Goal: Task Accomplishment & Management: Use online tool/utility

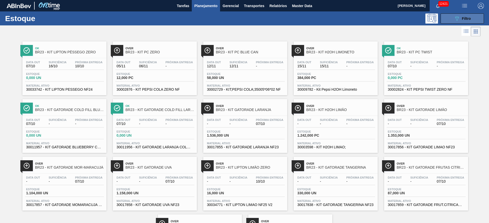
click at [454, 19] on icon "089F7B8B-B2A5-4AFE-B5C0-19BA573D28AC" at bounding box center [456, 19] width 6 height 6
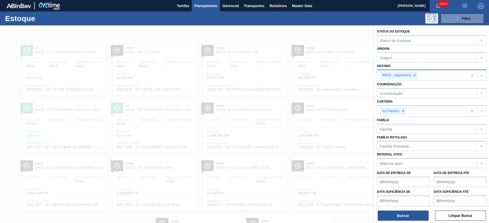
click at [414, 72] on div at bounding box center [414, 75] width 6 height 6
click at [413, 72] on div "BR23 - Jaguariúna" at bounding box center [422, 75] width 90 height 10
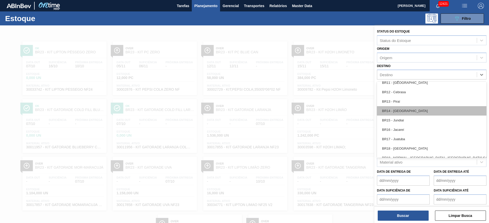
scroll to position [305, 0]
click at [403, 109] on div "BR10 - Guarulhos" at bounding box center [431, 111] width 109 height 9
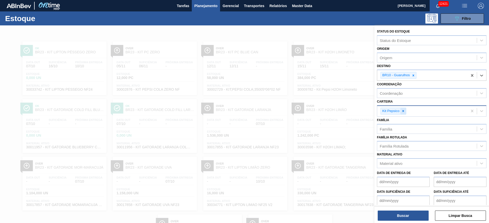
click at [400, 111] on div at bounding box center [403, 111] width 6 height 6
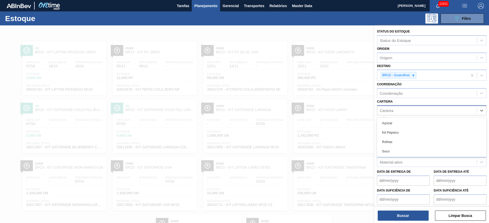
click at [400, 111] on div "Carteira" at bounding box center [426, 110] width 99 height 7
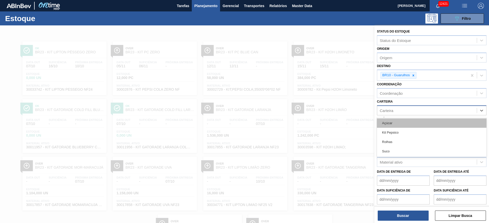
click at [395, 124] on div "Açúcar" at bounding box center [431, 123] width 109 height 9
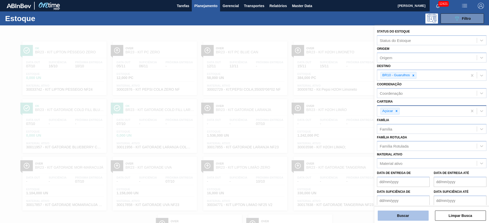
click at [399, 219] on button "Buscar" at bounding box center [402, 216] width 51 height 10
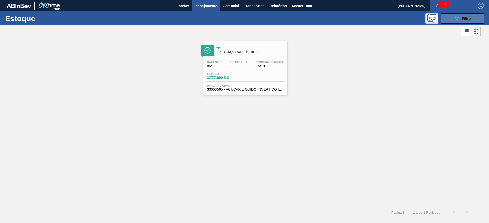
click at [459, 15] on button "089F7B8B-B2A5-4AFE-B5C0-19BA573D28AC Filtro" at bounding box center [461, 18] width 43 height 10
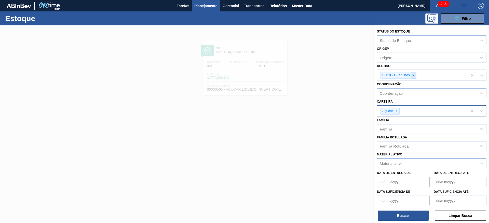
click at [411, 74] on icon at bounding box center [413, 76] width 4 height 4
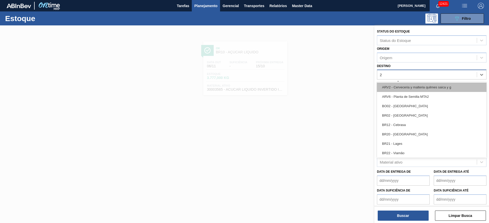
type input "22"
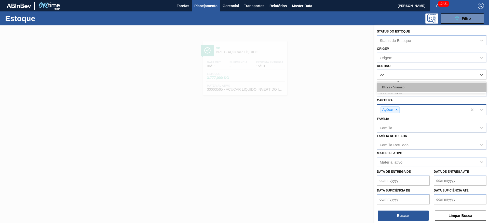
click at [408, 91] on div "BR22 - Viamão" at bounding box center [431, 87] width 109 height 9
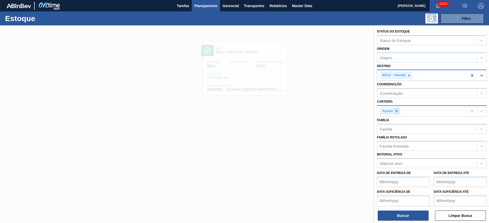
click at [395, 109] on icon at bounding box center [396, 111] width 4 height 4
click at [395, 109] on div "Carteira" at bounding box center [426, 110] width 99 height 7
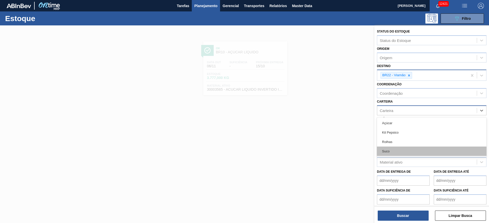
click at [396, 151] on div "Suco" at bounding box center [431, 151] width 109 height 9
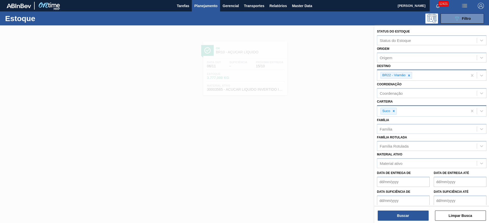
click at [409, 222] on div "Status do Estoque Status do Estoque Origem Origem Destino BR22 - Viamão Coorden…" at bounding box center [431, 124] width 114 height 199
click at [405, 219] on button "Buscar" at bounding box center [402, 216] width 51 height 10
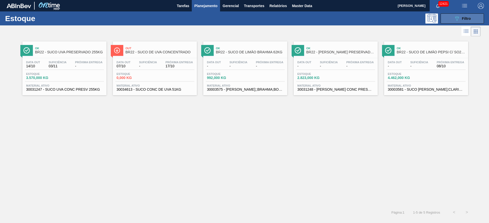
click at [446, 17] on button "089F7B8B-B2A5-4AFE-B5C0-19BA573D28AC Filtro" at bounding box center [461, 18] width 43 height 10
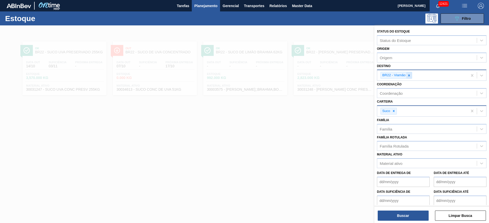
click at [408, 75] on icon at bounding box center [409, 76] width 2 height 2
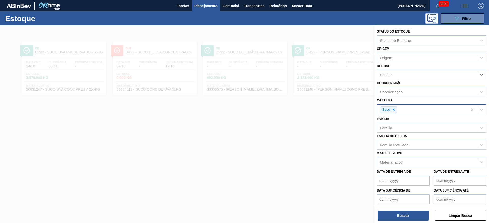
type input "14"
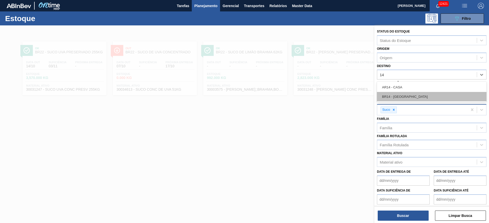
click at [405, 98] on div "BR14 - Curitibana" at bounding box center [431, 96] width 109 height 9
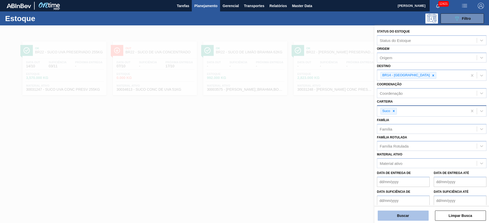
click at [396, 214] on button "Buscar" at bounding box center [402, 216] width 51 height 10
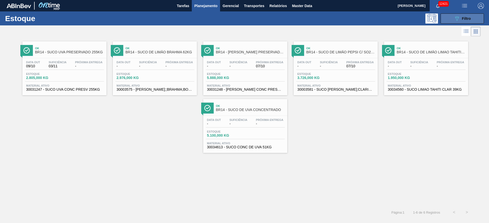
click at [455, 17] on icon at bounding box center [457, 19] width 4 height 4
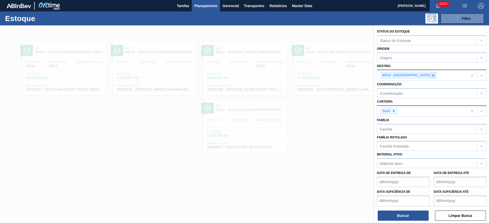
click at [431, 74] on icon at bounding box center [433, 76] width 4 height 4
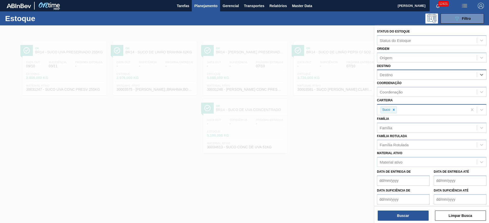
type input "5"
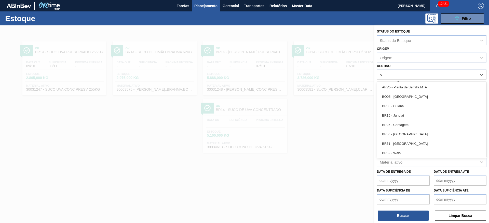
click at [407, 109] on div "BR05 - Cuiabá" at bounding box center [431, 106] width 109 height 9
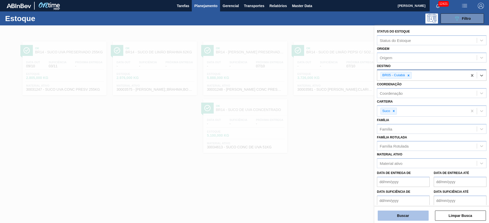
click at [405, 212] on button "Buscar" at bounding box center [402, 216] width 51 height 10
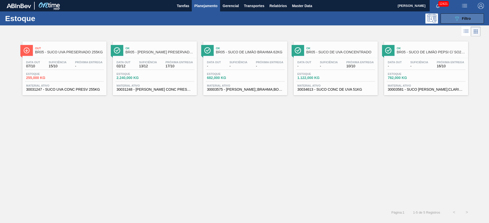
click at [454, 23] on button "089F7B8B-B2A5-4AFE-B5C0-19BA573D28AC Filtro" at bounding box center [461, 18] width 43 height 10
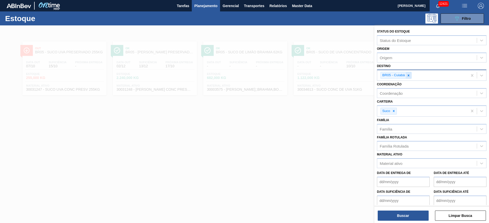
click at [409, 75] on icon at bounding box center [408, 76] width 4 height 4
type input "12"
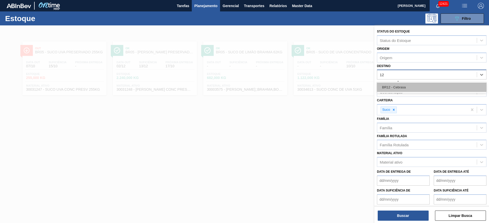
click at [404, 85] on div "BR12 - Cebrasa" at bounding box center [431, 87] width 109 height 9
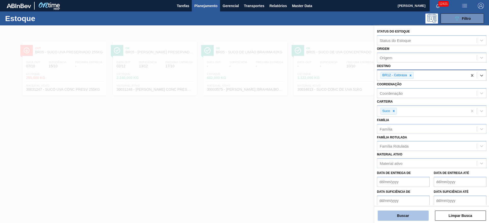
click at [402, 218] on button "Buscar" at bounding box center [402, 216] width 51 height 10
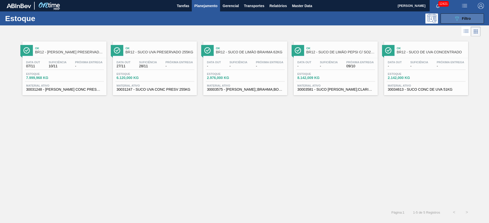
click at [452, 18] on button "089F7B8B-B2A5-4AFE-B5C0-19BA573D28AC Filtro" at bounding box center [461, 18] width 43 height 10
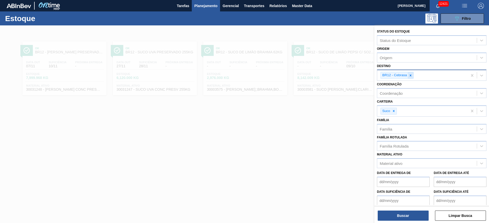
click at [412, 75] on div at bounding box center [410, 75] width 6 height 6
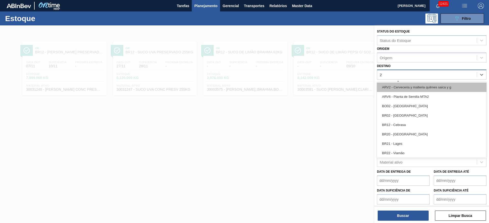
type input "27"
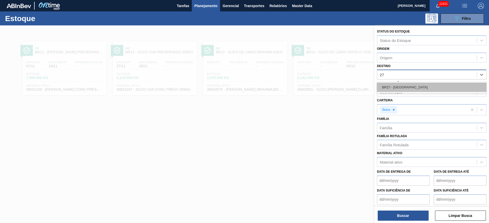
click at [406, 85] on div "BR27 - Nova Minas" at bounding box center [431, 87] width 109 height 9
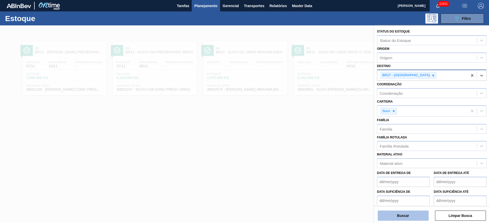
click at [400, 212] on button "Buscar" at bounding box center [402, 216] width 51 height 10
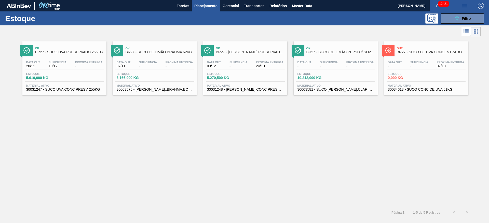
click at [195, 8] on span "Planejamento" at bounding box center [205, 6] width 23 height 6
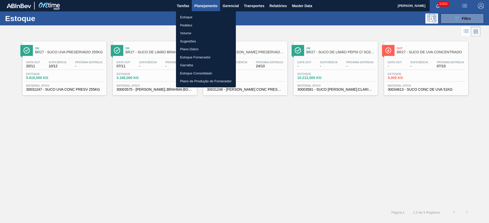
click at [266, 14] on div at bounding box center [244, 111] width 489 height 223
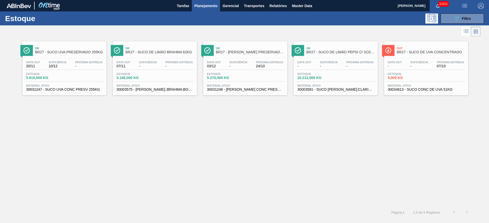
click at [452, 13] on div "Estoque 089F7B8B-B2A5-4AFE-B5C0-19BA573D28AC Filtro" at bounding box center [244, 18] width 489 height 14
drag, startPoint x: 450, startPoint y: 20, endPoint x: 443, endPoint y: 33, distance: 14.5
click at [450, 21] on button "089F7B8B-B2A5-4AFE-B5C0-19BA573D28AC Filtro" at bounding box center [461, 18] width 43 height 10
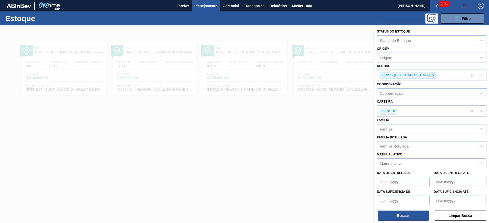
click at [430, 76] on div at bounding box center [433, 75] width 6 height 6
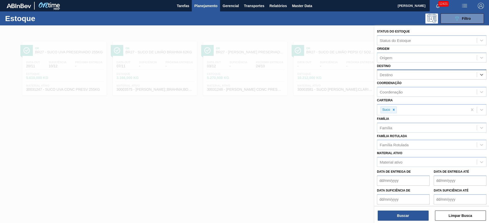
type input "8"
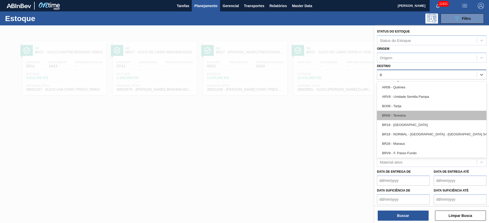
click at [411, 114] on div "BR08 - Teresina" at bounding box center [431, 115] width 109 height 9
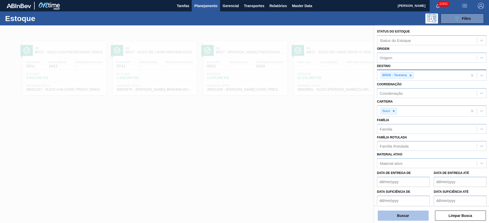
click at [406, 216] on button "Buscar" at bounding box center [402, 216] width 51 height 10
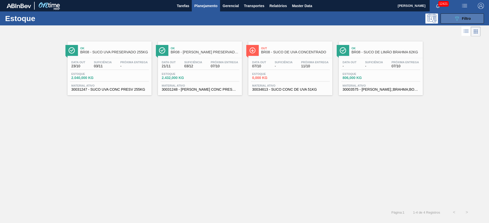
click at [464, 17] on span "Filtro" at bounding box center [466, 19] width 9 height 4
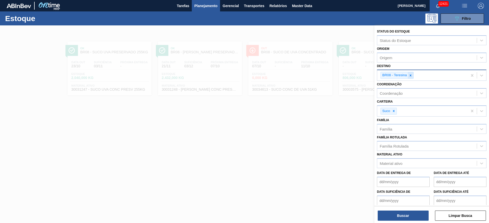
click at [409, 77] on icon at bounding box center [410, 76] width 4 height 4
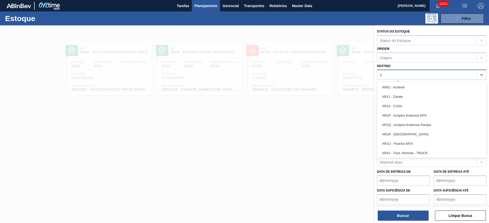
type input "18"
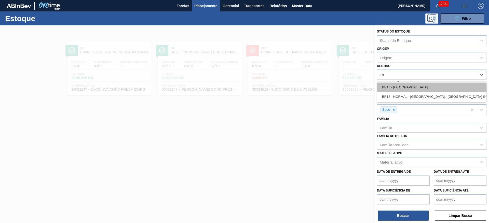
click at [400, 86] on div "BR18 - [GEOGRAPHIC_DATA]" at bounding box center [431, 87] width 109 height 9
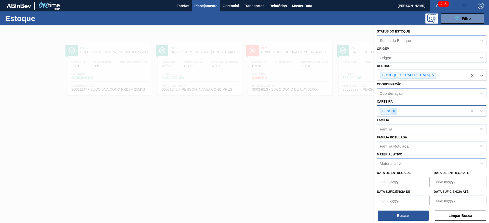
click at [393, 109] on div at bounding box center [394, 111] width 6 height 6
click at [393, 109] on div "Carteira" at bounding box center [385, 110] width 13 height 4
drag, startPoint x: 394, startPoint y: 126, endPoint x: 393, endPoint y: 153, distance: 26.7
click at [394, 125] on div "Açúcar" at bounding box center [431, 123] width 109 height 9
click at [394, 214] on button "Buscar" at bounding box center [402, 216] width 51 height 10
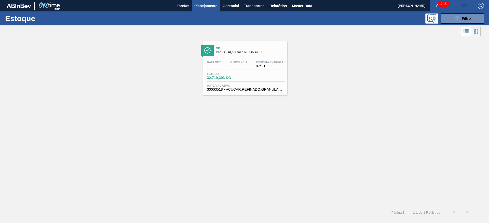
click at [204, 9] on button "Planejamento" at bounding box center [206, 5] width 28 height 11
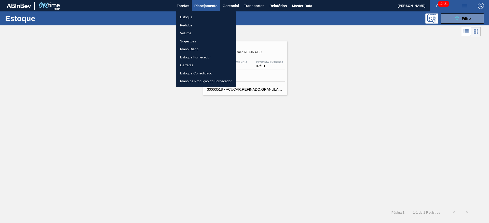
click at [283, 126] on div at bounding box center [244, 111] width 489 height 223
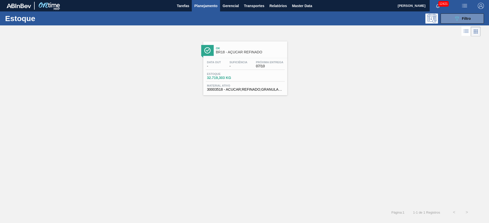
click at [461, 23] on div "Estoque 089F7B8B-B2A5-4AFE-B5C0-19BA573D28AC Filtro" at bounding box center [244, 18] width 489 height 14
click at [456, 21] on icon "089F7B8B-B2A5-4AFE-B5C0-19BA573D28AC" at bounding box center [456, 19] width 6 height 6
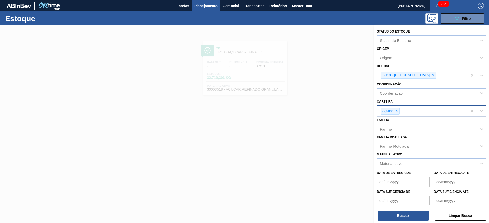
click at [431, 74] on icon at bounding box center [433, 76] width 4 height 4
type input "8"
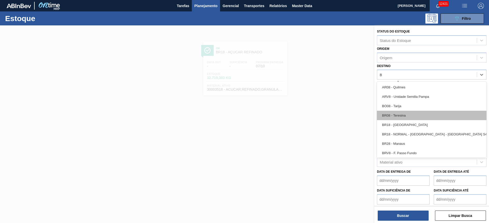
click at [406, 114] on div "BR08 - Teresina" at bounding box center [431, 115] width 109 height 9
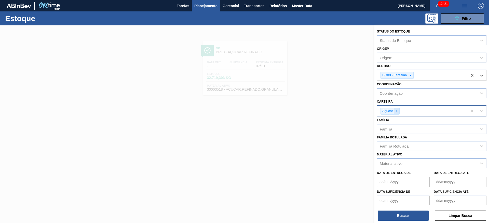
click at [394, 113] on icon at bounding box center [396, 111] width 4 height 4
click at [393, 112] on div "Carteira" at bounding box center [385, 110] width 13 height 4
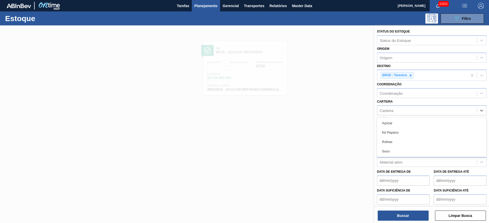
drag, startPoint x: 396, startPoint y: 151, endPoint x: 395, endPoint y: 153, distance: 2.8
click at [396, 151] on div "Suco" at bounding box center [431, 151] width 109 height 9
click at [403, 222] on div "Status do Estoque Status do Estoque Origem Origem Destino BR08 - Teresina Coord…" at bounding box center [431, 124] width 114 height 199
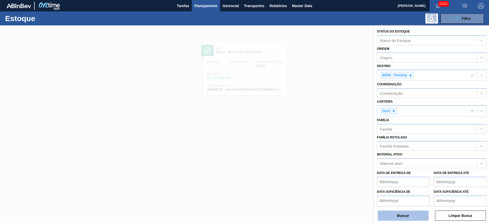
click at [403, 216] on button "Buscar" at bounding box center [402, 216] width 51 height 10
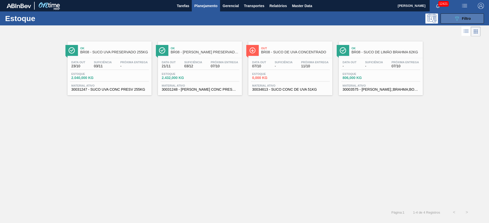
click at [476, 14] on button "089F7B8B-B2A5-4AFE-B5C0-19BA573D28AC Filtro" at bounding box center [461, 18] width 43 height 10
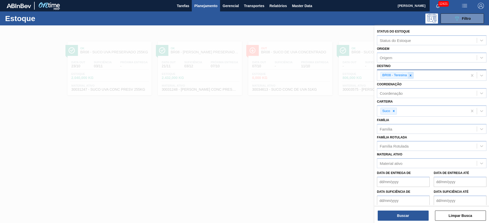
click at [407, 75] on div at bounding box center [410, 75] width 6 height 6
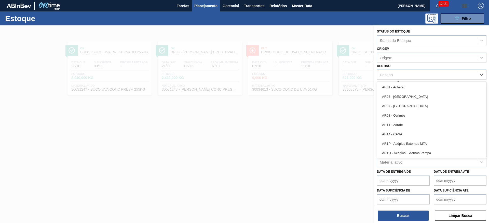
click at [407, 75] on div "Destino" at bounding box center [426, 74] width 99 height 7
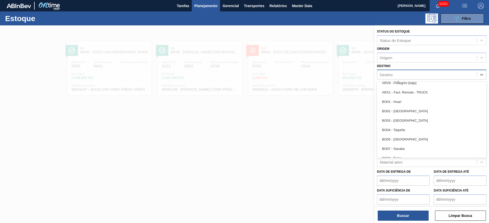
scroll to position [267, 0]
click at [403, 82] on div "BR03 - Aquiraz" at bounding box center [431, 83] width 109 height 9
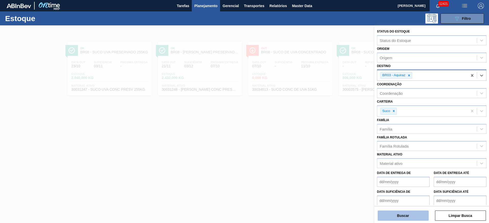
click at [410, 215] on button "Buscar" at bounding box center [402, 216] width 51 height 10
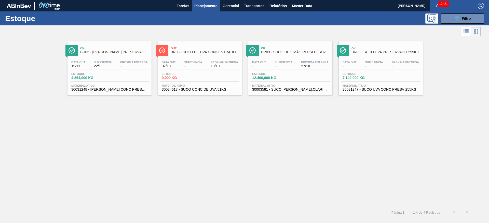
drag, startPoint x: 204, startPoint y: 54, endPoint x: 371, endPoint y: 102, distance: 174.1
click at [364, 117] on div "Ok BR03 - SUCO LARANJA PRESERVADO 63,5KG Data out 19/11 Suficiência 22/11 Próxi…" at bounding box center [244, 122] width 489 height 169
drag, startPoint x: 470, startPoint y: 18, endPoint x: 450, endPoint y: 29, distance: 22.6
click at [468, 18] on span "Filtro" at bounding box center [466, 19] width 9 height 4
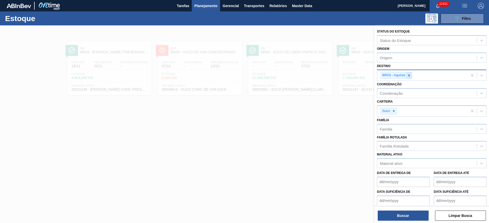
click at [408, 76] on icon at bounding box center [409, 76] width 2 height 2
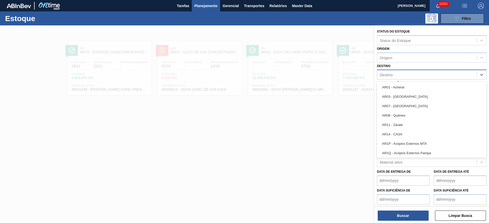
click at [408, 76] on div "Destino" at bounding box center [426, 74] width 99 height 7
drag, startPoint x: 421, startPoint y: 109, endPoint x: 409, endPoint y: 130, distance: 23.9
click at [419, 109] on div "BR02 - Sergipe" at bounding box center [431, 112] width 109 height 9
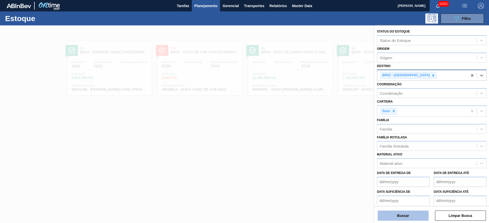
click at [399, 213] on button "Buscar" at bounding box center [402, 216] width 51 height 10
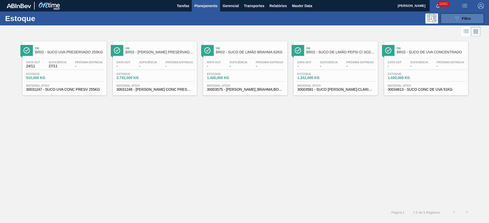
click at [456, 16] on icon "089F7B8B-B2A5-4AFE-B5C0-19BA573D28AC" at bounding box center [456, 19] width 6 height 6
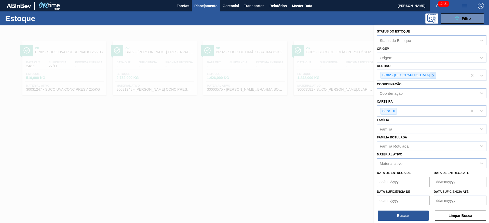
click at [432, 75] on icon at bounding box center [433, 76] width 2 height 2
type input "4"
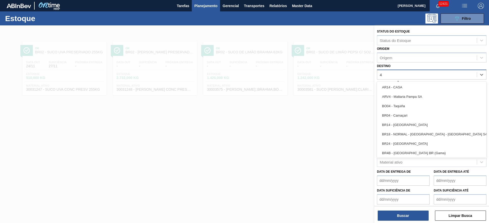
drag, startPoint x: 412, startPoint y: 115, endPoint x: 407, endPoint y: 139, distance: 24.6
click at [412, 115] on div "BR04 - Camaçari" at bounding box center [431, 115] width 109 height 9
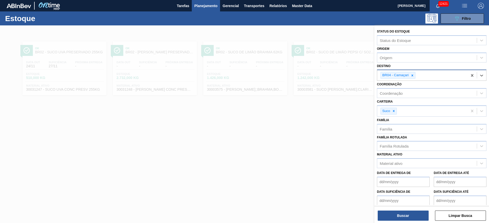
click at [403, 210] on div "Buscar Limpar Busca" at bounding box center [431, 213] width 114 height 14
click at [403, 212] on button "Buscar" at bounding box center [402, 216] width 51 height 10
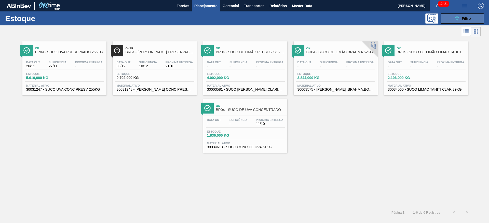
click at [478, 19] on button "089F7B8B-B2A5-4AFE-B5C0-19BA573D28AC Filtro" at bounding box center [461, 18] width 43 height 10
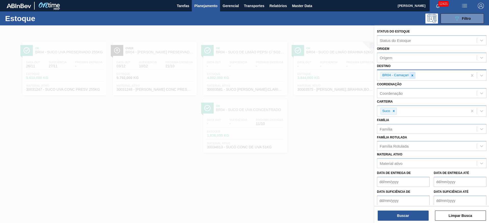
click at [410, 78] on div at bounding box center [412, 75] width 6 height 6
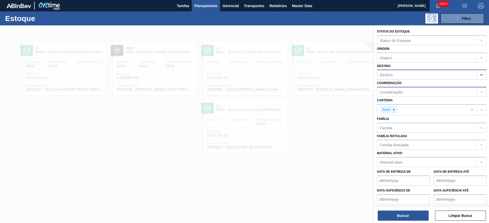
type input "7"
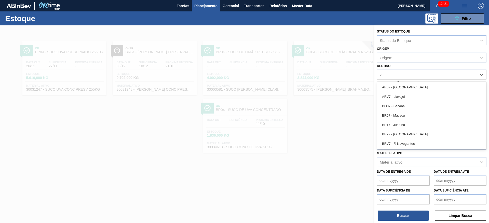
click at [394, 113] on div "BR07 - Macacu" at bounding box center [431, 115] width 109 height 9
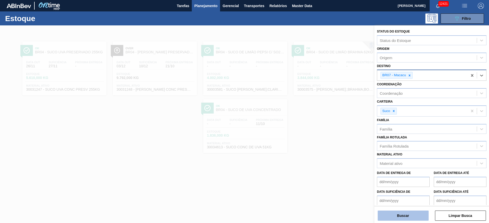
click at [398, 214] on button "Buscar" at bounding box center [402, 216] width 51 height 10
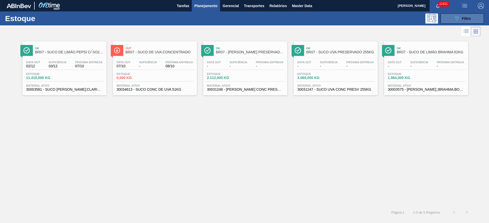
click at [448, 17] on button "089F7B8B-B2A5-4AFE-B5C0-19BA573D28AC Filtro" at bounding box center [461, 18] width 43 height 10
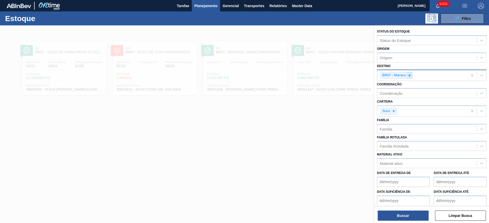
click at [412, 75] on div "BR07 - Macacu" at bounding box center [422, 75] width 90 height 10
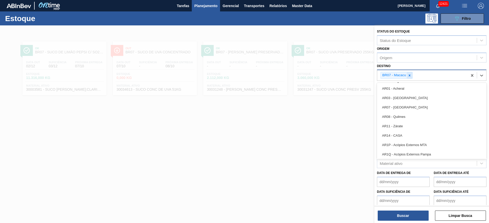
click at [410, 75] on icon at bounding box center [409, 76] width 2 height 2
type input "19"
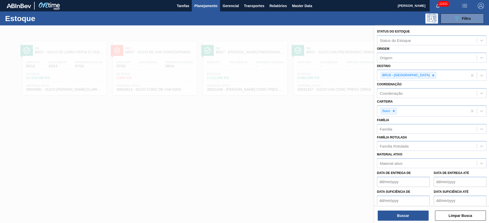
click at [391, 208] on div "Buscar Limpar Busca" at bounding box center [431, 213] width 114 height 14
click at [395, 211] on button "Buscar" at bounding box center [402, 216] width 51 height 10
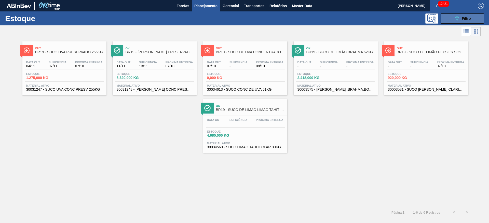
click at [456, 18] on icon "089F7B8B-B2A5-4AFE-B5C0-19BA573D28AC" at bounding box center [456, 19] width 6 height 6
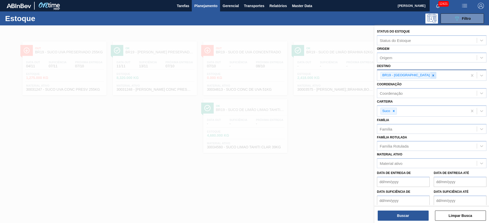
click at [431, 75] on icon at bounding box center [433, 76] width 4 height 4
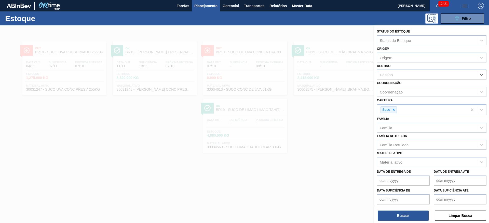
type input "15"
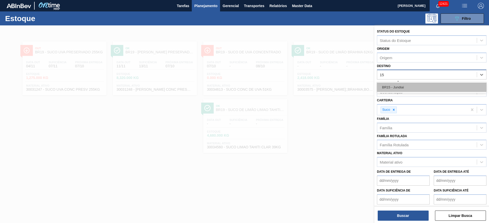
click at [405, 86] on div "BR15 - Jundiaí" at bounding box center [431, 87] width 109 height 9
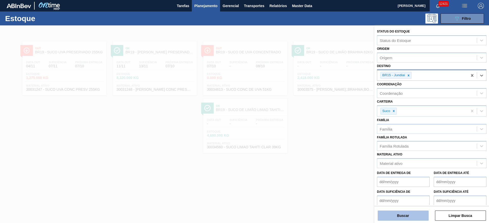
click at [397, 214] on button "Buscar" at bounding box center [402, 216] width 51 height 10
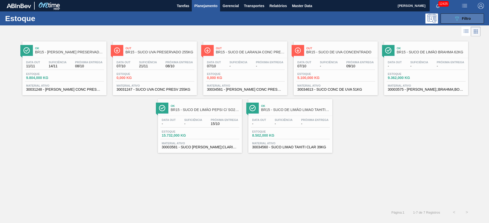
click at [454, 16] on icon "089F7B8B-B2A5-4AFE-B5C0-19BA573D28AC" at bounding box center [456, 19] width 6 height 6
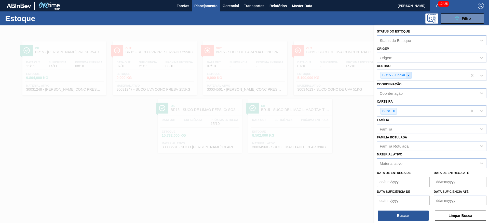
click at [409, 76] on icon at bounding box center [408, 76] width 4 height 4
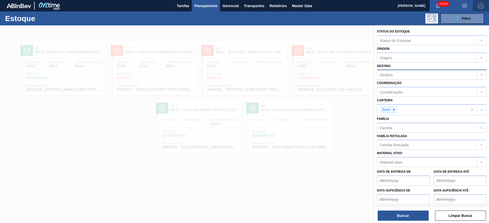
click at [480, 5] on img "button" at bounding box center [480, 6] width 6 height 6
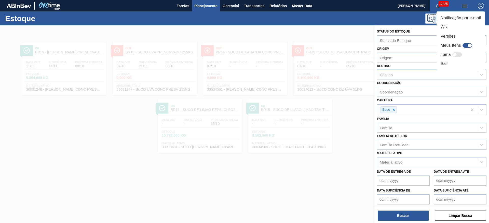
click at [466, 48] on div "Meus Itens" at bounding box center [456, 45] width 33 height 6
click at [465, 45] on div at bounding box center [467, 45] width 10 height 5
checkbox input "true"
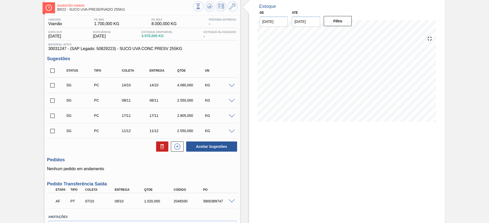
scroll to position [59, 0]
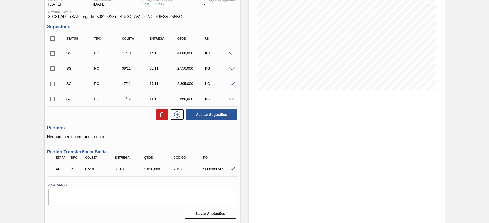
click at [232, 168] on span at bounding box center [231, 170] width 6 height 4
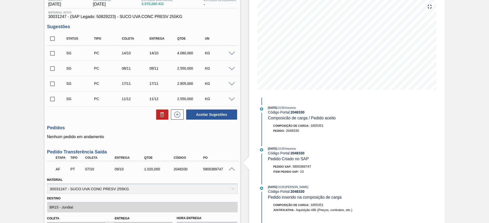
scroll to position [0, 0]
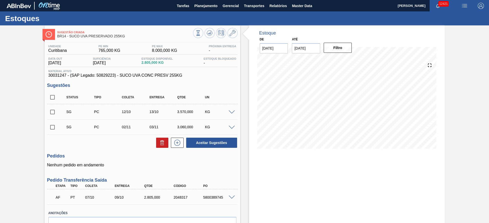
click at [230, 196] on span at bounding box center [231, 198] width 6 height 4
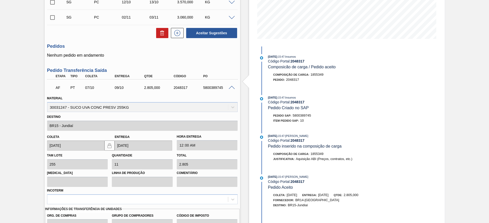
scroll to position [26, 0]
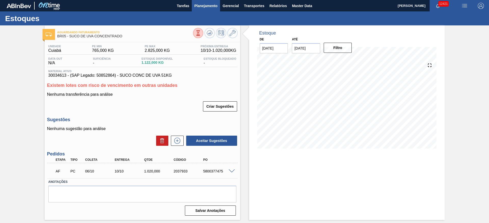
click at [197, 6] on span "Planejamento" at bounding box center [205, 6] width 23 height 6
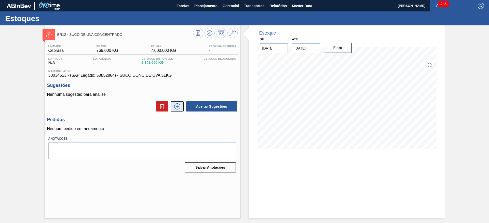
click at [177, 104] on icon at bounding box center [177, 107] width 8 height 6
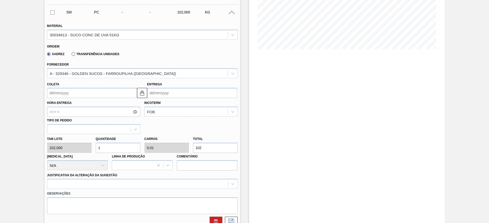
scroll to position [153, 0]
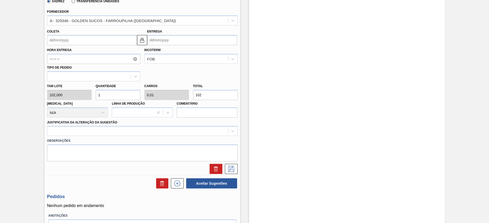
drag, startPoint x: 99, startPoint y: 95, endPoint x: 92, endPoint y: 95, distance: 6.6
click at [92, 95] on div "Tam lote 102,000 Quantidade 1 Carros 0,01 Total 102 Doca N/A Linha de Produção …" at bounding box center [142, 99] width 194 height 36
click at [92, 95] on div "Tam lote 102,000" at bounding box center [69, 92] width 49 height 18
click at [89, 93] on div "Tam lote 102,000 Quantidade 1 Carros 0,01 Total 102 Doca N/A Linha de Produção …" at bounding box center [142, 99] width 194 height 36
type input "5"
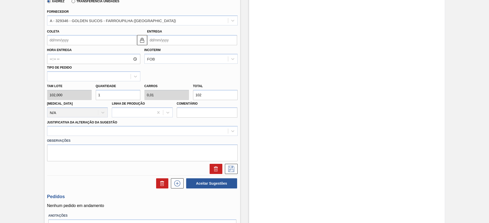
type input "0,05"
type input "510"
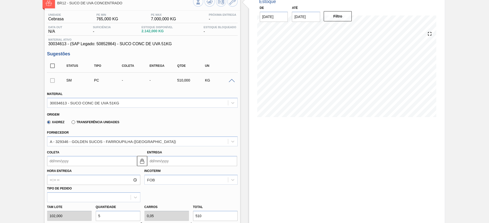
scroll to position [0, 0]
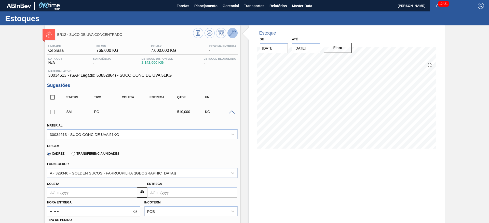
type input "5"
click at [231, 35] on icon at bounding box center [232, 33] width 6 height 6
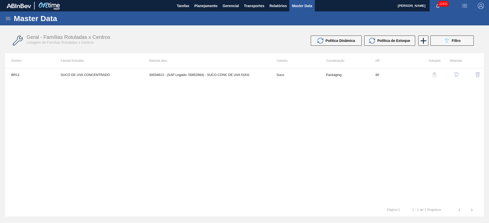
click at [453, 75] on img "button" at bounding box center [455, 74] width 5 height 5
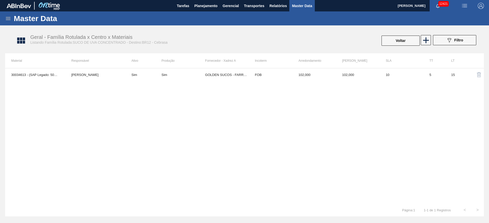
click at [273, 82] on div "30034613 - (SAP Legado: 50852864) - SUCO CONC DE UVA 51KG José Albérico Sim Sim…" at bounding box center [244, 136] width 478 height 136
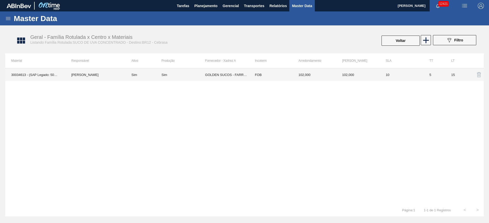
click at [270, 75] on td "FOB" at bounding box center [271, 74] width 44 height 13
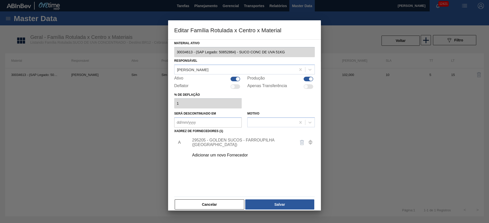
click at [228, 144] on div "295205 - GOLDEN SUCOS - FARROUPILHA (RS)" at bounding box center [242, 142] width 100 height 9
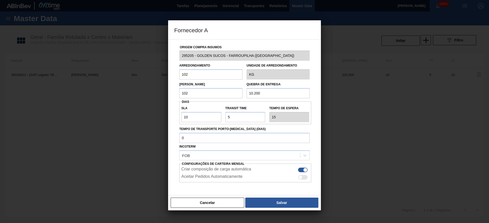
drag, startPoint x: 185, startPoint y: 75, endPoint x: 163, endPoint y: 77, distance: 22.0
click at [163, 77] on div "Fornecedor A Origem Compra Insumos 295205 - GOLDEN SUCOS - FARROUPILHA (RS) Arr…" at bounding box center [244, 111] width 489 height 223
type input "510"
type input "5.100"
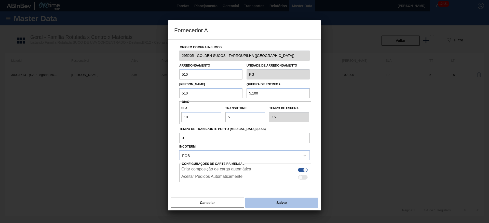
click at [279, 203] on button "Salvar" at bounding box center [281, 203] width 73 height 10
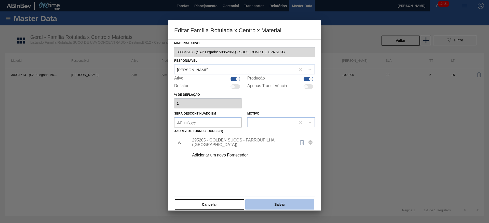
click at [279, 203] on button "Salvar" at bounding box center [279, 205] width 69 height 10
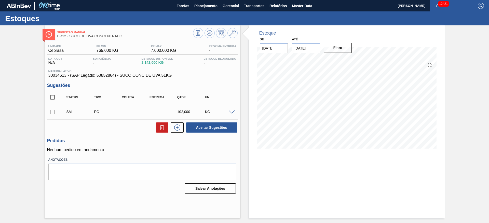
click at [232, 112] on span at bounding box center [231, 113] width 6 height 4
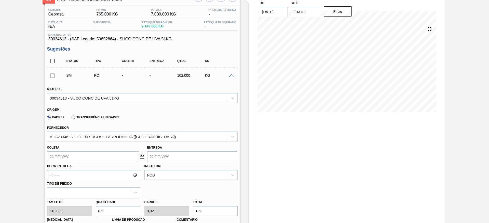
scroll to position [114, 0]
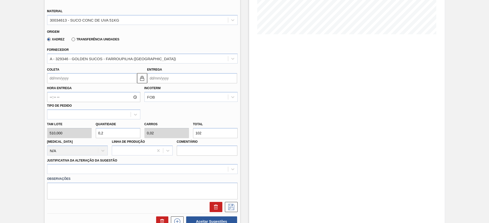
click at [85, 135] on div "Tam lote 510,000 Quantidade 0,2 Carros 0,02 Total 102 Doca N/A Linha de Produçã…" at bounding box center [142, 138] width 194 height 36
type input "3"
type input "0,3"
type input "1.530"
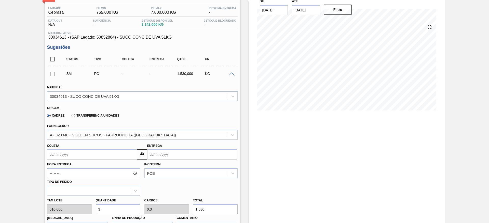
type input "3"
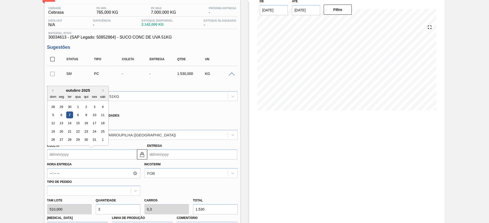
click at [67, 152] on input "Coleta" at bounding box center [92, 155] width 90 height 10
click at [83, 122] on div "16" at bounding box center [85, 123] width 7 height 7
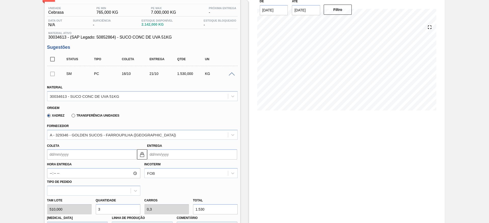
type input "16/10/2025"
type input "21/10/2025"
click at [68, 156] on input "16/10/2025" at bounding box center [92, 155] width 90 height 10
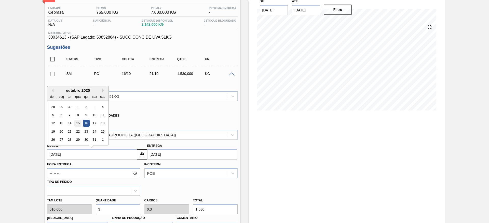
click at [76, 124] on div "15" at bounding box center [77, 123] width 7 height 7
type input "[DATE]"
type input "20/10/2025"
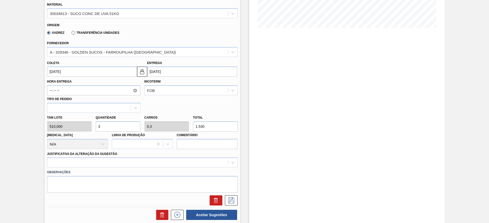
scroll to position [153, 0]
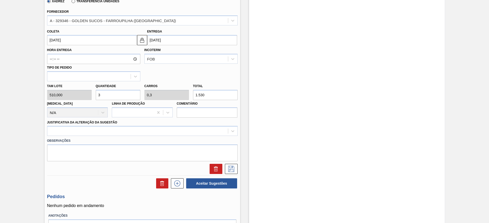
click at [211, 136] on div "Observações" at bounding box center [142, 148] width 194 height 25
click at [210, 137] on div "Observações" at bounding box center [142, 148] width 194 height 25
click at [210, 135] on div at bounding box center [142, 131] width 190 height 10
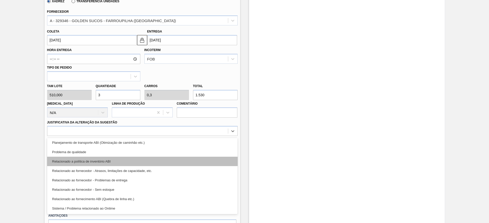
scroll to position [57, 0]
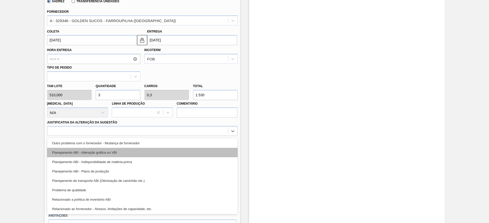
click at [178, 153] on div "Planejamento ABI - Alteração gráfica ou VBI" at bounding box center [142, 152] width 190 height 9
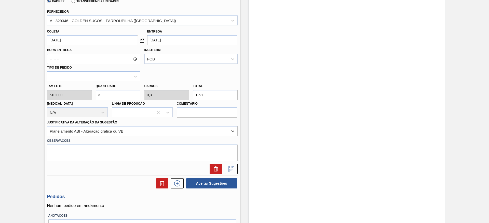
click at [230, 176] on div "Status Tipo Coleta Entrega Qtde UN SM PC 15/10 20/10 1.530,000 KG Material 3003…" at bounding box center [142, 63] width 190 height 251
click at [228, 173] on button at bounding box center [231, 169] width 13 height 10
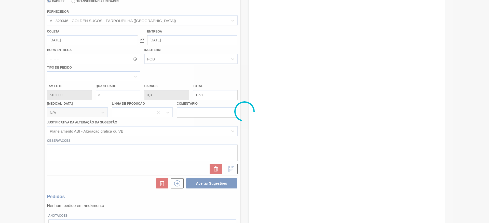
scroll to position [0, 0]
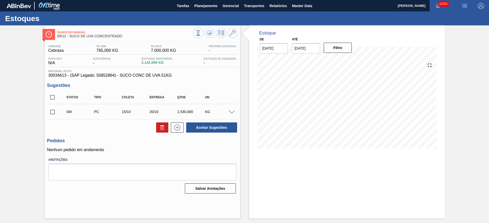
click at [55, 110] on input "checkbox" at bounding box center [52, 112] width 11 height 11
click at [204, 128] on button "Aceitar Sugestões" at bounding box center [211, 128] width 51 height 10
checkbox input "false"
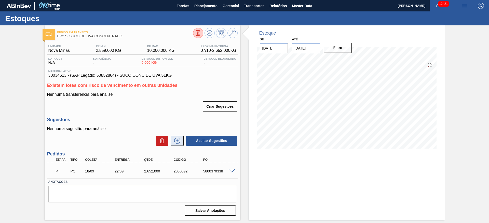
click at [181, 139] on icon at bounding box center [177, 141] width 8 height 6
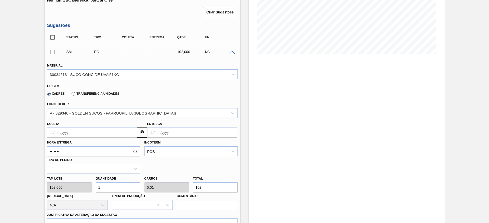
scroll to position [114, 0]
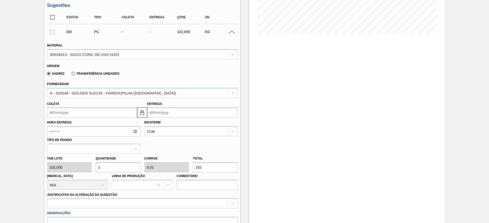
drag, startPoint x: 104, startPoint y: 168, endPoint x: 93, endPoint y: 169, distance: 10.7
click at [94, 169] on div "Quantidade 1" at bounding box center [118, 164] width 49 height 18
type input "4"
type input "0,04"
type input "408"
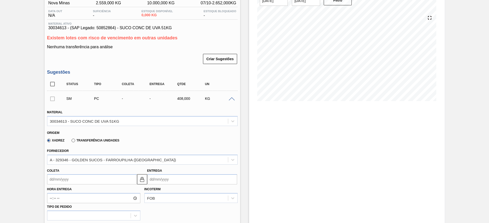
scroll to position [0, 0]
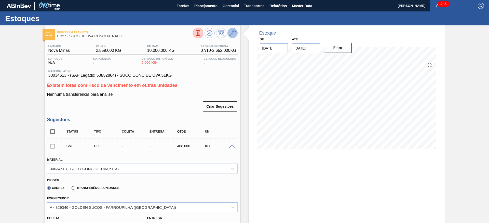
type input "4"
click at [233, 32] on icon at bounding box center [232, 33] width 6 height 6
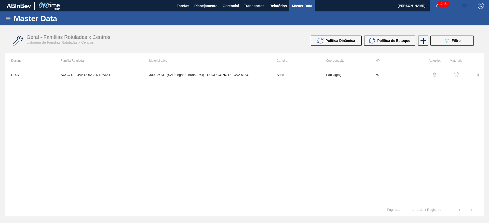
click at [459, 74] on button "button" at bounding box center [456, 75] width 12 height 12
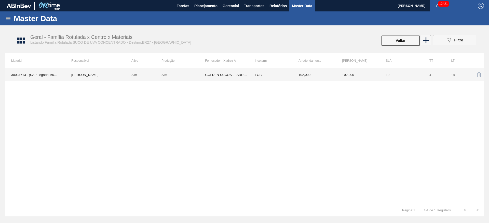
drag, startPoint x: 237, startPoint y: 69, endPoint x: 236, endPoint y: 73, distance: 4.4
click at [236, 73] on td "GOLDEN SUCOS - FARROUPILHA ([GEOGRAPHIC_DATA])" at bounding box center [227, 74] width 44 height 13
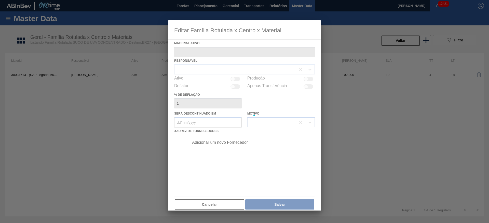
type ativo "30034613 - (SAP Legado: 50852864) - SUCO CONC DE UVA 51KG"
checkbox input "true"
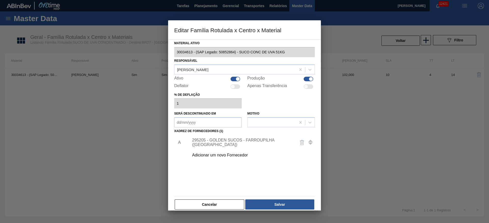
click at [220, 141] on div "295205 - GOLDEN SUCOS - FARROUPILHA (RS)" at bounding box center [242, 142] width 100 height 9
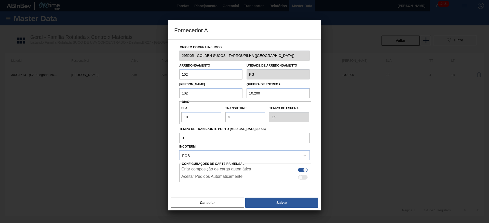
drag, startPoint x: 192, startPoint y: 79, endPoint x: 170, endPoint y: 75, distance: 23.0
click at [170, 75] on div "Origem Compra Insumos 295205 - GOLDEN SUCOS - FARROUPILHA (RS) Arredondamento 1…" at bounding box center [244, 117] width 153 height 156
type input "510"
type input "5.100"
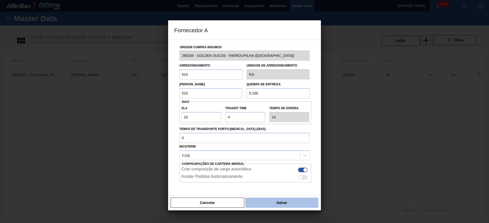
click at [269, 203] on button "Salvar" at bounding box center [281, 203] width 73 height 10
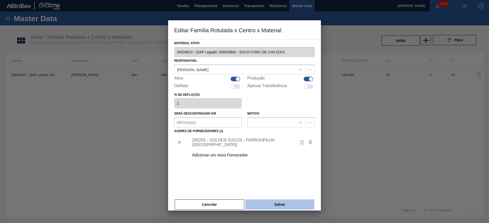
click at [270, 204] on button "Salvar" at bounding box center [279, 205] width 69 height 10
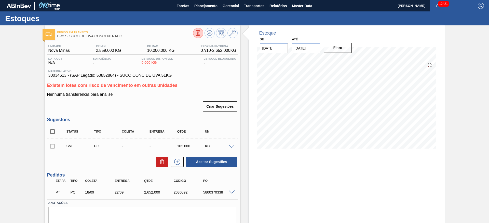
click at [233, 148] on span at bounding box center [231, 147] width 6 height 4
type input "510,000"
type input "0,2"
type input "0,02"
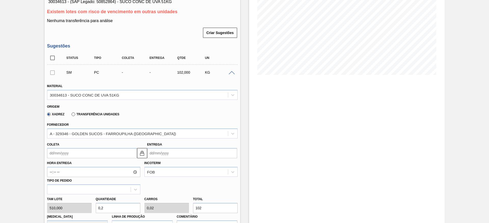
scroll to position [76, 0]
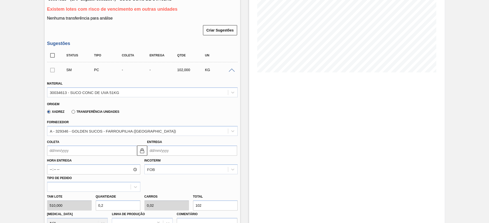
click at [81, 205] on div "Tam lote 510,000 Quantidade 0,2 Carros 0,02 Total 102 Doca N/A Linha de Produçã…" at bounding box center [142, 210] width 194 height 36
type input "4"
type input "0,4"
type input "2.040"
type input "4"
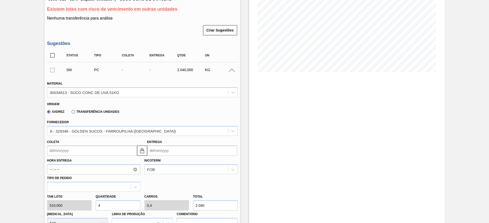
click at [61, 156] on div "Hora Entrega Incoterm FOB Tipo de pedido" at bounding box center [142, 174] width 194 height 36
click at [62, 153] on input "Coleta" at bounding box center [92, 151] width 90 height 10
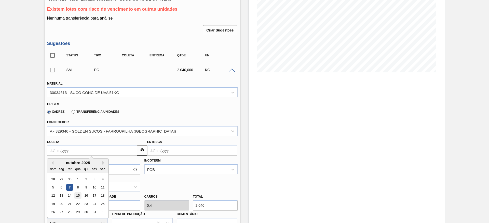
click at [80, 194] on div "15" at bounding box center [77, 196] width 7 height 7
type input "15/10/2025"
type input "19/10/2025"
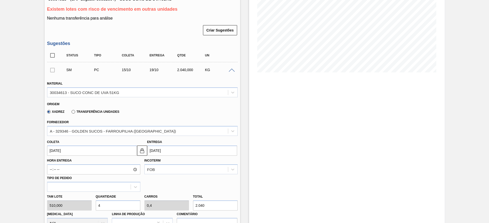
click at [63, 151] on input "[DATE]" at bounding box center [92, 151] width 90 height 10
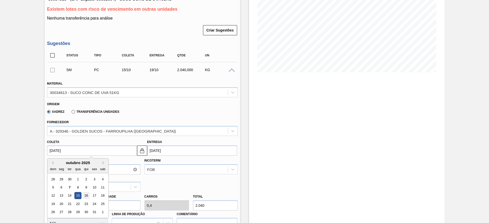
click at [89, 195] on div "16" at bounding box center [85, 196] width 7 height 7
type input "16/10/2025"
type input "20/10/2025"
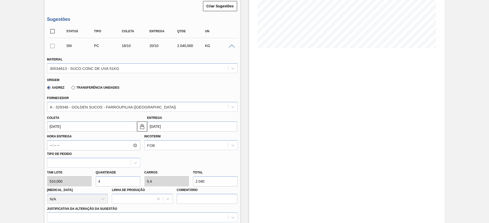
scroll to position [114, 0]
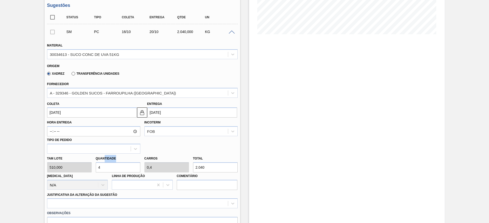
drag, startPoint x: 112, startPoint y: 162, endPoint x: 97, endPoint y: 164, distance: 15.2
click at [98, 164] on div "Quantidade 4" at bounding box center [118, 164] width 45 height 18
type input "3"
type input "0,3"
type input "1.530"
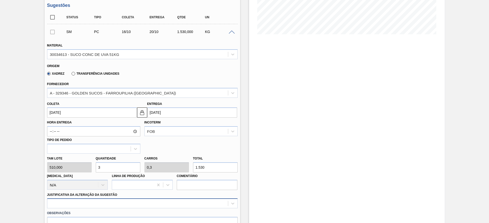
type input "3"
click at [180, 202] on div at bounding box center [142, 204] width 190 height 10
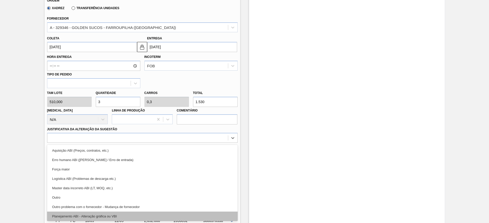
click at [174, 217] on div "Planejamento ABI - Alteração gráfica ou VBI" at bounding box center [142, 216] width 190 height 9
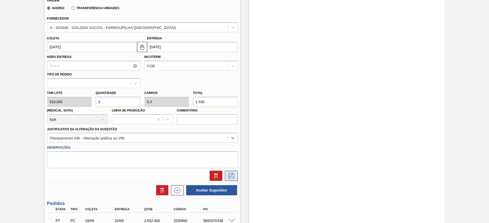
click at [234, 178] on icon at bounding box center [231, 176] width 8 height 6
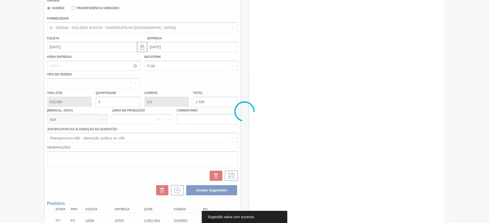
scroll to position [0, 0]
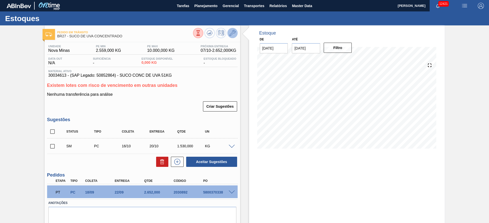
click at [233, 35] on icon at bounding box center [232, 33] width 6 height 6
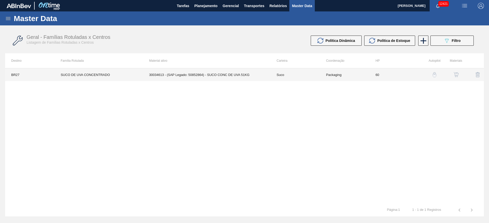
click at [336, 74] on td "Packaging" at bounding box center [344, 74] width 49 height 13
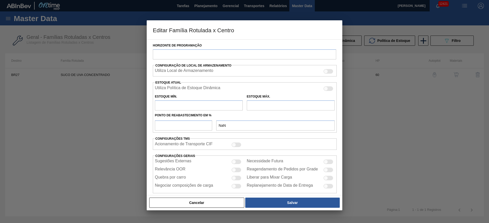
type input "Suco"
type input "SUCO DE UVA CONCENTRADO"
type input "BR27 - Nova Minas"
type input "60"
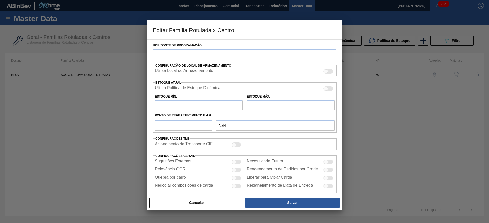
type input "2.559"
type input "10.000"
type input "35"
type input "5.163,350"
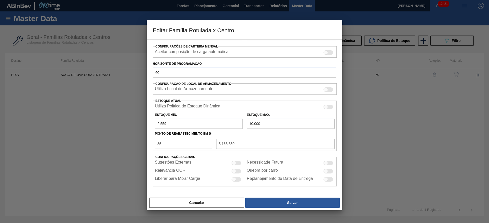
scroll to position [78, 0]
drag, startPoint x: 253, startPoint y: 123, endPoint x: 243, endPoint y: 123, distance: 9.4
click at [243, 123] on div "Estoque Mín. 2.559 Estoque Máx. 10.000" at bounding box center [245, 119] width 184 height 19
type input "8.000"
type input "4.463,350"
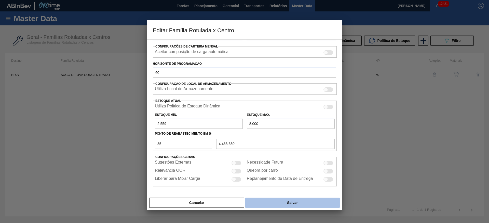
type input "8.000"
click at [291, 205] on button "Salvar" at bounding box center [292, 203] width 94 height 10
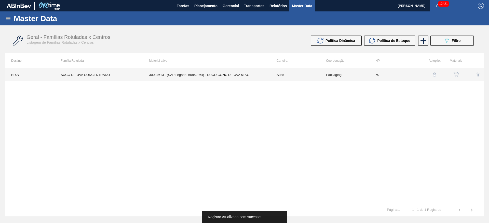
click at [242, 71] on td "30034613 - (SAP Legado: 50852864) - SUCO CONC DE UVA 51KG" at bounding box center [206, 74] width 127 height 13
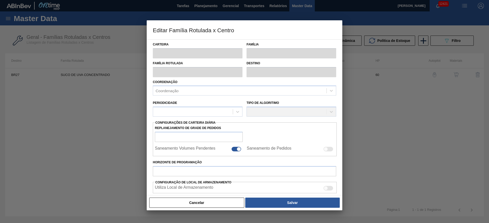
type input "Suco"
type input "SUCO DE UVA CONCENTRADO"
type input "BR27 - Nova Minas"
type input "60"
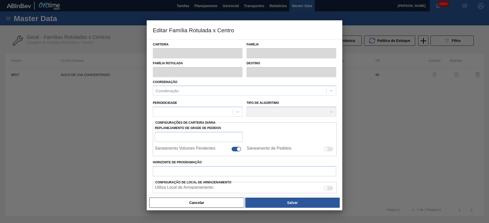
type input "2.559"
type input "8.000"
type input "35"
type input "4.463,350"
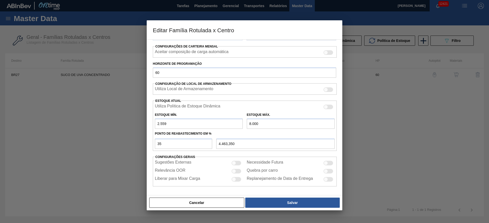
drag, startPoint x: 158, startPoint y: 126, endPoint x: 153, endPoint y: 125, distance: 5.1
click at [153, 125] on div "Estoque Mín. 2.559" at bounding box center [199, 120] width 92 height 18
type input "12.559"
type input "10.963,350"
type input "1.559"
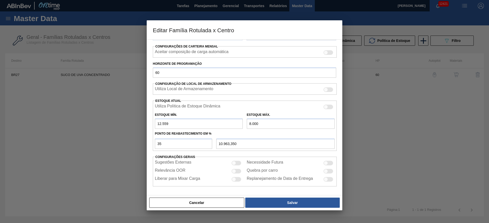
type input "3.813,350"
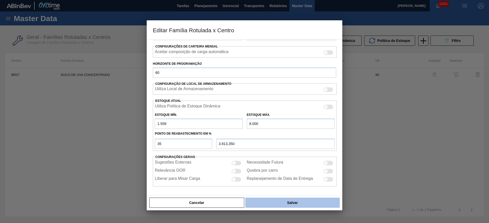
type input "1.559"
click at [323, 204] on button "Salvar" at bounding box center [292, 203] width 94 height 10
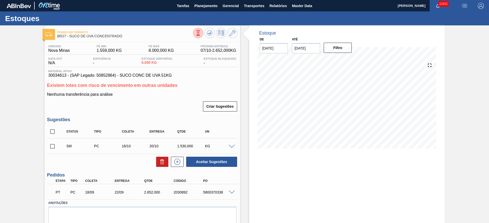
click at [56, 145] on input "checkbox" at bounding box center [52, 146] width 11 height 11
click at [216, 161] on button "Aceitar Sugestões" at bounding box center [211, 162] width 51 height 10
checkbox input "false"
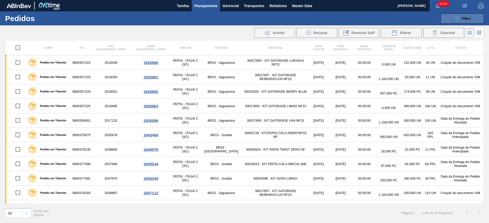
drag, startPoint x: 462, startPoint y: 19, endPoint x: 456, endPoint y: 20, distance: 5.5
click at [459, 19] on div "089F7B8B-B2A5-4AFE-B5C0-19BA573D28AC Filtro" at bounding box center [461, 19] width 17 height 6
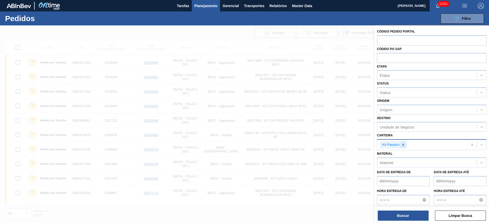
click at [404, 146] on icon at bounding box center [403, 145] width 4 height 4
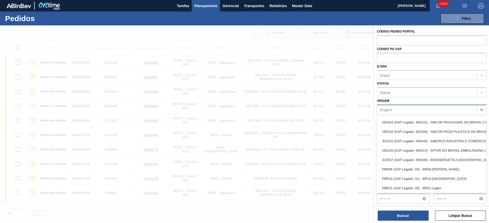
click at [400, 111] on div "Origem" at bounding box center [426, 109] width 99 height 7
type input "golde"
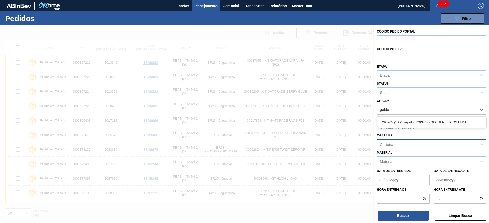
drag, startPoint x: 402, startPoint y: 121, endPoint x: 394, endPoint y: 146, distance: 26.2
click at [400, 123] on div "295205 (SAP Legado: 329346) - GOLDEN SUCOS LTDA" at bounding box center [431, 122] width 109 height 9
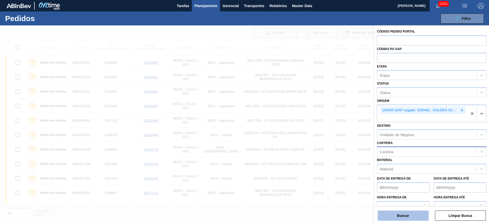
click at [393, 218] on button "Buscar" at bounding box center [402, 216] width 51 height 10
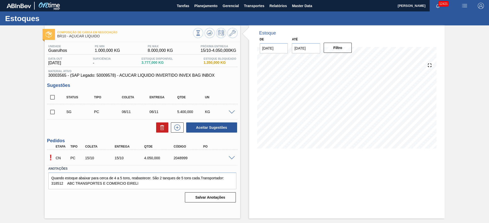
click at [230, 160] on div "! CN PC 15/10 15/10 4.050,000 2048999" at bounding box center [142, 157] width 190 height 13
click at [232, 160] on div "! CN PC 15/10 15/10 4.050,000 2048999" at bounding box center [142, 157] width 190 height 13
click at [231, 156] on div at bounding box center [232, 158] width 10 height 4
click at [232, 158] on span at bounding box center [231, 158] width 6 height 4
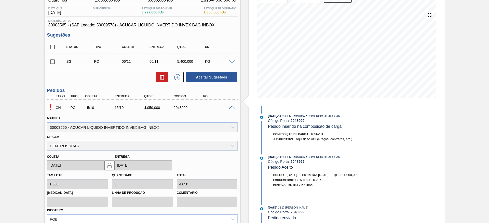
scroll to position [107, 0]
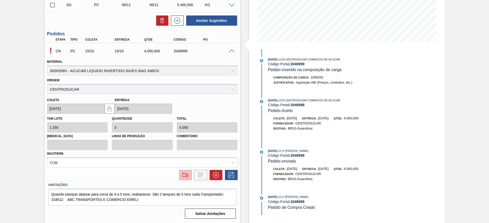
click at [185, 176] on img at bounding box center [185, 175] width 8 height 6
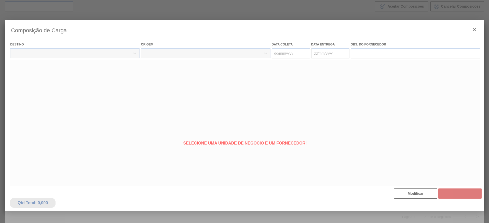
type coleta "[DATE]"
type Entrega "[DATE]"
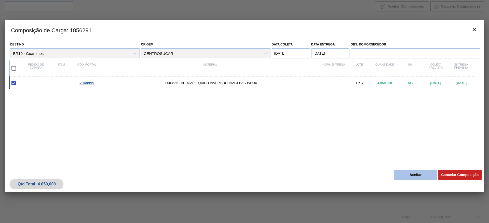
click at [401, 173] on button "Aceitar" at bounding box center [415, 175] width 43 height 10
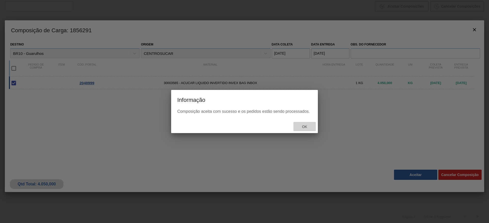
click at [299, 125] on span "Ok" at bounding box center [304, 127] width 13 height 4
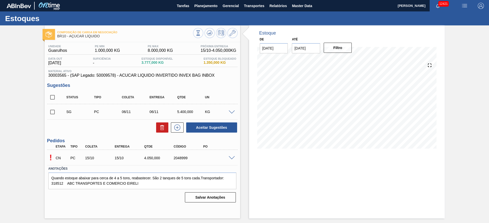
click at [231, 161] on div "! CN PC 15/10 15/10 4.050,000 2048999" at bounding box center [142, 157] width 190 height 13
click at [231, 159] on span at bounding box center [231, 158] width 6 height 4
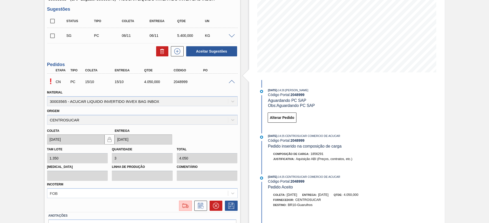
scroll to position [107, 0]
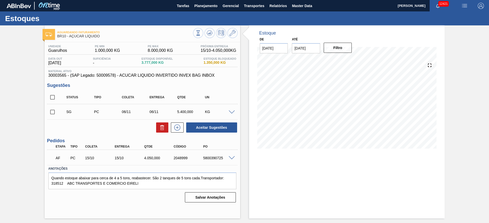
click at [210, 161] on div "AF PC 15/10 15/10 4.050,000 2048999 5800390725" at bounding box center [140, 158] width 177 height 10
click at [212, 158] on div "5800390725" at bounding box center [218, 158] width 33 height 4
copy div "5800390725"
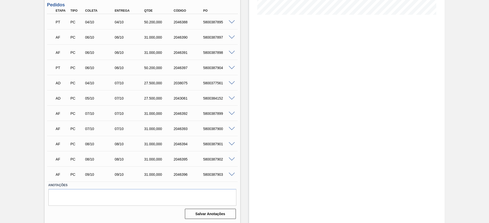
scroll to position [134, 0]
click at [232, 97] on span at bounding box center [231, 98] width 6 height 4
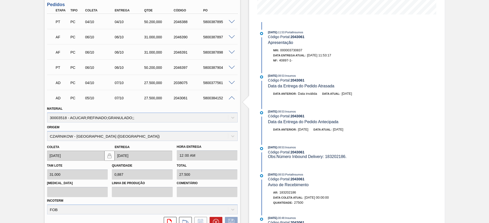
click at [229, 96] on div at bounding box center [232, 98] width 10 height 4
click at [229, 99] on span at bounding box center [231, 98] width 6 height 4
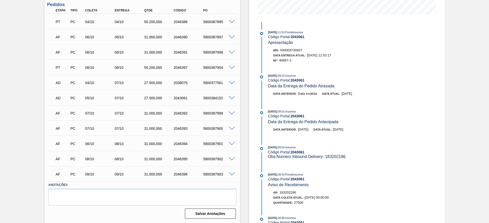
scroll to position [20, 0]
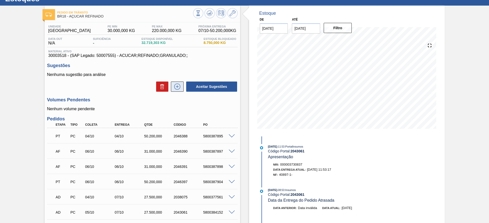
click at [179, 88] on icon at bounding box center [177, 87] width 8 height 6
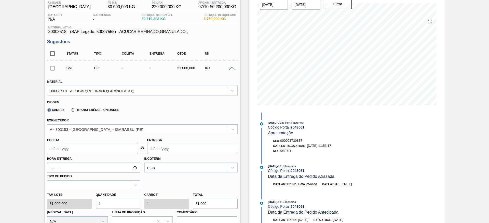
scroll to position [58, 0]
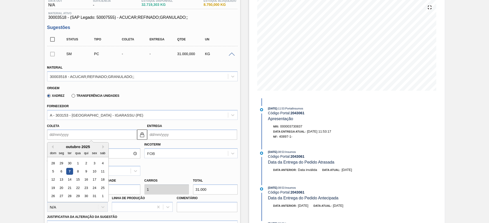
click at [68, 133] on input "Coleta" at bounding box center [92, 135] width 90 height 10
click at [94, 172] on div "10" at bounding box center [94, 171] width 7 height 7
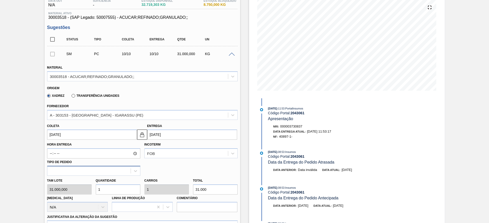
type input "10/10/2025"
drag, startPoint x: 105, startPoint y: 188, endPoint x: 92, endPoint y: 187, distance: 13.0
click at [92, 187] on div "Tam lote 31.000,000 Quantidade 1 Carros 1 Total 31.000 Doca N/A Linha de Produç…" at bounding box center [142, 194] width 194 height 36
type input "2"
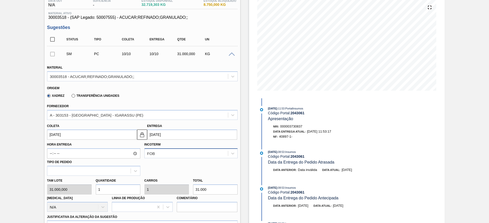
type input "2"
type input "62.000"
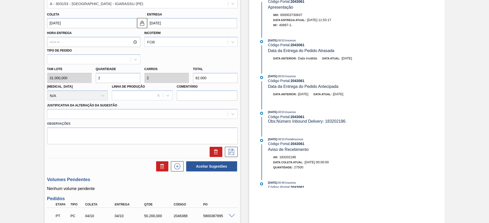
scroll to position [173, 0]
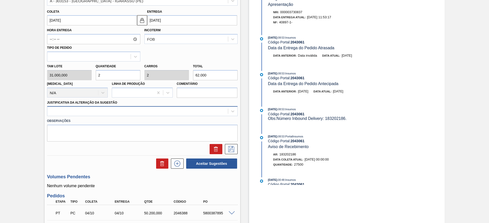
type input "2"
click at [196, 108] on div at bounding box center [137, 111] width 180 height 7
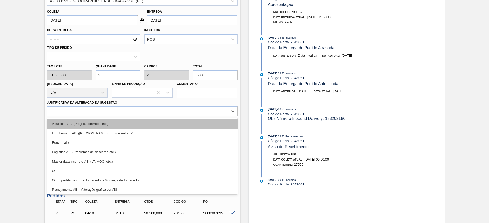
drag, startPoint x: 196, startPoint y: 118, endPoint x: 198, endPoint y: 121, distance: 4.0
click at [196, 119] on div "Aquisição ABI (Preços, contratos, etc.) Erro humano ABI (Cálculo / Erro de entr…" at bounding box center [142, 156] width 190 height 76
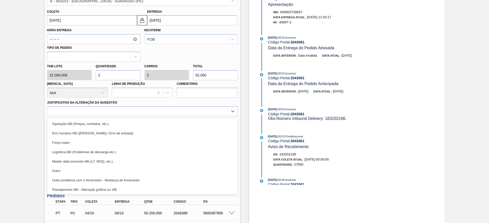
drag, startPoint x: 198, startPoint y: 121, endPoint x: 216, endPoint y: 136, distance: 23.0
click at [199, 122] on div "Aquisição ABI (Preços, contratos, etc.)" at bounding box center [142, 123] width 190 height 9
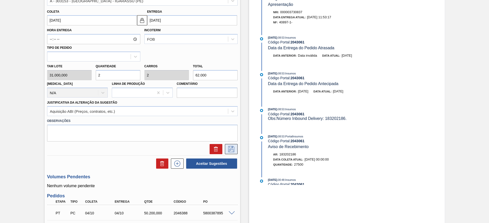
click at [229, 150] on icon at bounding box center [231, 149] width 8 height 6
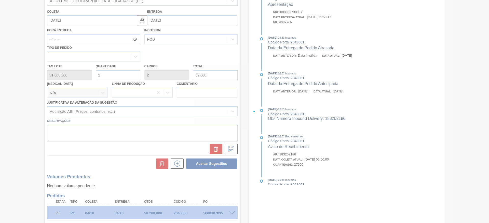
scroll to position [0, 0]
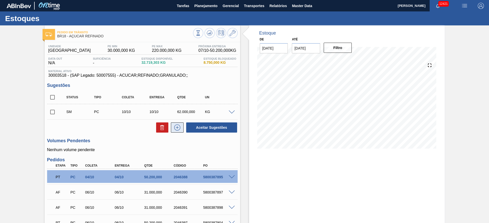
click at [181, 131] on button at bounding box center [177, 128] width 13 height 10
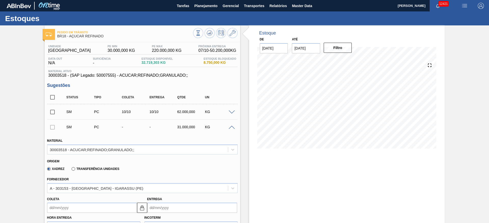
click at [56, 210] on input "Coleta" at bounding box center [92, 208] width 90 height 10
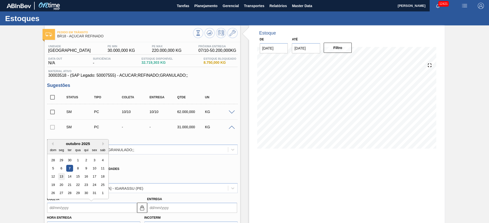
click at [61, 178] on div "13" at bounding box center [61, 177] width 7 height 7
type input "13/10/2025"
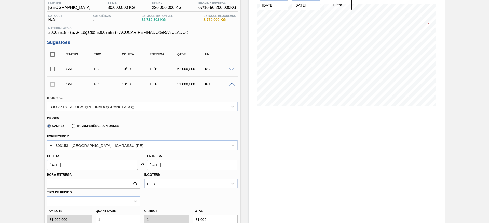
scroll to position [153, 0]
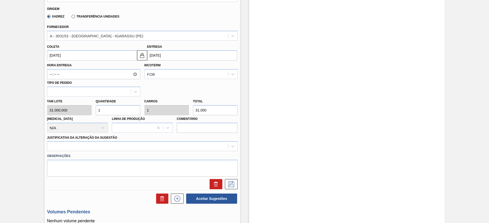
click at [89, 111] on div "Tam lote 31.000,000 Quantidade 1 Carros 1 Total 31.000 Doca N/A Linha de Produç…" at bounding box center [142, 115] width 194 height 36
type input "2"
type input "62.000"
type input "2"
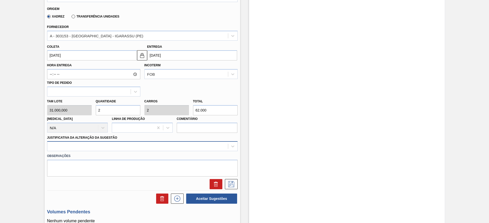
click at [147, 143] on div at bounding box center [142, 146] width 190 height 10
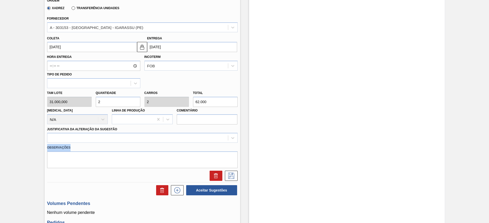
click at [147, 143] on div "Observações" at bounding box center [142, 155] width 194 height 25
drag, startPoint x: 149, startPoint y: 133, endPoint x: 150, endPoint y: 139, distance: 6.1
click at [149, 134] on div at bounding box center [142, 138] width 190 height 10
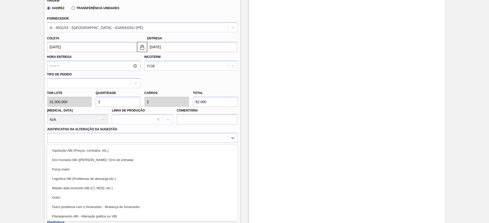
click at [152, 152] on div "Aquisição ABI (Preços, contratos, etc.)" at bounding box center [142, 150] width 190 height 9
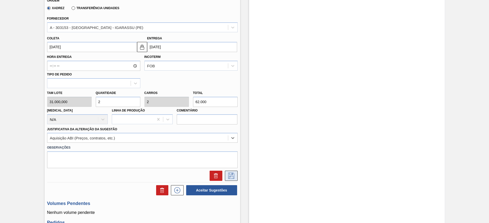
click at [233, 176] on icon at bounding box center [231, 176] width 8 height 6
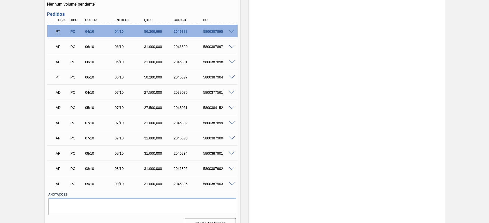
scroll to position [8, 0]
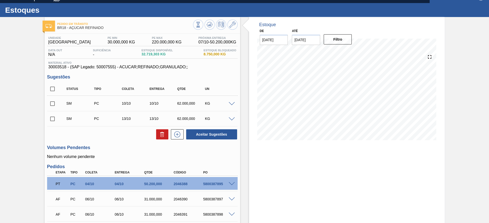
click at [53, 91] on input "checkbox" at bounding box center [52, 89] width 11 height 11
checkbox input "true"
click at [202, 135] on button "Aceitar Sugestões" at bounding box center [211, 135] width 51 height 10
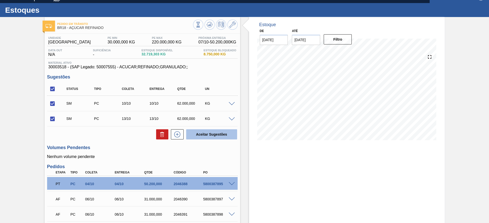
checkbox input "false"
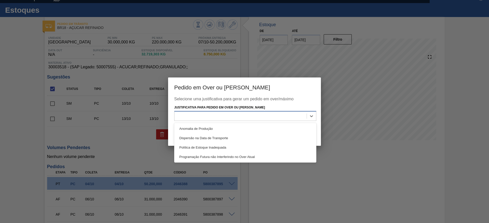
click at [261, 115] on div at bounding box center [240, 116] width 132 height 7
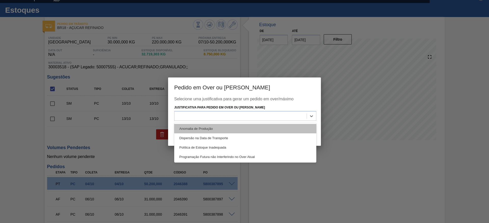
click at [255, 128] on div "Anomalia de Produção" at bounding box center [245, 128] width 142 height 9
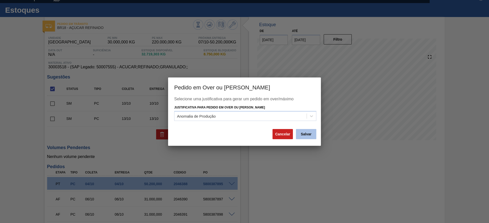
click at [301, 138] on button "Salvar" at bounding box center [306, 134] width 20 height 10
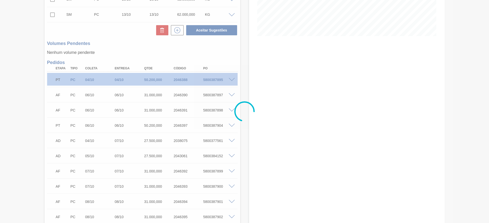
scroll to position [101, 0]
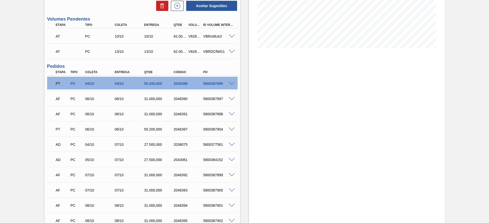
click at [231, 128] on span at bounding box center [231, 130] width 6 height 4
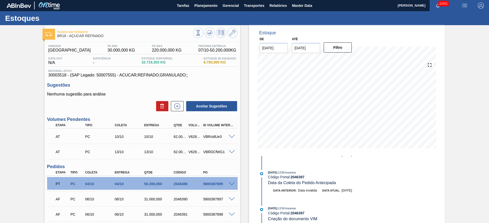
scroll to position [0, 0]
click at [251, 5] on span "Transportes" at bounding box center [254, 6] width 20 height 6
click at [248, 24] on li "Otimização de Carga" at bounding box center [254, 25] width 42 height 8
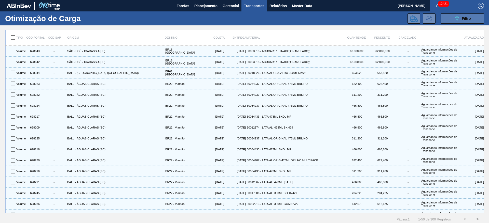
click at [457, 22] on button "089F7B8B-B2A5-4AFE-B5C0-19BA573D28AC Filtro" at bounding box center [461, 18] width 43 height 10
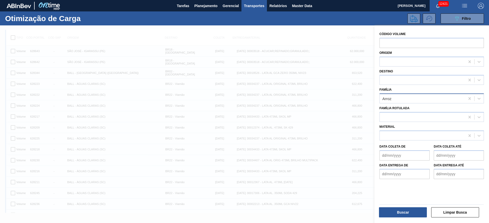
click at [401, 97] on div "Arroz" at bounding box center [421, 98] width 85 height 7
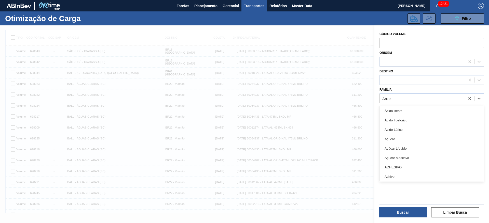
scroll to position [38, 0]
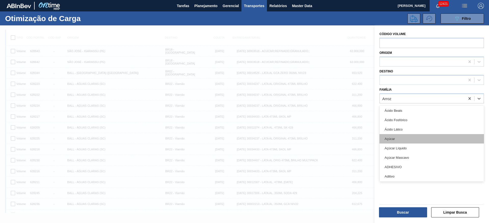
click at [403, 138] on div "Açúcar" at bounding box center [431, 138] width 104 height 9
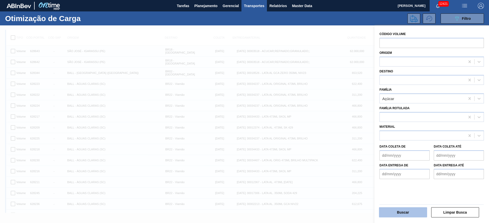
click at [411, 210] on button "Buscar" at bounding box center [403, 213] width 48 height 10
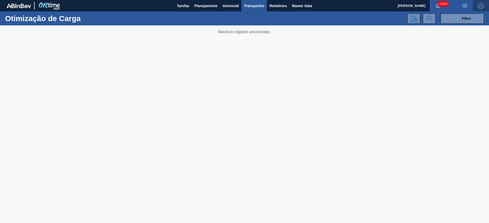
click at [478, 3] on img "button" at bounding box center [480, 6] width 6 height 6
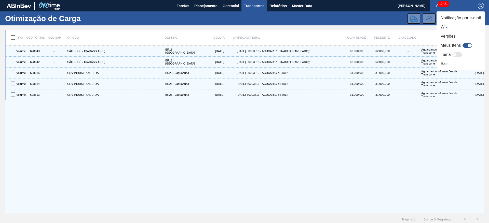
click at [10, 40] on div at bounding box center [244, 111] width 489 height 223
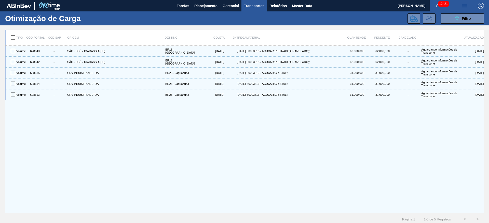
click at [14, 0] on body "Tarefas Planejamento Gerencial Transportes Relatórios Master Data José Albérico…" at bounding box center [244, 0] width 489 height 0
click at [14, 36] on input "checkbox" at bounding box center [13, 37] width 11 height 11
checkbox input "true"
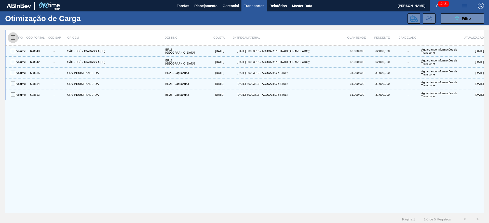
checkbox input "true"
drag, startPoint x: 419, startPoint y: 17, endPoint x: 415, endPoint y: 17, distance: 3.8
click at [415, 17] on div at bounding box center [414, 18] width 15 height 10
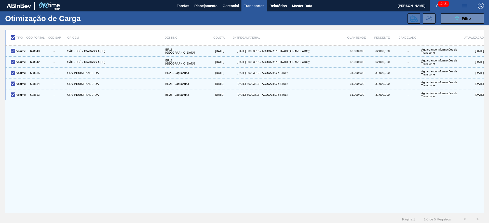
click at [415, 18] on icon at bounding box center [414, 19] width 8 height 8
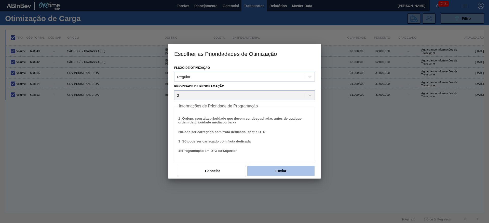
click at [280, 169] on button "Enviar" at bounding box center [280, 171] width 67 height 10
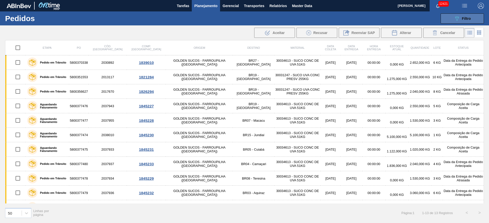
click at [466, 16] on div "089F7B8B-B2A5-4AFE-B5C0-19BA573D28AC Filtro" at bounding box center [461, 19] width 17 height 6
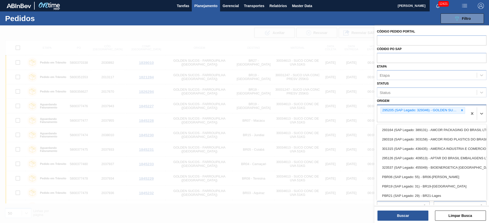
click at [456, 110] on div "295205 (SAP Legado: 329346) - GOLDEN SUCOS LTDA" at bounding box center [419, 110] width 78 height 6
click at [461, 109] on icon at bounding box center [462, 111] width 4 height 4
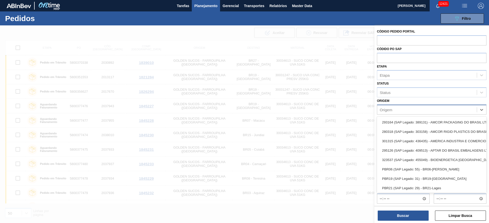
click at [425, 102] on div "Origem option 295205 (SAP Legado: 329346) - GOLDEN SUCOS LTDA, deselected. opti…" at bounding box center [431, 105] width 109 height 17
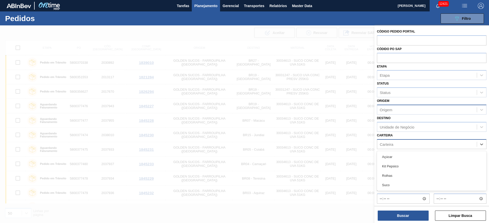
click at [400, 144] on div "Carteira" at bounding box center [426, 144] width 99 height 7
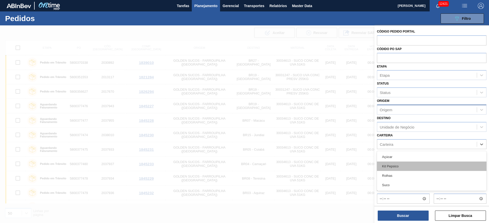
click at [393, 164] on div "Kit Pepsico" at bounding box center [431, 166] width 109 height 9
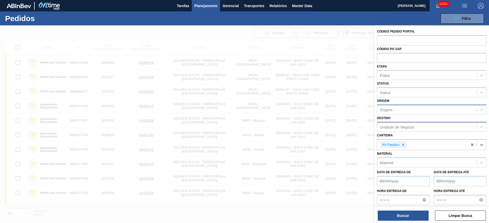
click at [394, 131] on div "Unidade de Negócio" at bounding box center [431, 127] width 109 height 10
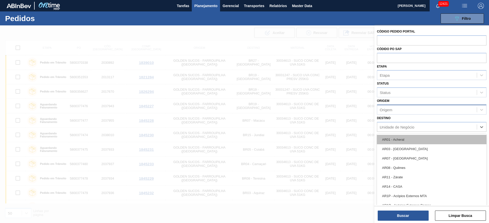
type input "23"
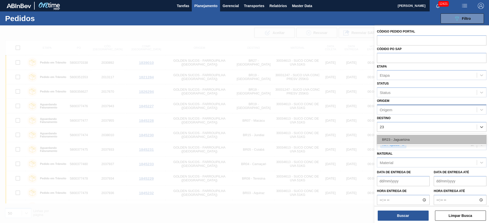
click at [393, 141] on div "BR23 - Jaguariúna" at bounding box center [431, 139] width 109 height 9
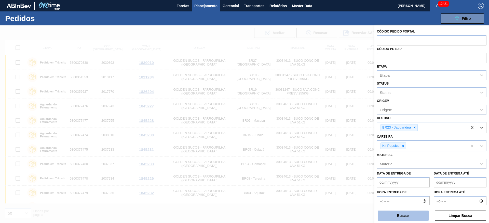
click at [395, 219] on button "Buscar" at bounding box center [402, 216] width 51 height 10
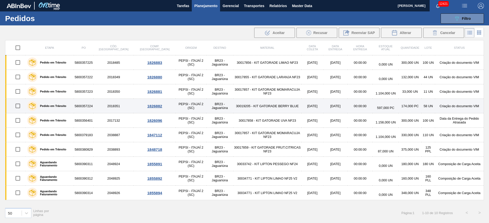
click at [274, 106] on td "30019205 - KIT GATORADE BERRY BLUE" at bounding box center [267, 106] width 68 height 15
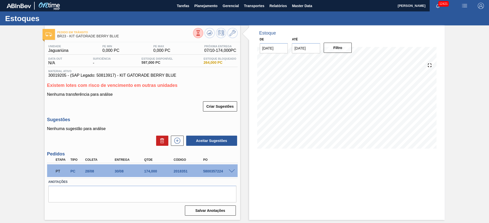
click at [213, 174] on div "PT PC 28/08 30/08 174,000 2018351 5800357224" at bounding box center [140, 171] width 177 height 10
copy div "5800357224"
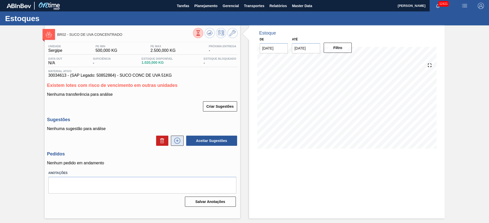
click at [181, 137] on button at bounding box center [177, 141] width 13 height 10
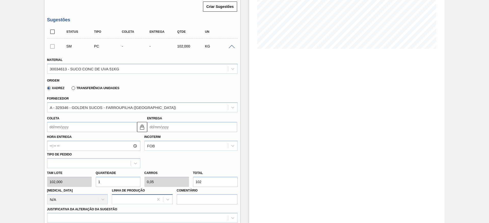
scroll to position [114, 0]
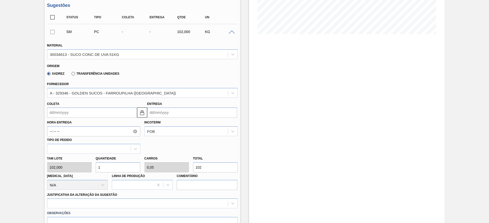
click at [103, 172] on input "1" at bounding box center [118, 168] width 45 height 10
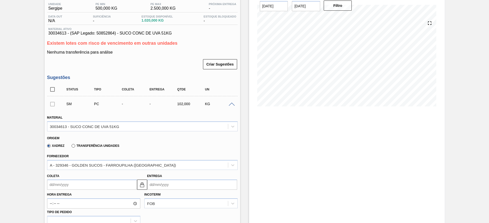
scroll to position [0, 0]
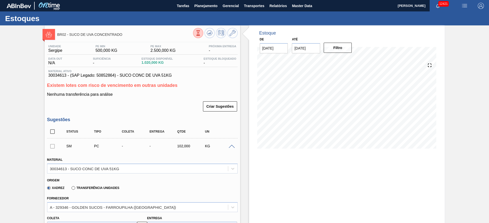
click at [226, 35] on div at bounding box center [215, 33] width 45 height 11
click at [233, 37] on button at bounding box center [232, 33] width 10 height 10
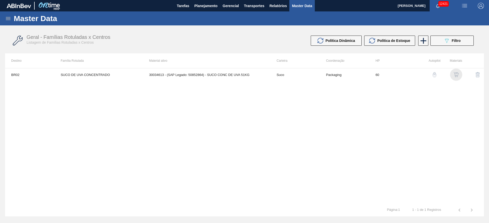
click at [456, 76] on div "button" at bounding box center [456, 74] width 6 height 5
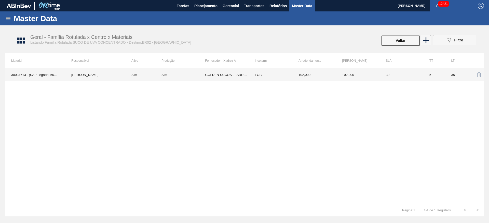
click at [228, 79] on td "GOLDEN SUCOS - FARROUPILHA ([GEOGRAPHIC_DATA])" at bounding box center [227, 74] width 44 height 13
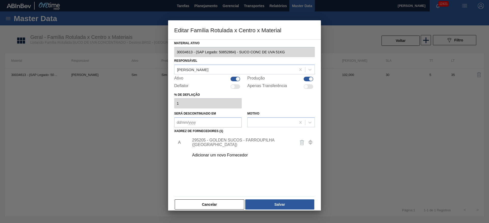
click at [223, 137] on div "295205 - GOLDEN SUCOS - FARROUPILHA (RS)" at bounding box center [250, 142] width 128 height 13
click at [225, 141] on div "295205 - GOLDEN SUCOS - FARROUPILHA (RS)" at bounding box center [250, 142] width 128 height 13
click at [217, 144] on div "295205 - GOLDEN SUCOS - FARROUPILHA (RS)" at bounding box center [242, 142] width 100 height 9
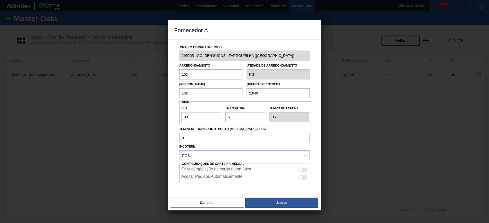
drag, startPoint x: 187, startPoint y: 78, endPoint x: 169, endPoint y: 78, distance: 17.6
click at [169, 78] on div "Origem Compra Insumos 295205 - GOLDEN SUCOS - FARROUPILHA (RS) Arredondamento 1…" at bounding box center [244, 117] width 153 height 156
type input "510"
type input "5.100"
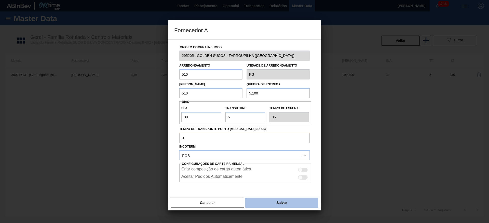
click at [258, 205] on button "Salvar" at bounding box center [281, 203] width 73 height 10
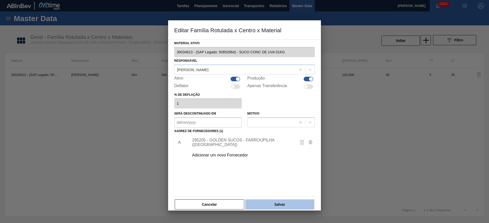
click at [264, 202] on button "Salvar" at bounding box center [279, 205] width 69 height 10
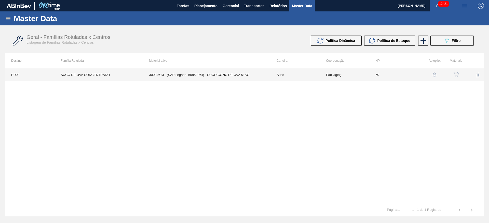
click at [139, 76] on td "SUCO DE UVA CONCENTRADO" at bounding box center [98, 74] width 88 height 13
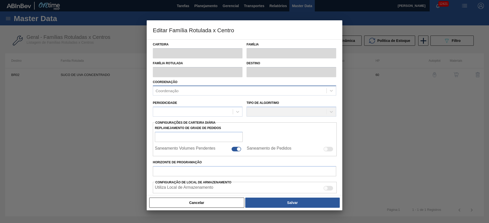
type input "Suco"
type input "SUCO DE UVA CONCENTRADO"
type input "BR02 - Sergipe"
type input "60"
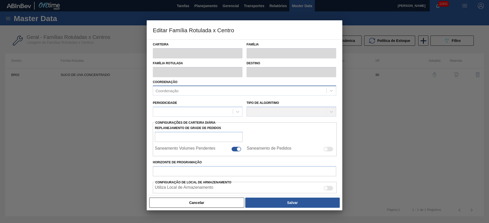
type input "500"
type input "2.500"
type input "50"
type input "1.500,000"
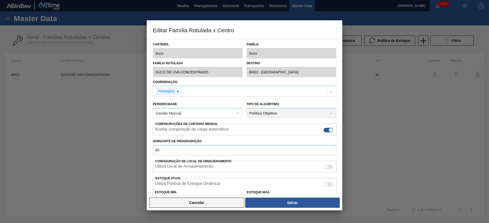
click at [225, 201] on button "Cancelar" at bounding box center [196, 203] width 95 height 10
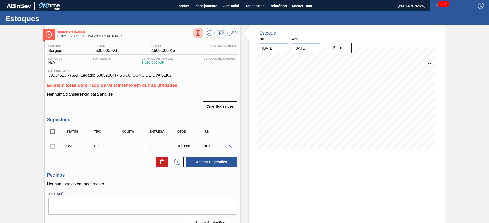
click at [229, 150] on div "SM PC - - 102,000 KG" at bounding box center [142, 146] width 190 height 13
click at [232, 147] on span at bounding box center [231, 147] width 6 height 4
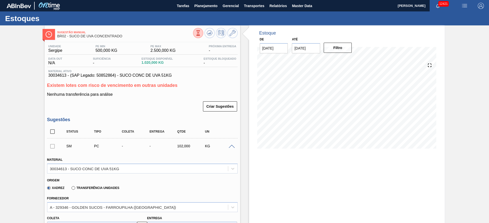
scroll to position [114, 0]
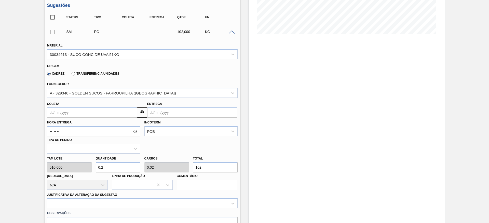
click at [78, 166] on div "Tam lote 510,000 Quantidade 0,2 Carros 0,02 Total 102 Doca N/A Linha de Produçã…" at bounding box center [142, 172] width 194 height 36
type input "2"
type input "0,2"
type input "1.020"
type input "2"
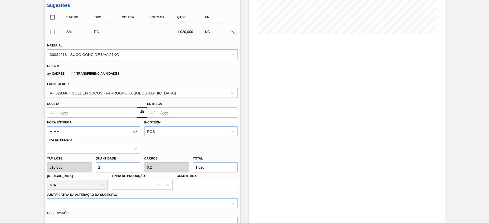
click at [61, 115] on input "Coleta" at bounding box center [92, 113] width 90 height 10
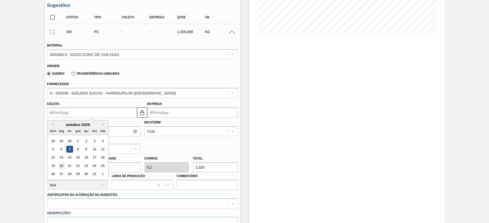
click at [63, 167] on div "20" at bounding box center [61, 166] width 7 height 7
type input "20/10/2025"
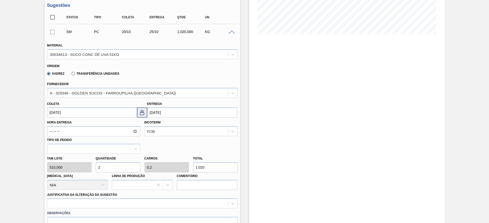
click at [144, 113] on img at bounding box center [142, 113] width 6 height 6
click at [149, 112] on input "25/10/2025" at bounding box center [192, 113] width 90 height 10
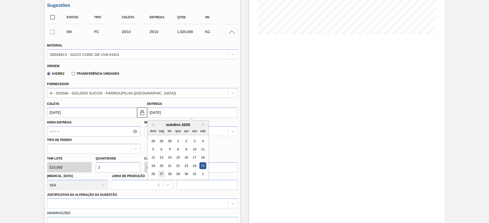
click at [162, 174] on div "27" at bounding box center [161, 174] width 7 height 7
type input "27/10/2025"
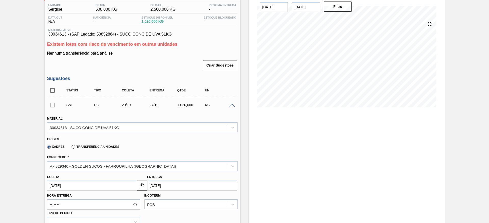
scroll to position [191, 0]
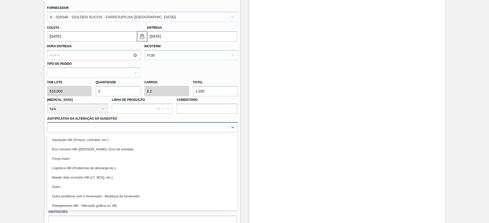
click at [199, 126] on div at bounding box center [137, 127] width 180 height 7
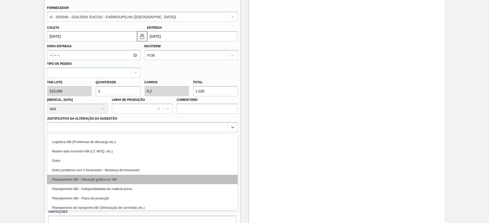
scroll to position [38, 0]
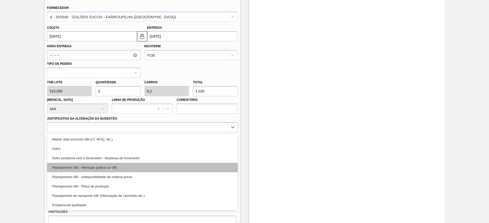
click at [181, 167] on div "Planejamento ABI - Alteração gráfica ou VBI" at bounding box center [142, 167] width 190 height 9
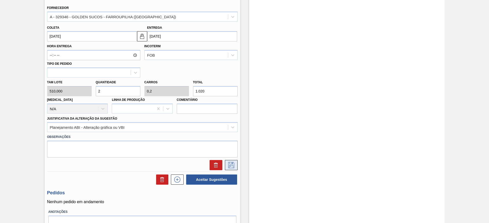
click at [229, 162] on button at bounding box center [231, 165] width 13 height 10
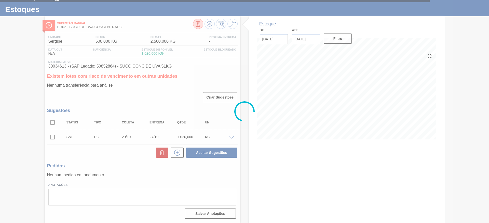
scroll to position [9, 0]
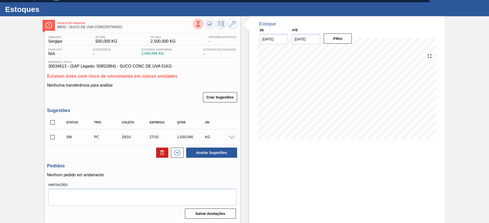
click at [55, 137] on input "checkbox" at bounding box center [52, 137] width 11 height 11
click at [208, 153] on button "Aceitar Sugestões" at bounding box center [211, 153] width 51 height 10
checkbox input "false"
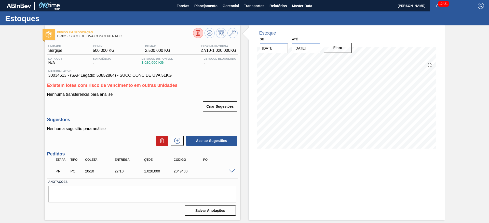
scroll to position [0, 0]
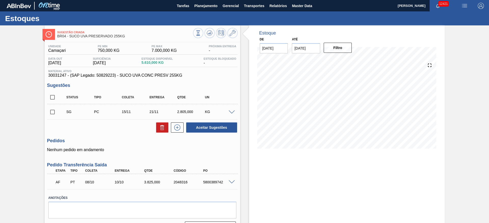
click at [231, 182] on span at bounding box center [231, 183] width 6 height 4
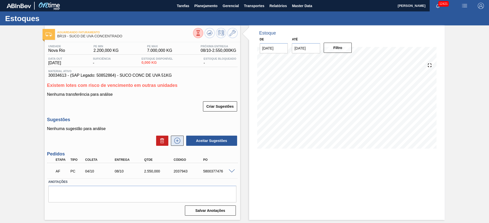
click at [179, 146] on button at bounding box center [177, 141] width 13 height 10
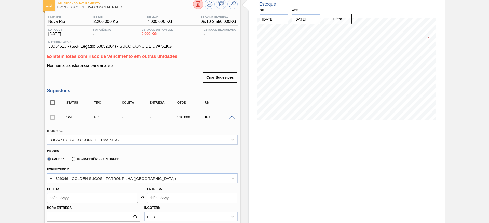
scroll to position [114, 0]
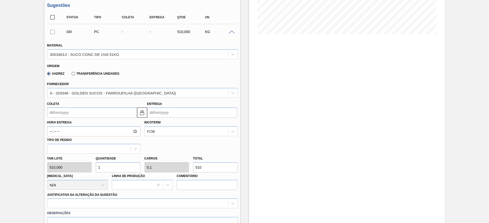
drag, startPoint x: 98, startPoint y: 171, endPoint x: 90, endPoint y: 173, distance: 8.5
click at [90, 173] on div "Tam lote 510,000 Quantidade 1 Carros 0,1 Total 510 [MEDICAL_DATA] N/A Linha de …" at bounding box center [142, 172] width 194 height 36
click at [89, 166] on div "Tam lote 510,000 Quantidade 1 Carros 0,1 Total 510 [MEDICAL_DATA] N/A Linha de …" at bounding box center [142, 172] width 194 height 36
type input "4"
type input "0,4"
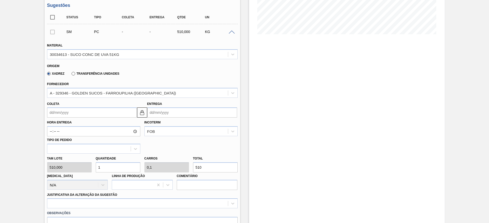
type input "2.040"
click at [104, 165] on input "4" at bounding box center [118, 168] width 45 height 10
type input "3"
type input "0,3"
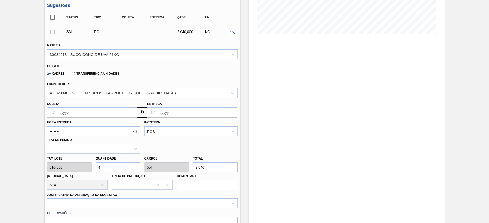
type input "1.530"
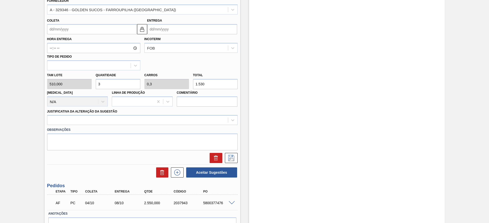
scroll to position [189, 0]
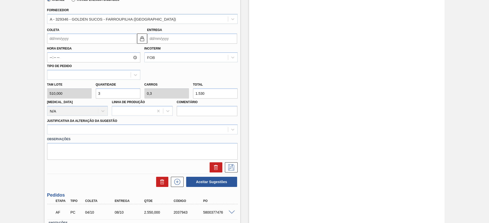
drag, startPoint x: 101, startPoint y: 95, endPoint x: 96, endPoint y: 95, distance: 5.1
click at [96, 95] on input "3" at bounding box center [118, 94] width 45 height 10
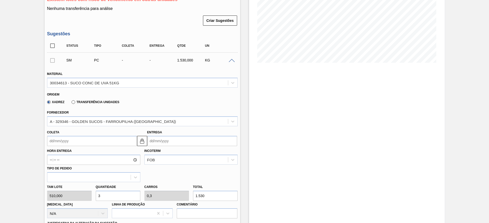
scroll to position [74, 0]
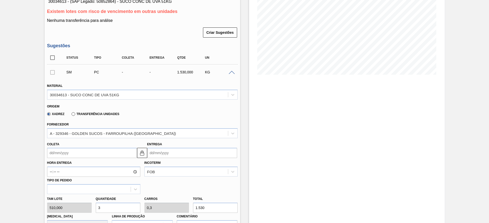
type input "4"
type input "0,4"
type input "2.040"
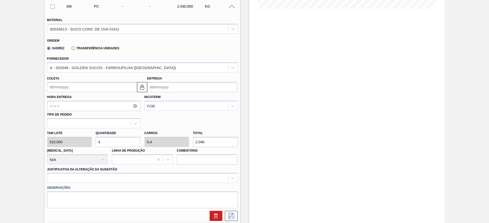
scroll to position [227, 0]
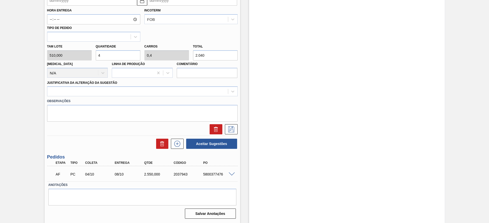
type input "3"
type input "0,3"
type input "1.530"
click at [89, 55] on div "Tam lote 510,000 Quantidade 3 Carros 0,3 Total 1.530 Doca N/A Linha de Produção…" at bounding box center [142, 60] width 194 height 36
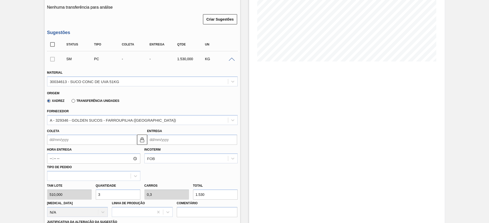
scroll to position [114, 0]
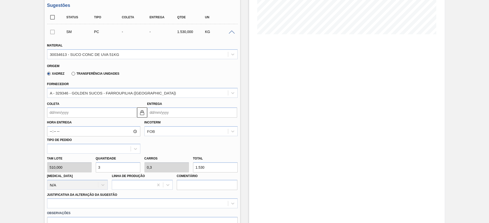
type input "3"
click at [59, 115] on input "Coleta" at bounding box center [92, 113] width 90 height 10
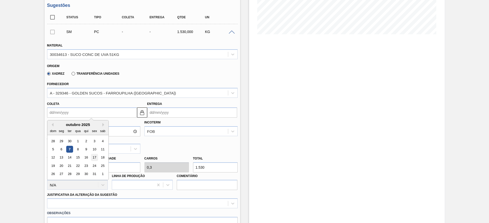
click at [94, 157] on div "17" at bounding box center [94, 157] width 7 height 7
type input "17/10/2025"
type input "21/10/2025"
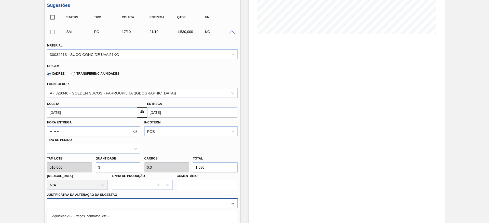
click at [212, 204] on div "option Outro problema com o fornecedor - Mudança de fornecedor focused, 7 of 18…" at bounding box center [142, 204] width 190 height 10
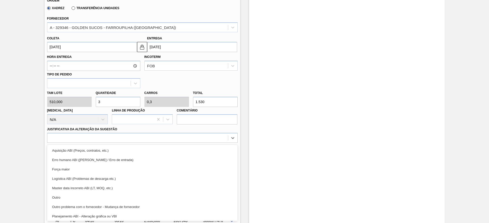
click at [195, 215] on div "Planejamento ABI - Alteração gráfica ou VBI" at bounding box center [142, 216] width 190 height 9
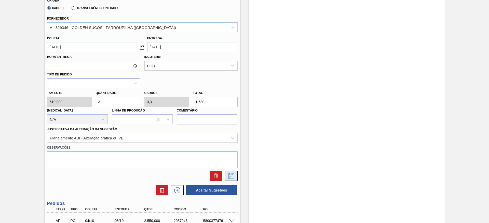
click at [230, 177] on icon at bounding box center [231, 176] width 8 height 6
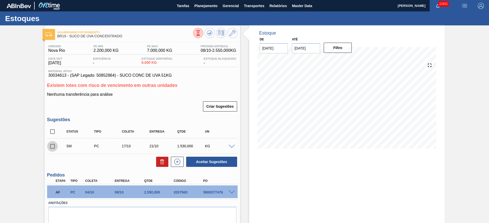
click at [51, 151] on input "checkbox" at bounding box center [52, 146] width 11 height 11
click at [50, 149] on input "checkbox" at bounding box center [52, 146] width 11 height 11
click at [222, 167] on button "Aceitar Sugestões" at bounding box center [211, 162] width 51 height 10
checkbox input "false"
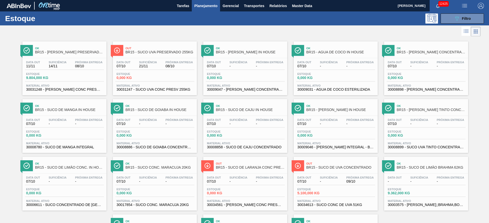
click at [444, 24] on div "Estoque 089F7B8B-B2A5-4AFE-B5C0-19BA573D28AC Filtro" at bounding box center [244, 18] width 489 height 14
click at [444, 23] on button "089F7B8B-B2A5-4AFE-B5C0-19BA573D28AC Filtro" at bounding box center [461, 18] width 43 height 10
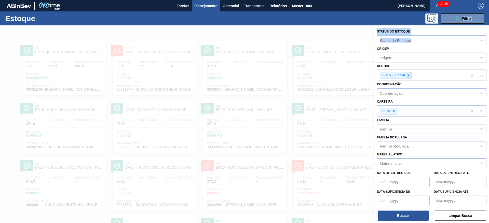
click at [408, 73] on div at bounding box center [408, 75] width 6 height 6
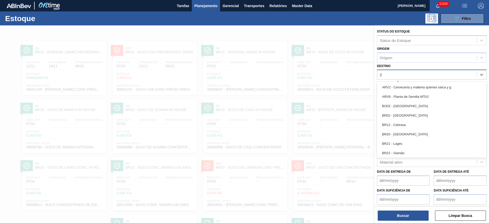
type input "26"
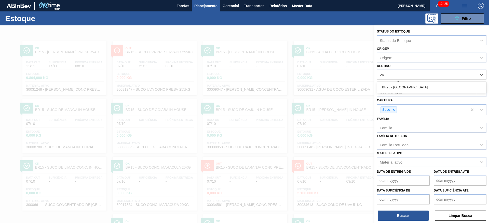
click at [400, 82] on div "BR26 - Uberlândia" at bounding box center [431, 87] width 109 height 11
drag, startPoint x: 399, startPoint y: 84, endPoint x: 390, endPoint y: 104, distance: 22.1
click at [399, 85] on div "BR26 - Uberlândia" at bounding box center [431, 87] width 109 height 9
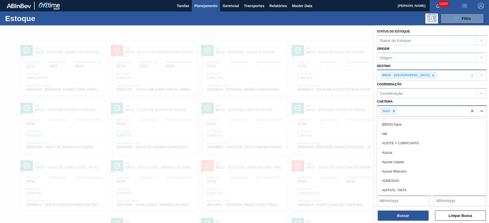
click at [390, 108] on div "Suco" at bounding box center [385, 111] width 10 height 6
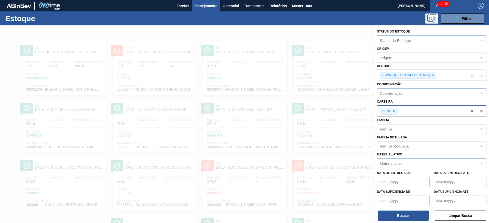
click at [393, 108] on div "Suco" at bounding box center [388, 111] width 16 height 7
click at [392, 108] on div "Suco" at bounding box center [388, 111] width 16 height 7
click at [392, 109] on icon at bounding box center [394, 111] width 4 height 4
click at [392, 110] on div "Carteira" at bounding box center [385, 110] width 13 height 4
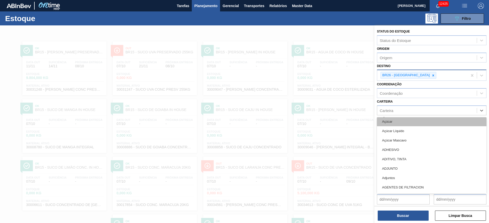
scroll to position [38, 0]
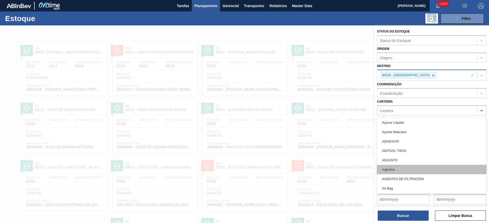
click at [402, 168] on div "Adjuntos" at bounding box center [431, 169] width 109 height 9
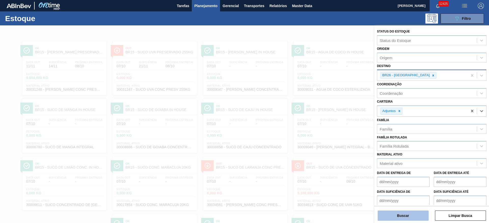
click at [383, 218] on button "Buscar" at bounding box center [402, 216] width 51 height 10
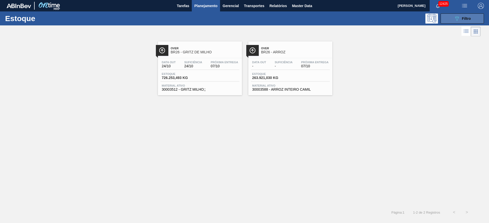
click at [465, 16] on div "089F7B8B-B2A5-4AFE-B5C0-19BA573D28AC Filtro" at bounding box center [461, 19] width 17 height 6
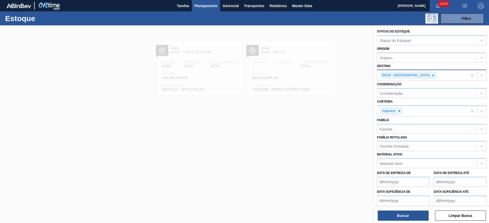
click at [431, 76] on icon at bounding box center [433, 76] width 4 height 4
drag, startPoint x: 414, startPoint y: 76, endPoint x: 408, endPoint y: 76, distance: 6.4
click at [413, 76] on div "BR26 - Uberlândia" at bounding box center [422, 75] width 90 height 10
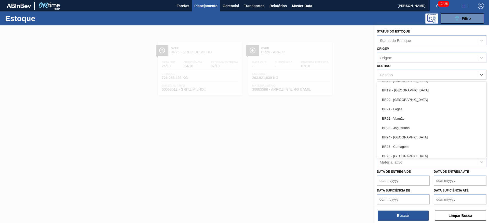
scroll to position [458, 0]
click at [406, 148] on div "BR28 - Manaus" at bounding box center [431, 146] width 109 height 9
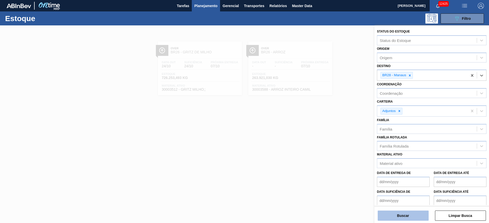
click at [401, 214] on button "Buscar" at bounding box center [402, 216] width 51 height 10
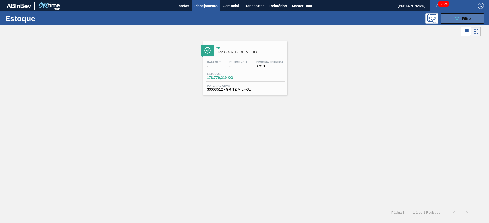
click at [451, 20] on button "089F7B8B-B2A5-4AFE-B5C0-19BA573D28AC Filtro" at bounding box center [461, 18] width 43 height 10
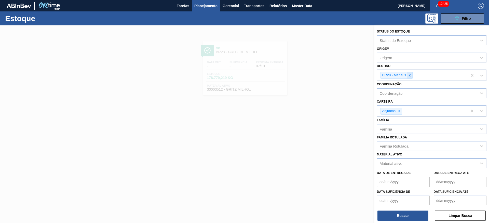
click at [411, 77] on icon at bounding box center [410, 76] width 4 height 4
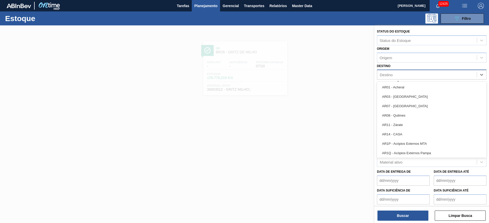
click at [411, 77] on div "Destino" at bounding box center [426, 74] width 99 height 7
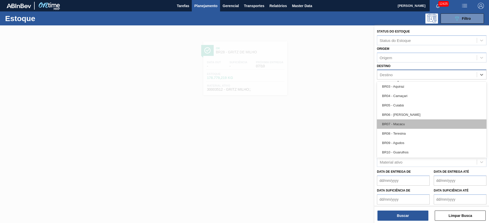
scroll to position [267, 0]
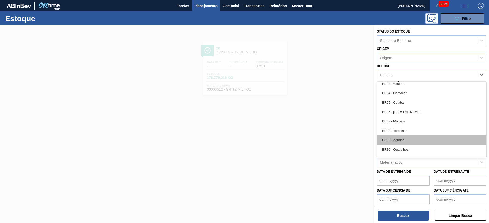
click at [401, 142] on div "BR09 - Agudos" at bounding box center [431, 140] width 109 height 9
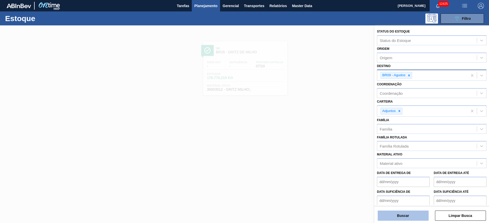
click at [403, 217] on button "Buscar" at bounding box center [402, 216] width 51 height 10
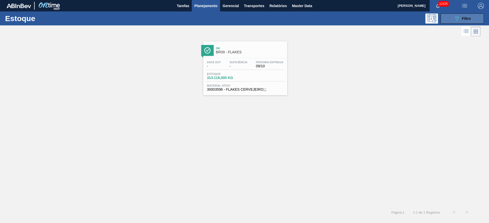
click at [454, 20] on icon "089F7B8B-B2A5-4AFE-B5C0-19BA573D28AC" at bounding box center [456, 19] width 6 height 6
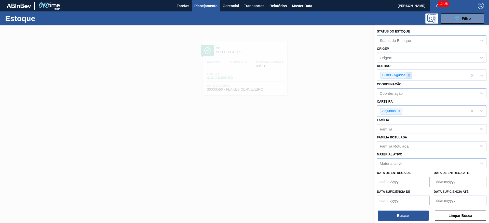
click at [409, 77] on icon at bounding box center [409, 76] width 4 height 4
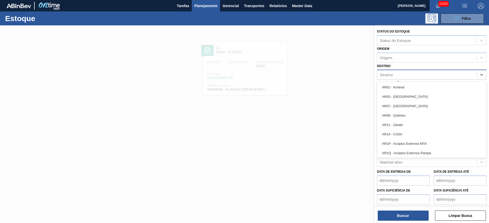
click at [409, 78] on div "Destino" at bounding box center [426, 74] width 99 height 7
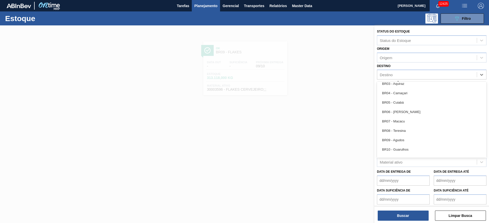
drag, startPoint x: 408, startPoint y: 120, endPoint x: 405, endPoint y: 127, distance: 7.7
click at [407, 120] on div "BR07 - Macacu" at bounding box center [431, 121] width 109 height 9
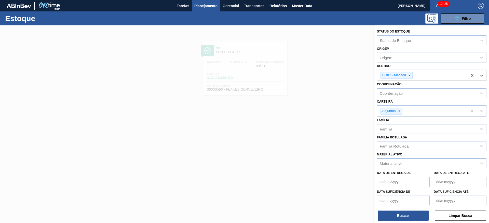
click at [400, 206] on div "Status do Estoque Status do Estoque Origem Origem Destino option BR07 - Macacu,…" at bounding box center [431, 124] width 114 height 199
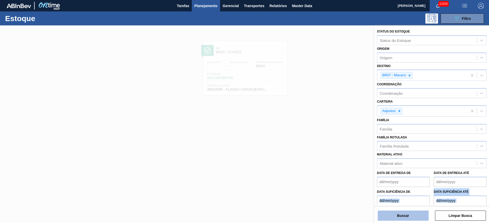
scroll to position [13, 0]
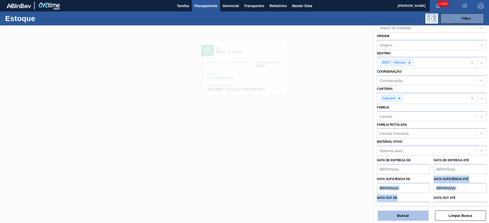
click at [401, 216] on button "Buscar" at bounding box center [402, 216] width 51 height 10
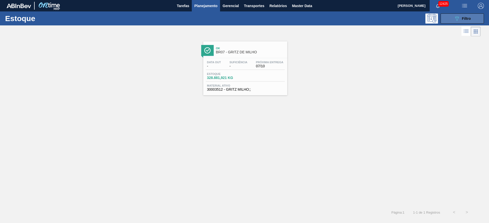
click at [448, 19] on button "089F7B8B-B2A5-4AFE-B5C0-19BA573D28AC Filtro" at bounding box center [461, 18] width 43 height 10
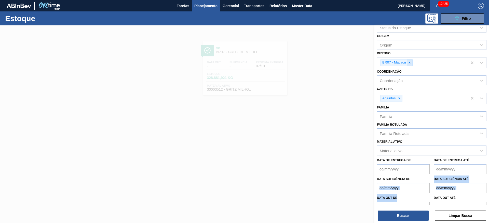
click at [411, 62] on icon at bounding box center [409, 63] width 4 height 4
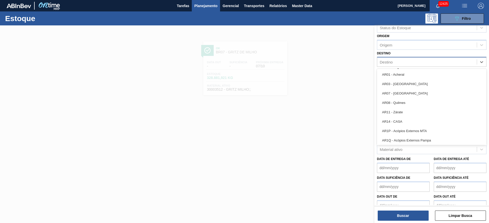
click at [410, 61] on div "Destino" at bounding box center [426, 62] width 99 height 7
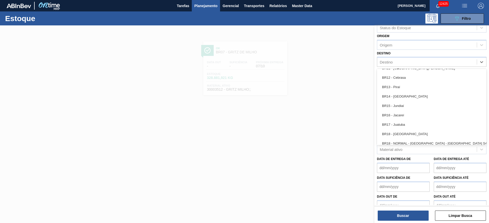
scroll to position [420, 0]
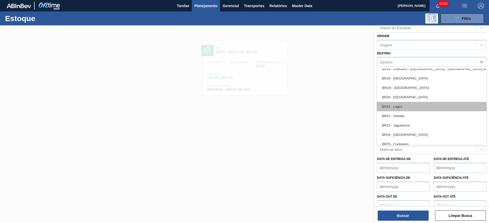
click at [397, 104] on div "BR21 - Lages" at bounding box center [431, 106] width 109 height 9
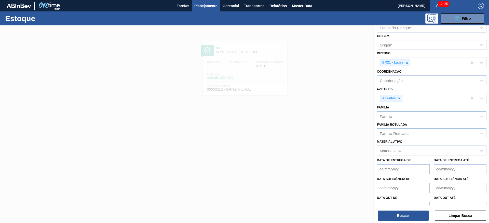
click at [397, 221] on button "Buscar" at bounding box center [402, 216] width 51 height 10
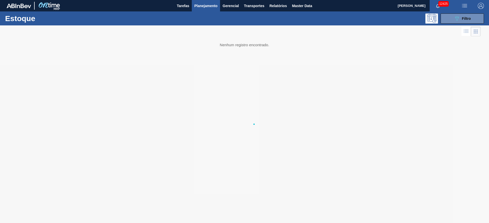
click at [397, 215] on div at bounding box center [244, 124] width 489 height 198
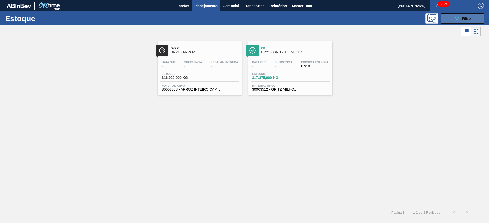
click at [468, 15] on button "089F7B8B-B2A5-4AFE-B5C0-19BA573D28AC Filtro" at bounding box center [461, 18] width 43 height 10
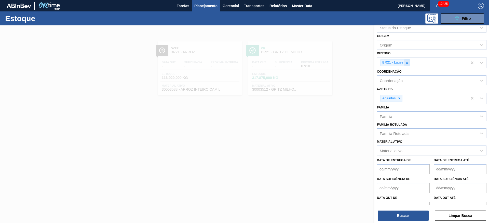
click at [406, 61] on icon at bounding box center [407, 63] width 4 height 4
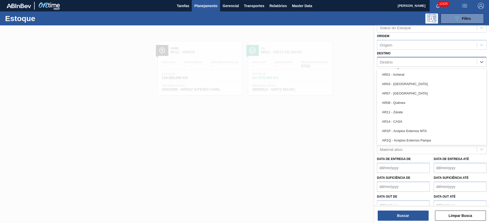
click at [406, 61] on div "Destino" at bounding box center [426, 62] width 99 height 7
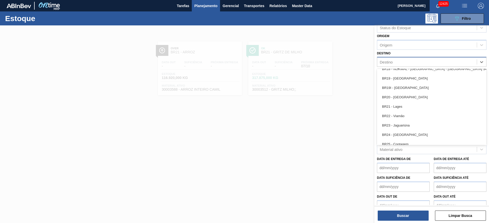
click at [404, 134] on div "BR24 - Ponta Grossa" at bounding box center [431, 134] width 109 height 9
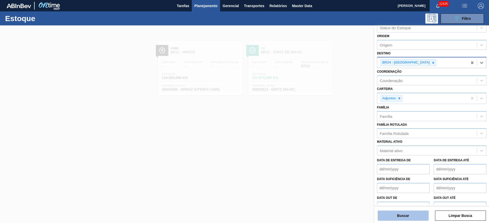
click at [404, 215] on button "Buscar" at bounding box center [402, 216] width 51 height 10
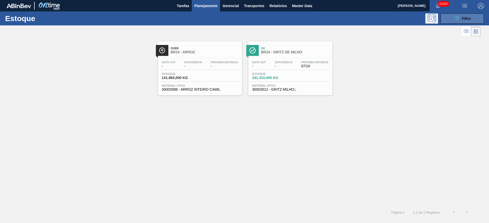
click at [462, 15] on button "089F7B8B-B2A5-4AFE-B5C0-19BA573D28AC Filtro" at bounding box center [461, 18] width 43 height 10
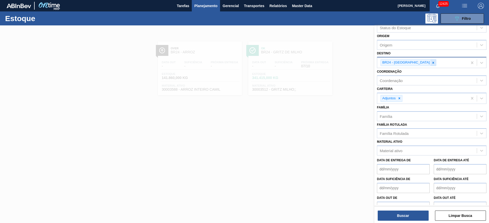
click at [431, 62] on icon at bounding box center [433, 63] width 4 height 4
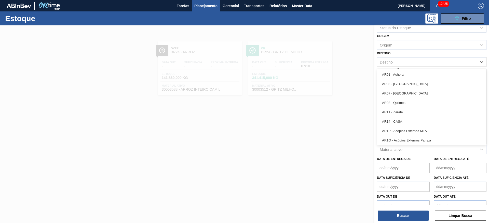
click at [417, 62] on div "Destino" at bounding box center [426, 62] width 99 height 7
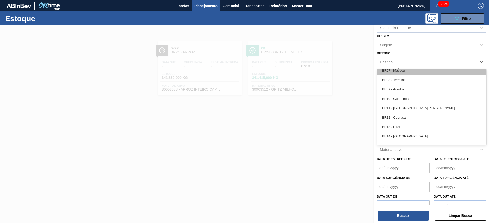
click at [405, 73] on div "BR07 - Macacu" at bounding box center [431, 70] width 109 height 9
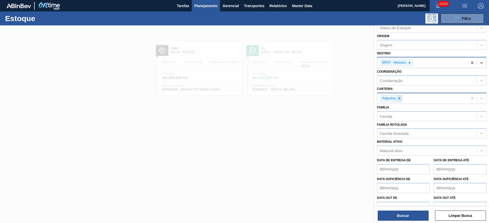
click at [401, 96] on div at bounding box center [399, 98] width 6 height 6
drag, startPoint x: 401, startPoint y: 96, endPoint x: 401, endPoint y: 100, distance: 4.6
click at [401, 96] on div "Carteira" at bounding box center [426, 97] width 99 height 7
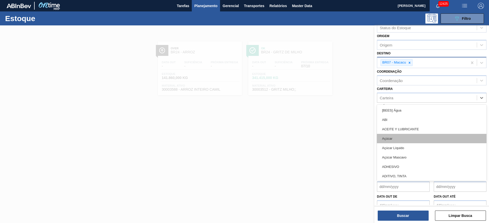
click at [399, 141] on div "Açúcar" at bounding box center [431, 138] width 109 height 9
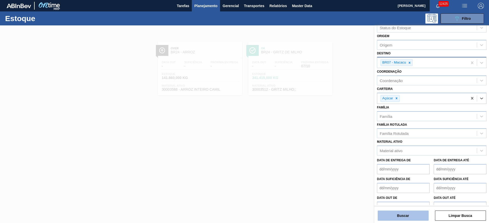
click at [395, 217] on button "Buscar" at bounding box center [402, 216] width 51 height 10
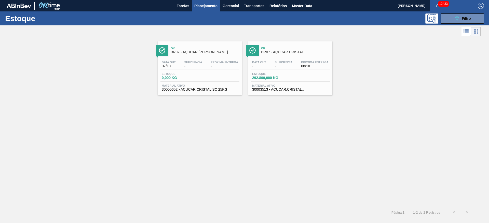
click at [98, 92] on div "Ok BR07 - AÇUCAR EM SACO Data out 07/10 Suficiência - Próxima Entrega - Estoque…" at bounding box center [244, 67] width 489 height 58
click at [459, 17] on icon "089F7B8B-B2A5-4AFE-B5C0-19BA573D28AC" at bounding box center [456, 19] width 6 height 6
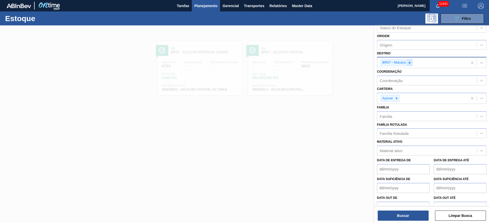
click at [409, 63] on icon at bounding box center [409, 63] width 2 height 2
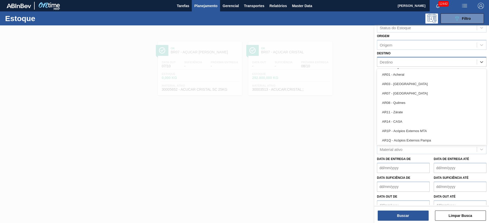
click at [405, 61] on div "Destino" at bounding box center [426, 62] width 99 height 7
type input "15"
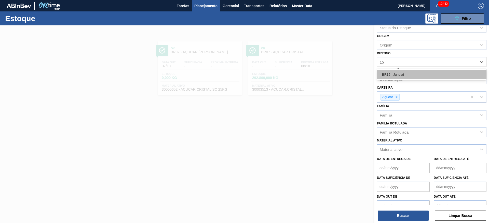
click at [401, 79] on div "BR15 - Jundiaí" at bounding box center [431, 74] width 109 height 9
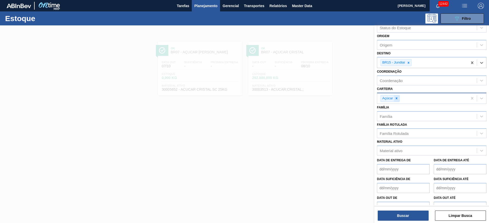
click at [393, 97] on div "Açúcar" at bounding box center [389, 98] width 19 height 7
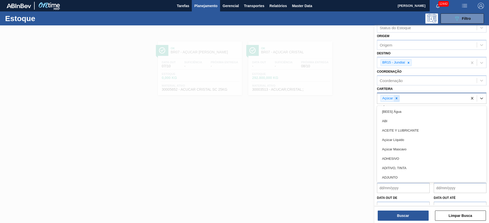
click at [394, 98] on icon at bounding box center [396, 99] width 4 height 4
click at [394, 98] on div "Carteira" at bounding box center [426, 97] width 99 height 7
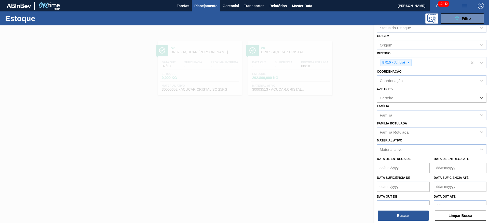
click at [394, 98] on div "Carteira" at bounding box center [426, 97] width 99 height 7
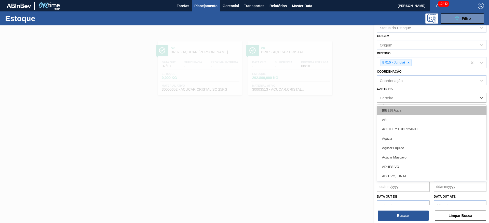
type input "ki"
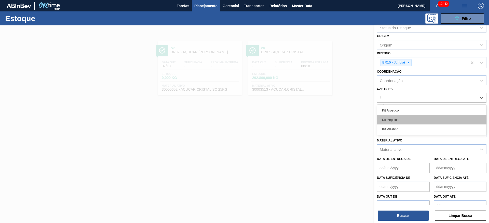
click at [396, 121] on div "Kit Pepsico" at bounding box center [431, 119] width 109 height 9
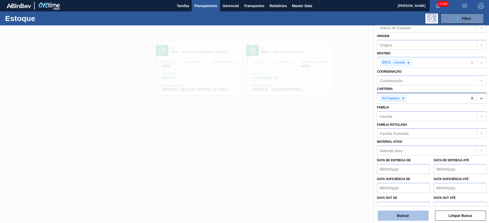
click at [413, 211] on button "Buscar" at bounding box center [402, 216] width 51 height 10
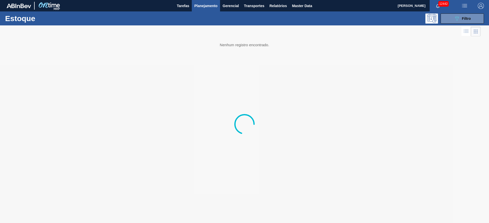
click at [479, 4] on img "button" at bounding box center [480, 6] width 6 height 6
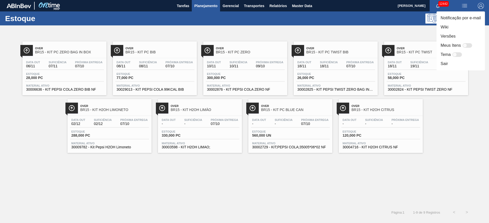
click at [467, 46] on div at bounding box center [467, 45] width 10 height 5
checkbox input "false"
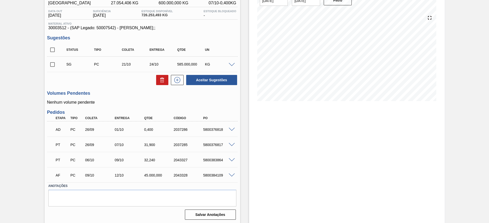
scroll to position [49, 0]
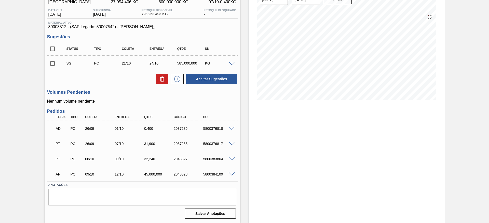
click at [230, 128] on span at bounding box center [231, 129] width 6 height 4
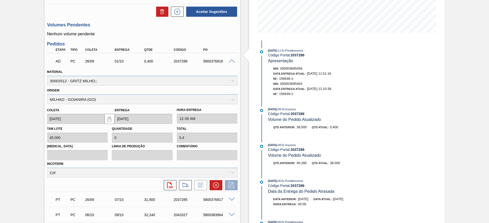
scroll to position [147, 0]
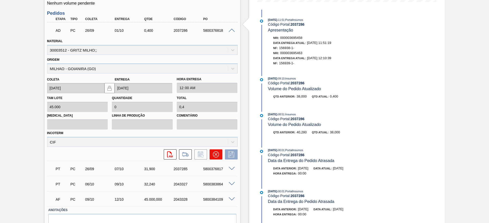
click at [214, 157] on icon at bounding box center [215, 155] width 6 height 6
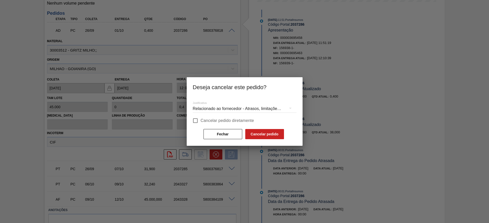
click at [201, 121] on span "Cancelar pedido diretamente" at bounding box center [226, 121] width 53 height 6
click at [200, 121] on input "Cancelar pedido diretamente" at bounding box center [195, 121] width 11 height 11
checkbox input "true"
click at [261, 131] on button "Cancelar pedido" at bounding box center [264, 134] width 39 height 10
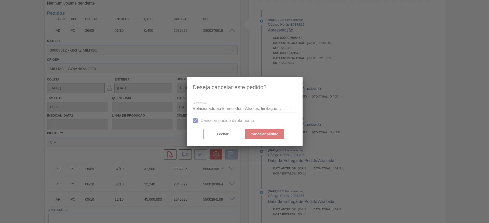
drag, startPoint x: 488, startPoint y: 79, endPoint x: 488, endPoint y: 37, distance: 42.2
click at [488, 37] on div at bounding box center [244, 111] width 489 height 223
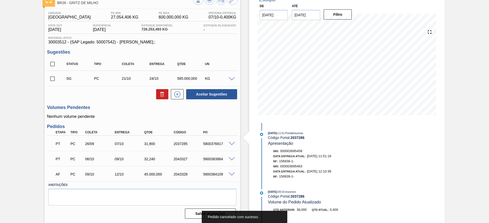
click at [231, 78] on span at bounding box center [231, 79] width 6 height 4
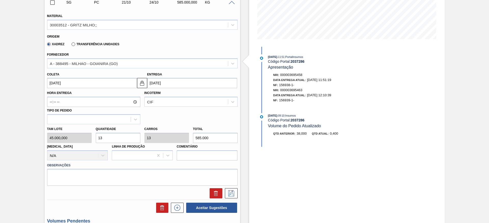
scroll to position [109, 0]
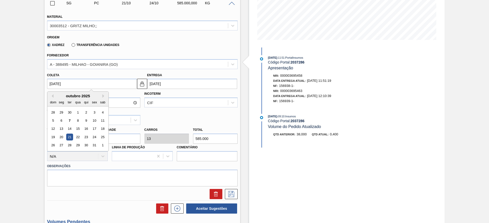
click at [64, 82] on input "[DATE]" at bounding box center [92, 84] width 90 height 10
click at [79, 120] on div "8" at bounding box center [77, 120] width 7 height 7
type input "[DATE]"
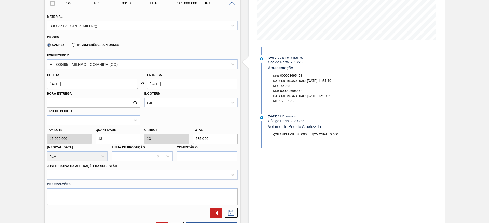
click at [64, 87] on input "[DATE]" at bounding box center [92, 84] width 90 height 10
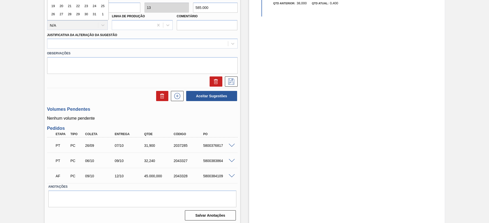
scroll to position [242, 0]
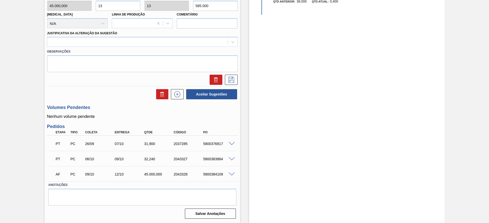
click at [30, 121] on div "Aguardando Descarga BR26 - GRITZ DE MILHO Unidade Uberlândia PE MIN 27.054,406 …" at bounding box center [244, 3] width 489 height 440
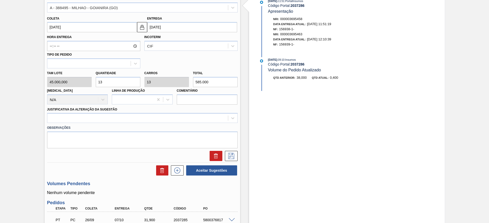
scroll to position [89, 0]
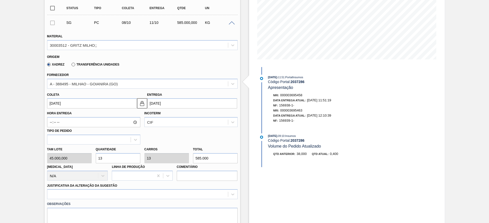
drag, startPoint x: 102, startPoint y: 161, endPoint x: 92, endPoint y: 160, distance: 9.8
click at [92, 160] on div "Tam lote 45.000,000 Quantidade 13 Carros 13 Total 585.000 [MEDICAL_DATA] N/A Li…" at bounding box center [142, 163] width 194 height 36
type input "1"
type input "45.000"
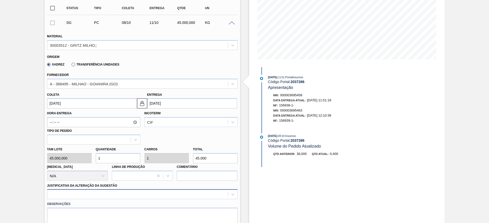
type input "1"
click at [183, 196] on div at bounding box center [142, 195] width 190 height 10
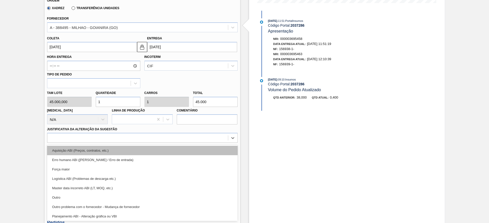
click at [186, 151] on div "Aquisição ABI (Preços, contratos, etc.)" at bounding box center [142, 150] width 190 height 9
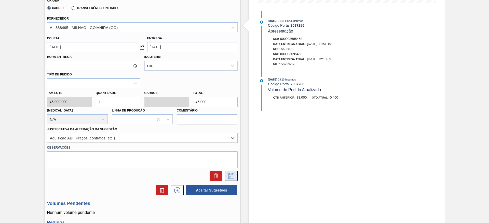
click at [233, 176] on icon at bounding box center [231, 176] width 8 height 6
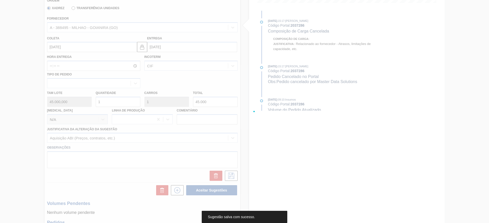
scroll to position [0, 0]
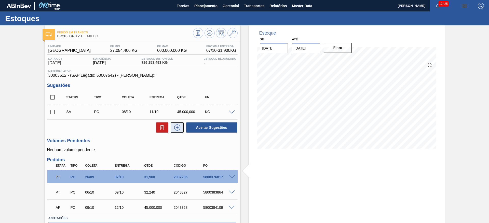
click at [177, 127] on icon at bounding box center [177, 127] width 3 height 0
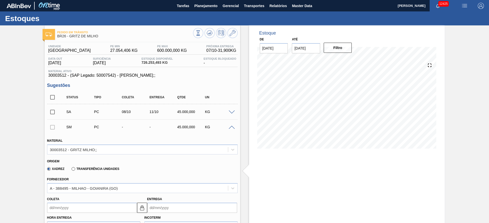
click at [55, 208] on input "Coleta" at bounding box center [92, 208] width 90 height 10
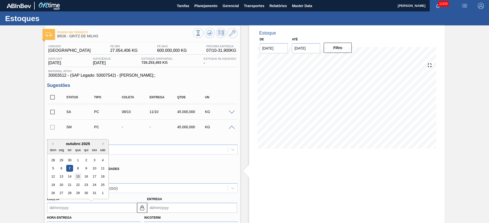
click at [75, 175] on div "15" at bounding box center [77, 177] width 7 height 7
type input "[DATE]"
type input "18/10/2025"
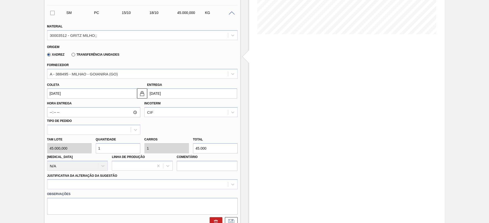
scroll to position [76, 0]
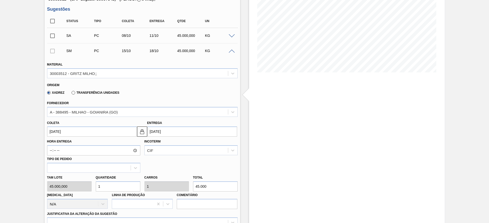
drag, startPoint x: 232, startPoint y: 36, endPoint x: 228, endPoint y: 38, distance: 4.5
click at [232, 36] on span at bounding box center [231, 36] width 6 height 4
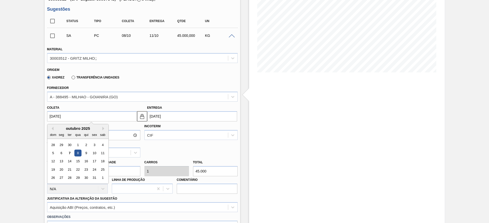
click at [61, 113] on input "[DATE]" at bounding box center [92, 116] width 90 height 10
click at [79, 163] on div "15" at bounding box center [77, 161] width 7 height 7
type input "[DATE]"
type input "18/10/2025"
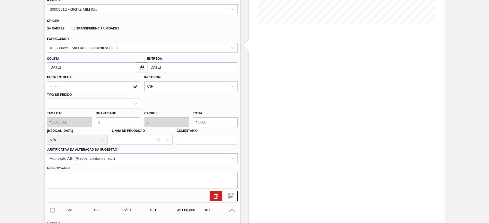
scroll to position [191, 0]
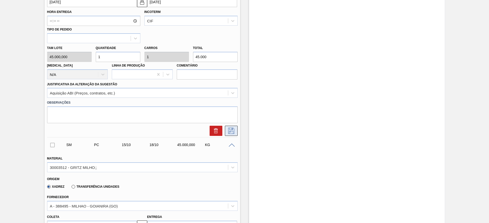
click at [232, 130] on icon at bounding box center [231, 131] width 8 height 6
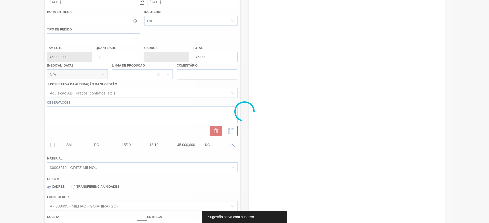
scroll to position [0, 0]
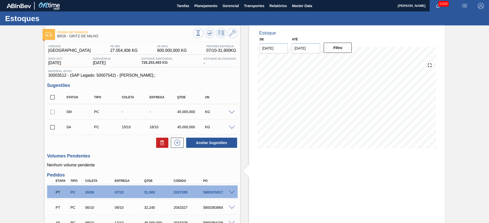
click at [231, 127] on span at bounding box center [231, 128] width 6 height 4
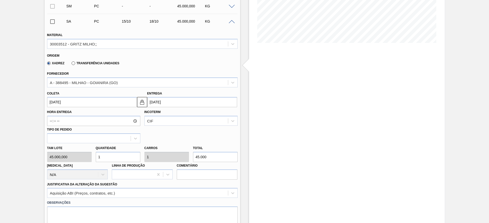
scroll to position [153, 0]
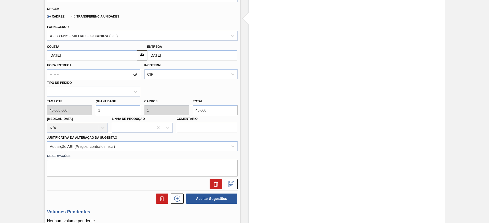
click at [55, 60] on input "[DATE]" at bounding box center [92, 55] width 90 height 10
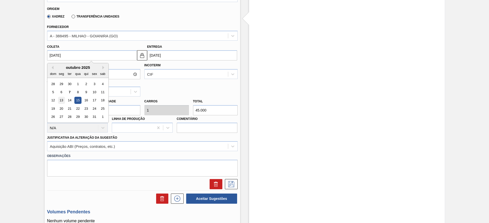
click at [63, 99] on div "13" at bounding box center [61, 100] width 7 height 7
type input "13/10/2025"
type input "[DATE]"
click at [67, 59] on input "13/10/2025" at bounding box center [92, 55] width 90 height 10
click at [228, 182] on icon at bounding box center [231, 184] width 8 height 6
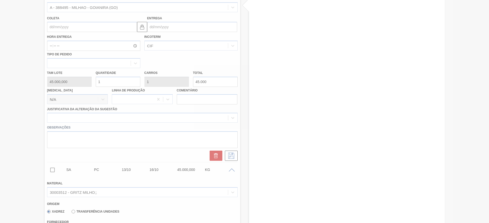
scroll to position [0, 0]
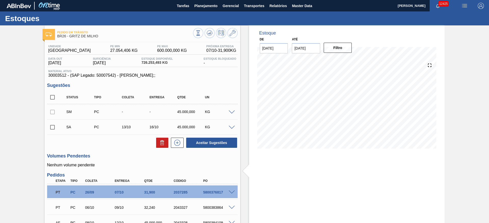
click at [230, 109] on div "SM PC - - 45.000,000 KG" at bounding box center [142, 112] width 190 height 13
click at [233, 110] on div at bounding box center [232, 112] width 10 height 4
click at [231, 111] on span at bounding box center [231, 113] width 6 height 4
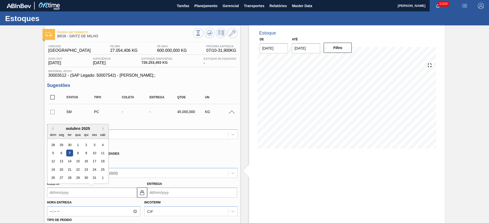
click at [55, 193] on input "Coleta" at bounding box center [92, 193] width 90 height 10
click at [75, 164] on div "15" at bounding box center [77, 161] width 7 height 7
type input "[DATE]"
type input "18/10/2025"
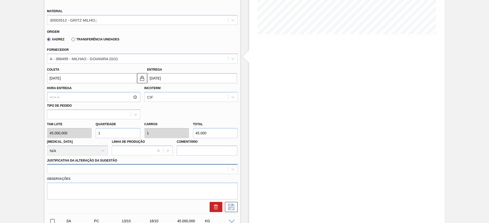
scroll to position [146, 0]
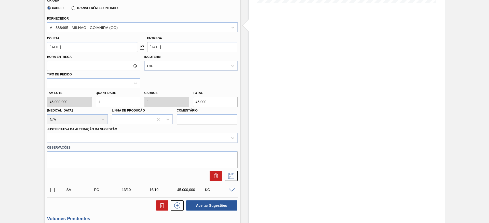
click at [158, 143] on div at bounding box center [142, 138] width 190 height 10
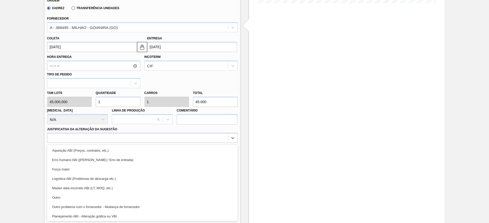
click at [165, 151] on div "Aquisição ABI (Preços, contratos, etc.)" at bounding box center [142, 150] width 190 height 9
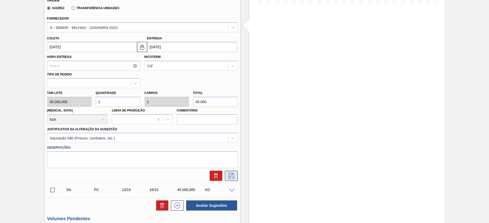
click at [234, 174] on icon at bounding box center [231, 176] width 8 height 6
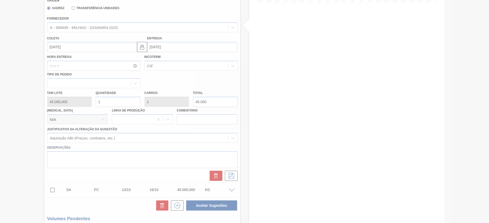
scroll to position [145, 0]
click at [486, 58] on div at bounding box center [244, 111] width 489 height 223
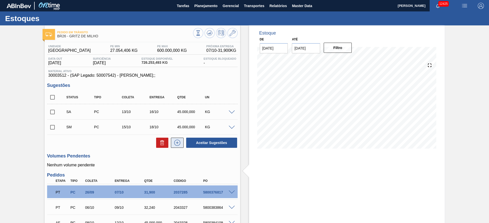
click at [176, 143] on icon at bounding box center [177, 143] width 3 height 0
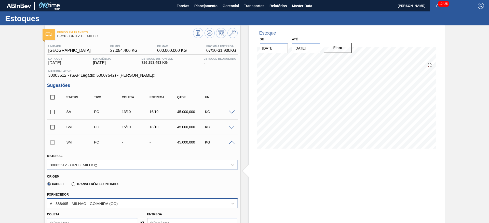
scroll to position [38, 0]
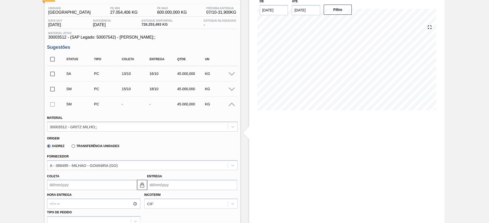
click at [62, 184] on input "Coleta" at bounding box center [92, 185] width 90 height 10
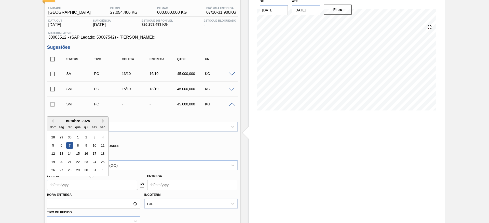
click at [83, 152] on div "16" at bounding box center [85, 154] width 7 height 7
type input "[DATE]"
type input "19/10/2025"
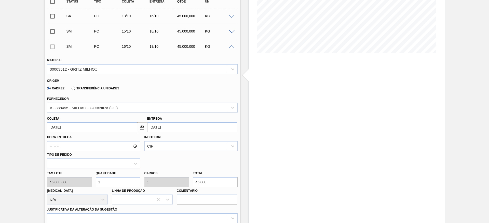
scroll to position [229, 0]
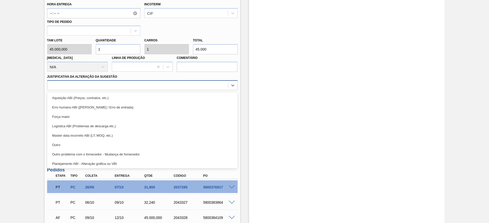
click at [162, 80] on div at bounding box center [142, 85] width 190 height 10
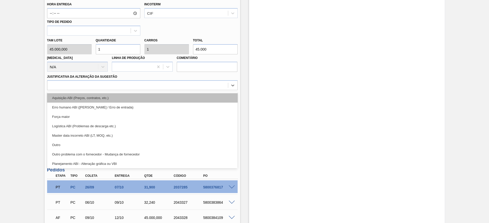
click at [168, 94] on div "Aquisição ABI (Preços, contratos, etc.)" at bounding box center [142, 97] width 190 height 9
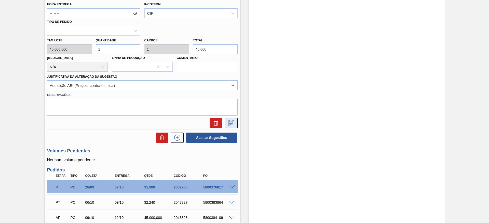
click at [230, 123] on icon at bounding box center [231, 123] width 8 height 6
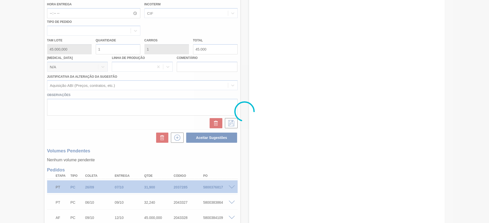
scroll to position [64, 0]
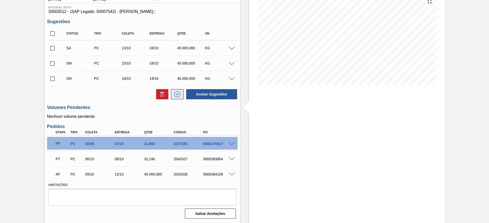
click at [180, 94] on icon at bounding box center [177, 94] width 8 height 6
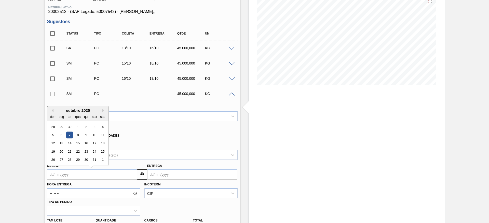
click at [51, 171] on input "Coleta" at bounding box center [92, 175] width 90 height 10
click at [91, 144] on div "17" at bounding box center [94, 143] width 7 height 7
type input "17/10/2025"
type input "20/10/2025"
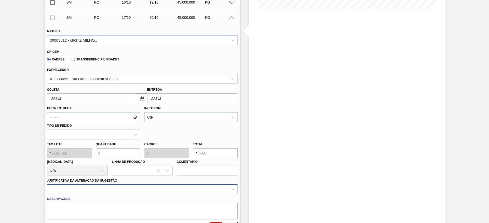
click at [175, 196] on label "Observações" at bounding box center [142, 199] width 190 height 7
click at [174, 192] on div at bounding box center [142, 189] width 190 height 10
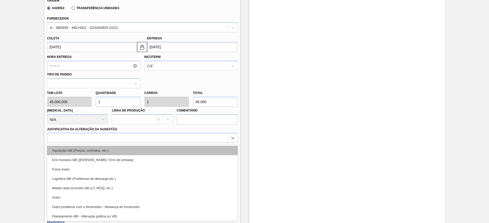
click at [176, 153] on div "Aquisição ABI (Preços, contratos, etc.)" at bounding box center [142, 150] width 190 height 9
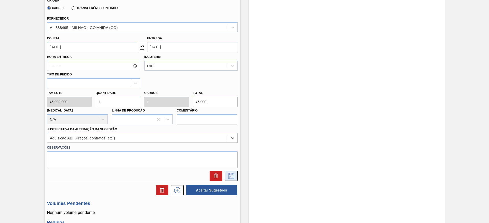
click at [232, 173] on button at bounding box center [231, 176] width 13 height 10
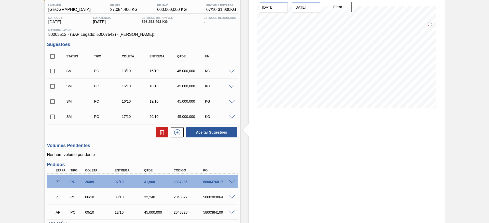
scroll to position [3, 0]
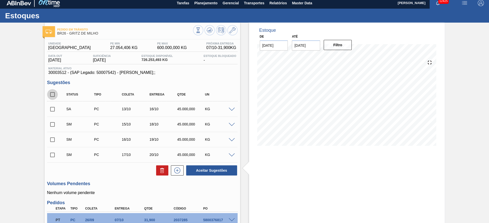
click at [54, 94] on input "checkbox" at bounding box center [52, 94] width 11 height 11
checkbox input "true"
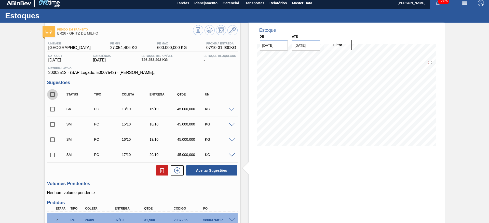
checkbox input "true"
click at [208, 169] on div "Status Tipo Coleta Entrega Qtde UN SA PC 13/10 16/10 45.000,000 KG Material 300…" at bounding box center [142, 132] width 190 height 88
click at [211, 176] on div "Aceitar Sugestões" at bounding box center [210, 170] width 54 height 11
click at [207, 170] on button "Aceitar Sugestões" at bounding box center [211, 171] width 51 height 10
checkbox input "false"
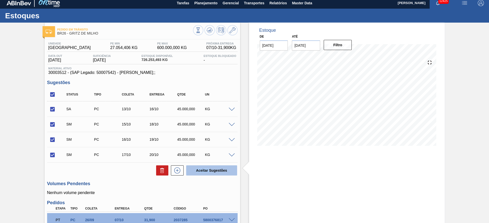
checkbox input "false"
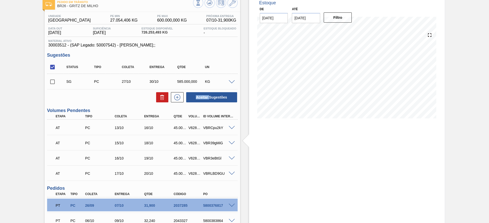
scroll to position [16, 0]
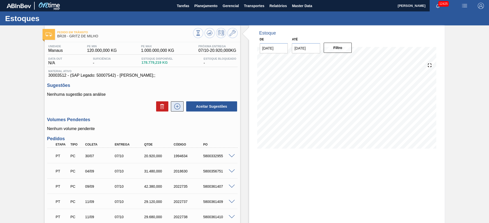
click at [183, 106] on button at bounding box center [177, 107] width 13 height 10
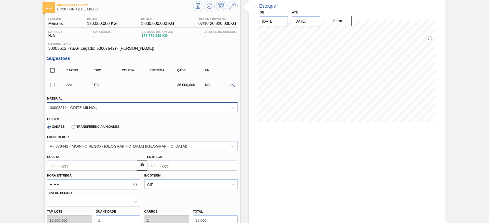
scroll to position [76, 0]
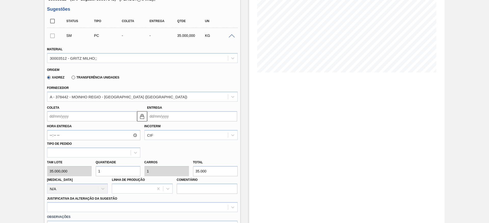
drag, startPoint x: 97, startPoint y: 173, endPoint x: 93, endPoint y: 174, distance: 4.2
click at [93, 174] on div "[PERSON_NAME] 35.000,000 Quantidade 1 Carros 1 Total 35.000 [MEDICAL_DATA] N/A …" at bounding box center [142, 176] width 194 height 36
type input "6"
type input "210.000"
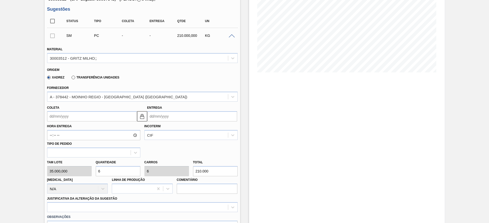
type input "6"
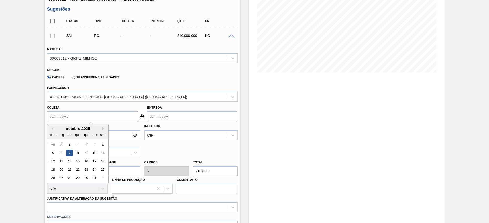
click at [57, 118] on input "Coleta" at bounding box center [92, 116] width 90 height 10
click at [77, 164] on div "15" at bounding box center [77, 161] width 7 height 7
type input "[DATE]"
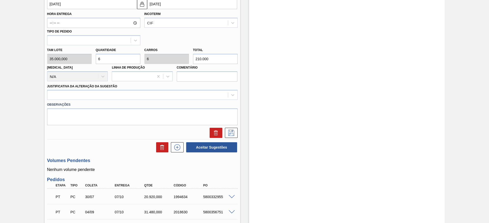
scroll to position [191, 0]
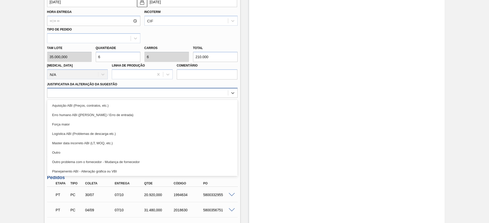
click at [191, 95] on div at bounding box center [137, 93] width 180 height 7
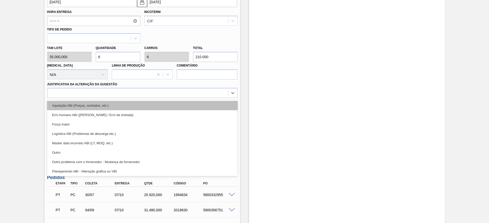
click at [194, 107] on div "Aquisição ABI (Preços, contratos, etc.)" at bounding box center [142, 105] width 190 height 9
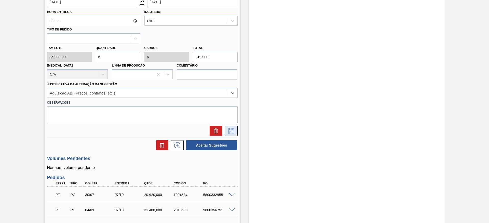
click at [230, 130] on icon at bounding box center [231, 131] width 8 height 6
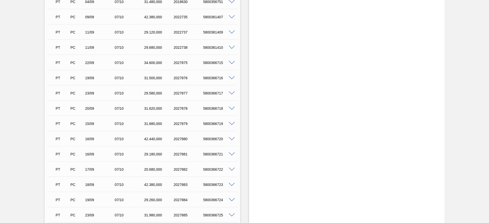
scroll to position [0, 0]
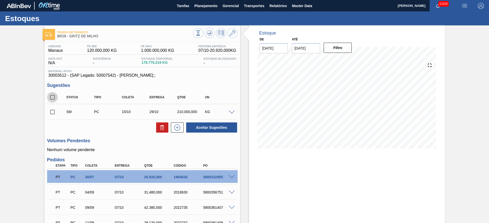
click at [49, 98] on input "checkbox" at bounding box center [52, 97] width 11 height 11
checkbox input "true"
click at [209, 127] on button "Aceitar Sugestões" at bounding box center [211, 128] width 51 height 10
checkbox input "false"
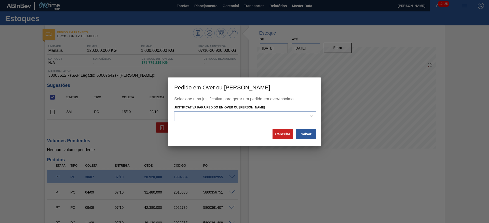
click at [281, 120] on div at bounding box center [245, 116] width 142 height 10
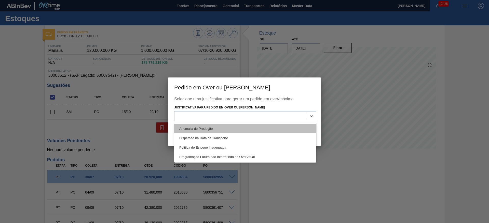
click at [280, 127] on div "Anomalia de Produção" at bounding box center [245, 128] width 142 height 9
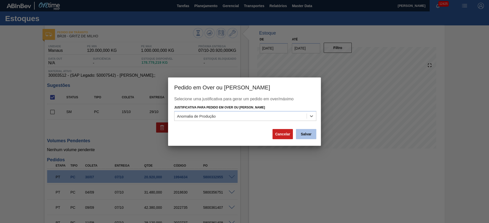
click at [307, 138] on button "Salvar" at bounding box center [306, 134] width 20 height 10
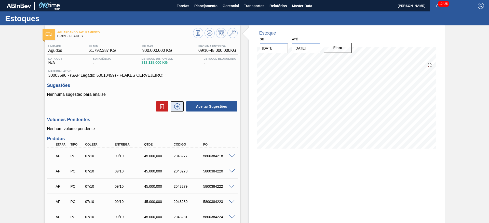
click at [178, 104] on icon at bounding box center [177, 107] width 8 height 6
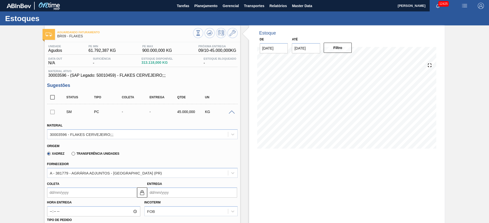
scroll to position [76, 0]
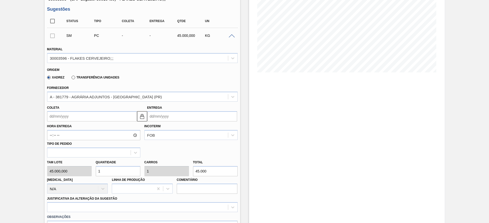
click at [90, 171] on div "Tam lote 45.000,000 Quantidade 1 Carros 1 Total 45.000 [MEDICAL_DATA] N/A Linha…" at bounding box center [142, 176] width 194 height 36
type input "3"
type input "135.000"
type input "3"
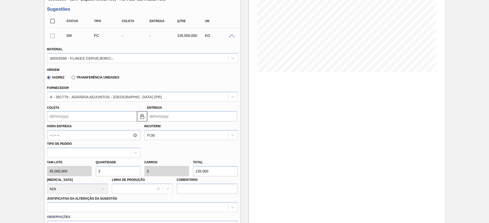
click at [57, 118] on input "Coleta" at bounding box center [92, 116] width 90 height 10
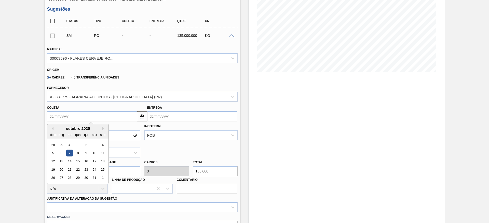
click at [70, 162] on div "14" at bounding box center [69, 161] width 7 height 7
type input "14/10/2025"
type input "16/10/2025"
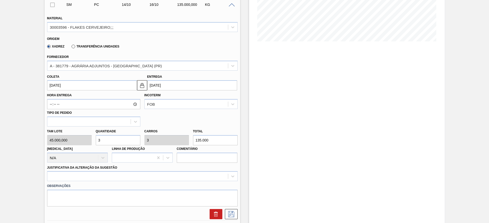
scroll to position [153, 0]
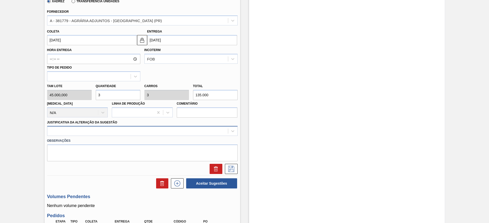
click at [150, 135] on div at bounding box center [142, 131] width 190 height 10
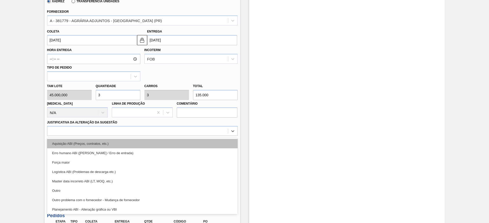
click at [155, 143] on div "Aquisição ABI (Preços, contratos, etc.)" at bounding box center [142, 143] width 190 height 9
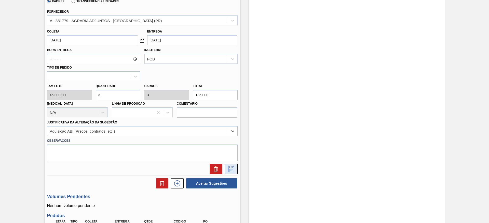
click at [233, 171] on icon at bounding box center [231, 169] width 8 height 6
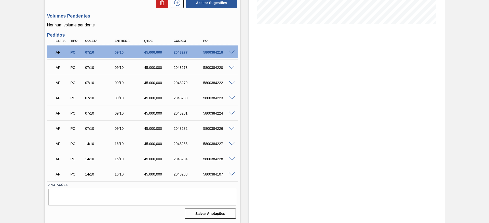
scroll to position [0, 0]
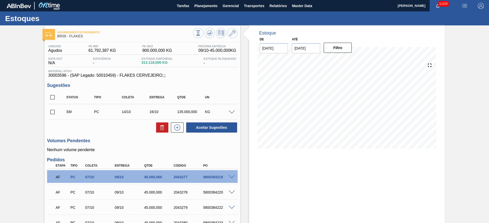
click at [56, 100] on input "checkbox" at bounding box center [52, 97] width 11 height 11
checkbox input "true"
click at [228, 121] on div "Status Tipo Coleta Entrega Qtde UN SM PC 14/10 16/10 135.000,000 KG Material 30…" at bounding box center [142, 112] width 190 height 42
click at [224, 126] on button "Aceitar Sugestões" at bounding box center [211, 128] width 51 height 10
checkbox input "false"
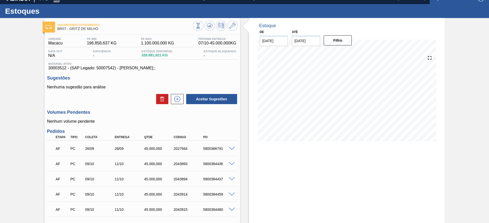
scroll to position [5, 0]
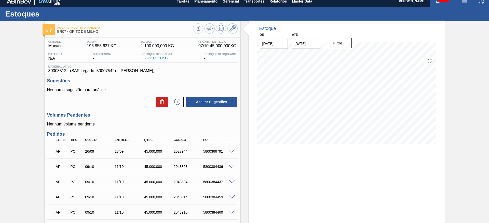
click at [232, 151] on span at bounding box center [231, 152] width 6 height 4
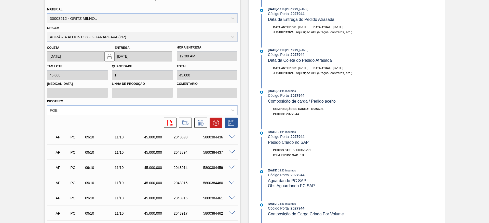
scroll to position [119, 0]
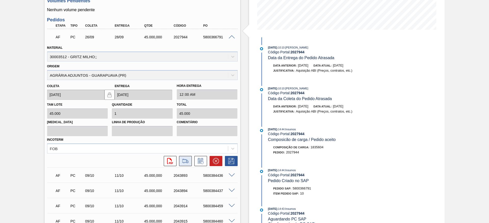
click at [189, 160] on button at bounding box center [185, 161] width 13 height 10
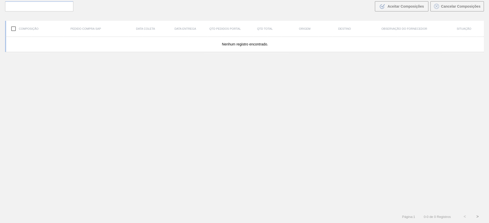
scroll to position [37, 0]
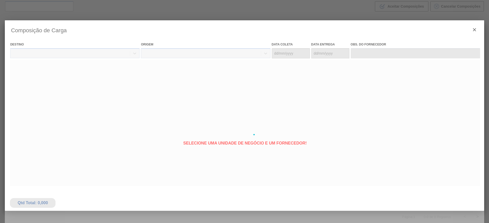
type coleta "[DATE]"
type Entrega "[DATE]"
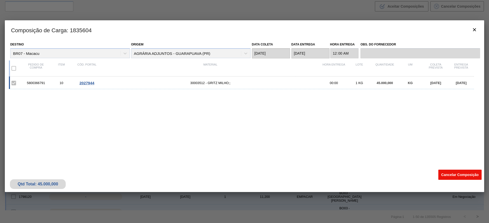
click at [455, 177] on button "Cancelar Composição" at bounding box center [459, 175] width 43 height 10
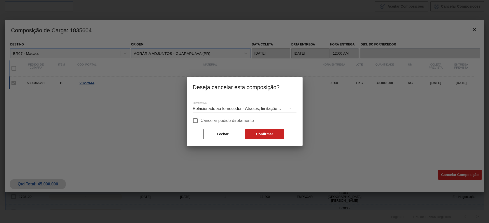
click at [236, 119] on span "Cancelar pedido diretamente" at bounding box center [226, 121] width 53 height 6
click at [200, 119] on input "Cancelar pedido diretamente" at bounding box center [195, 121] width 11 height 11
checkbox input "true"
click at [252, 132] on button "Confirmar" at bounding box center [264, 134] width 39 height 10
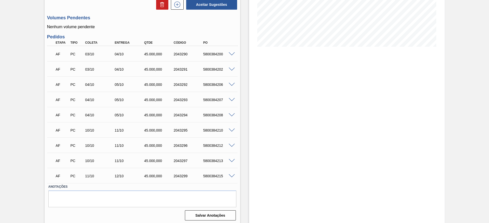
scroll to position [104, 0]
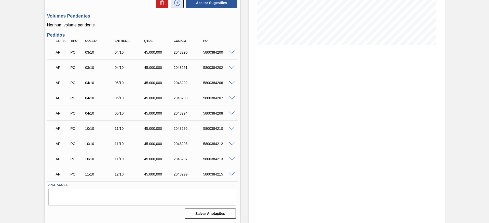
click at [182, 3] on button at bounding box center [177, 3] width 13 height 10
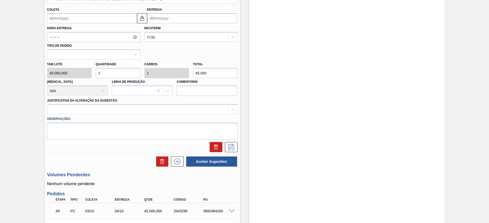
scroll to position [143, 0]
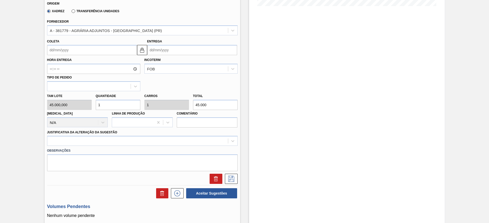
click at [60, 50] on input "Coleta" at bounding box center [92, 50] width 90 height 10
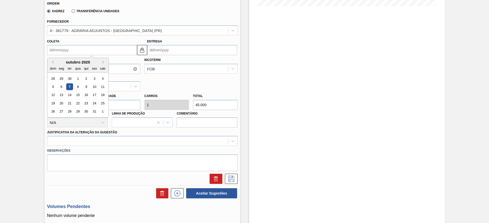
click at [106, 88] on div "5 6 7 8 9 10 11" at bounding box center [78, 87] width 58 height 8
click at [105, 87] on div "11" at bounding box center [102, 86] width 7 height 7
type input "11/10/2025"
type input "12/10/2025"
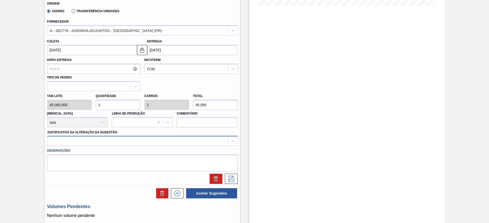
click at [142, 144] on div "Material 30003512 - GRITZ MILHO;; Origem Xadrez Transferência Unidades Forneced…" at bounding box center [142, 80] width 190 height 209
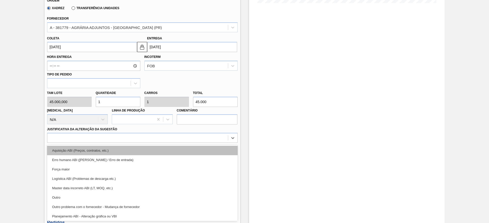
click at [140, 149] on div "Aquisição ABI (Preços, contratos, etc.)" at bounding box center [142, 150] width 190 height 9
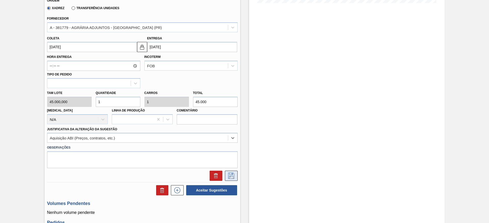
click at [227, 175] on icon at bounding box center [231, 176] width 8 height 6
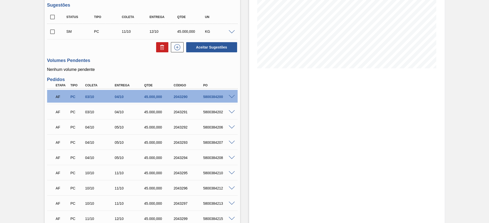
scroll to position [10, 0]
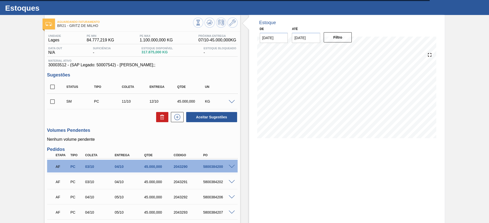
click at [52, 88] on input "checkbox" at bounding box center [52, 87] width 11 height 11
checkbox input "true"
click at [198, 115] on button "Aceitar Sugestões" at bounding box center [211, 117] width 51 height 10
checkbox input "false"
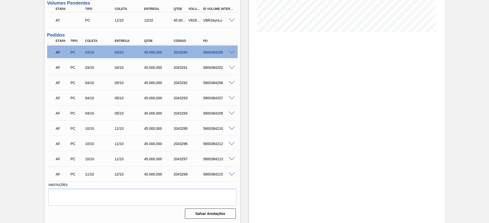
scroll to position [2, 0]
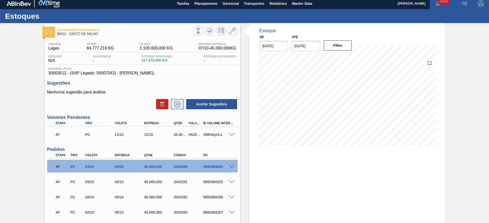
click at [176, 105] on icon at bounding box center [177, 104] width 8 height 6
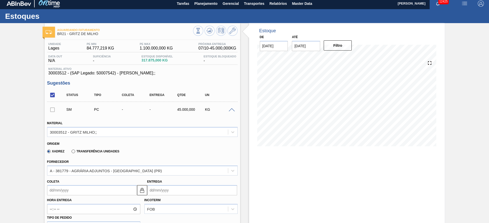
scroll to position [40, 0]
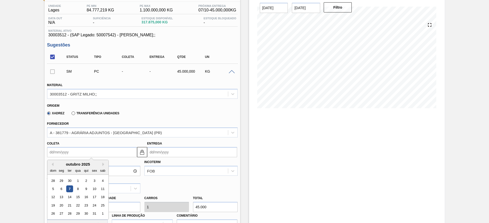
click at [52, 153] on input "Coleta" at bounding box center [92, 152] width 90 height 10
click at [93, 190] on div "10" at bounding box center [94, 189] width 7 height 7
type input "[DATE]"
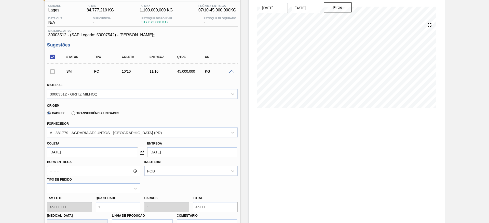
click at [92, 208] on div "Tam lote 45.000,000 Quantidade 1 Carros 1 Total 45.000 Doca N/A Linha de Produç…" at bounding box center [142, 212] width 194 height 36
type input "2"
type input "90.000"
type input "0"
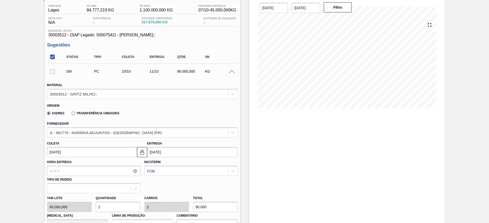
type input "0"
type input "3"
type input "135.000"
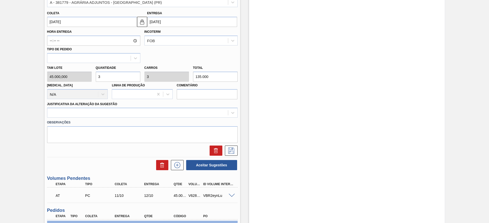
scroll to position [193, 0]
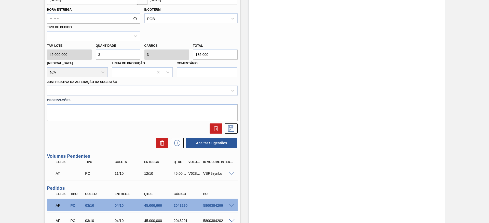
type input "3"
click at [185, 97] on label "Observações" at bounding box center [142, 100] width 190 height 7
click at [185, 96] on div "Observações" at bounding box center [142, 108] width 194 height 25
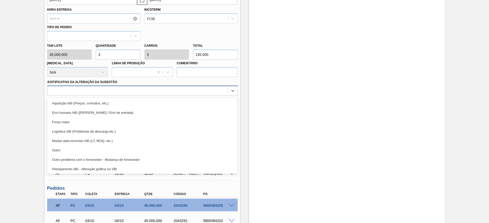
click at [187, 93] on div at bounding box center [137, 90] width 180 height 7
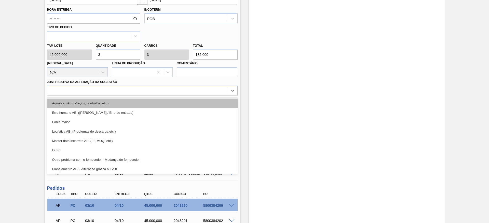
click at [188, 104] on div "Aquisição ABI (Preços, contratos, etc.)" at bounding box center [142, 103] width 190 height 9
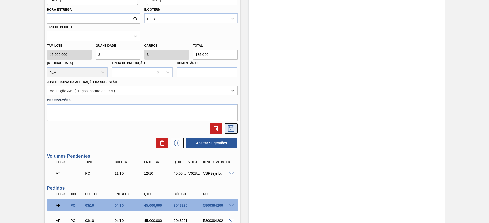
click at [231, 130] on icon at bounding box center [231, 129] width 8 height 6
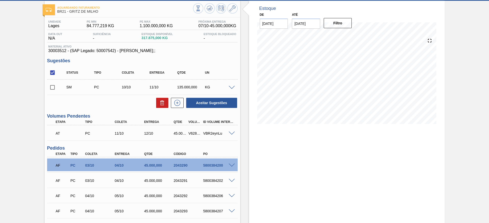
scroll to position [23, 0]
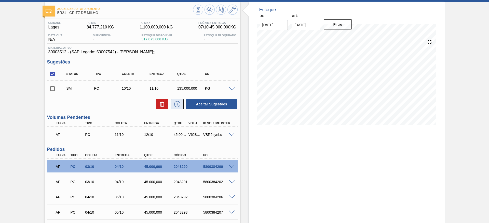
click at [178, 100] on button at bounding box center [177, 104] width 13 height 10
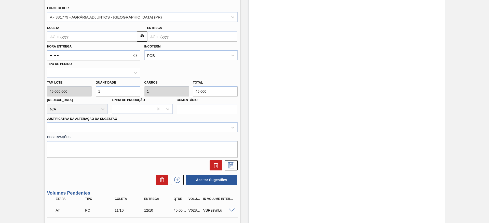
scroll to position [171, 0]
click at [59, 36] on input "Coleta" at bounding box center [92, 37] width 90 height 10
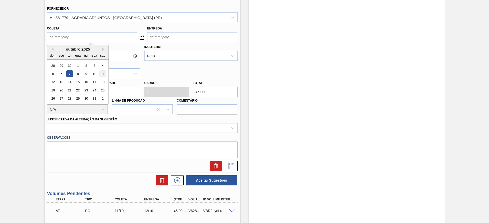
click at [103, 74] on div "11" at bounding box center [102, 73] width 7 height 7
type input "11/10/2025"
type input "[DATE]"
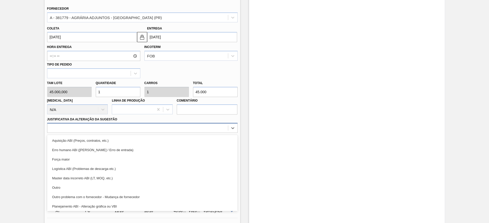
click at [175, 132] on div at bounding box center [137, 128] width 180 height 7
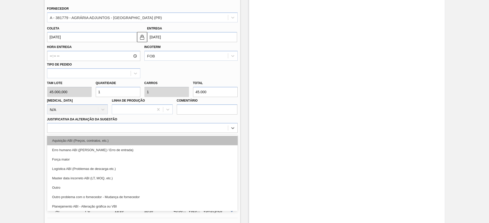
click at [178, 140] on div "Aquisição ABI (Preços, contratos, etc.)" at bounding box center [142, 140] width 190 height 9
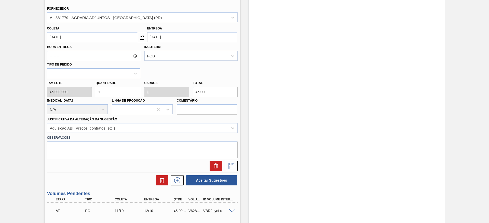
click at [231, 159] on div at bounding box center [142, 165] width 194 height 13
click at [231, 164] on icon at bounding box center [231, 166] width 8 height 6
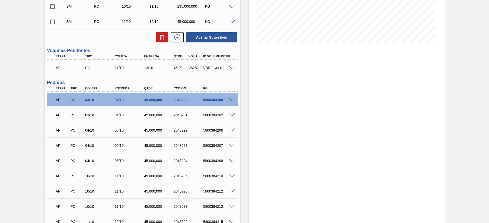
scroll to position [39, 0]
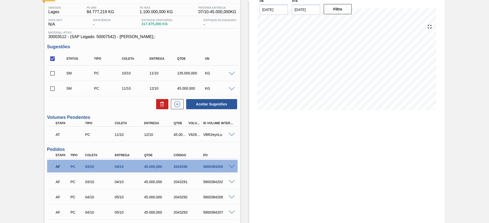
click at [231, 72] on span at bounding box center [231, 74] width 6 height 4
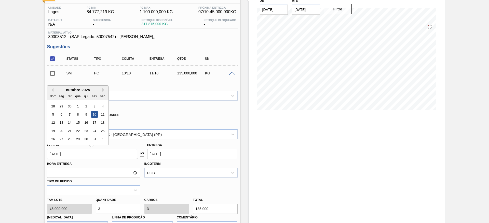
click at [63, 157] on input "[DATE]" at bounding box center [92, 154] width 90 height 10
click at [93, 122] on div "17" at bounding box center [94, 123] width 7 height 7
type input "17/10/2025"
type input "18/10/2025"
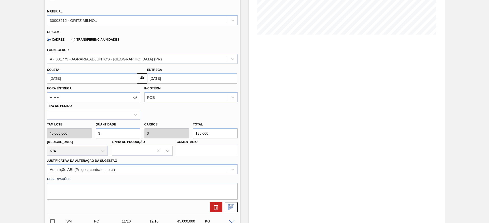
scroll to position [115, 0]
click at [237, 208] on div at bounding box center [142, 207] width 194 height 10
click at [234, 208] on icon at bounding box center [231, 207] width 8 height 6
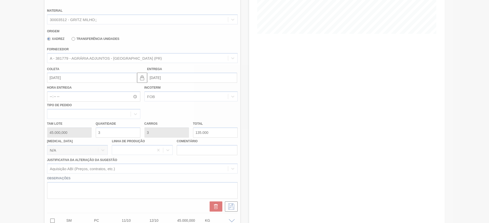
scroll to position [0, 0]
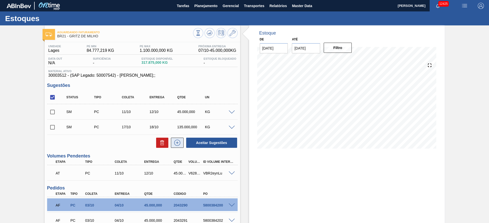
click at [173, 144] on icon at bounding box center [177, 143] width 8 height 6
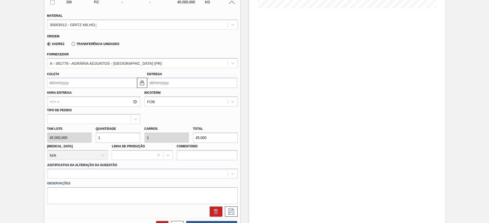
scroll to position [153, 0]
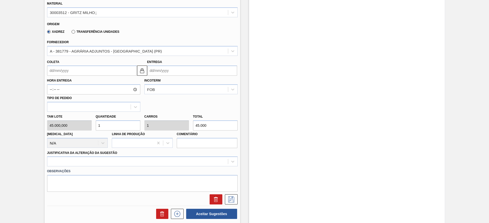
click at [80, 129] on div "Tam lote 45.000,000 Quantidade 1 Carros 1 Total 45.000 Doca N/A Linha de Produç…" at bounding box center [142, 130] width 194 height 36
type input "2"
type input "90.000"
type input "2"
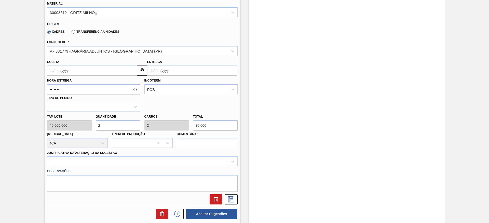
drag, startPoint x: 53, startPoint y: 67, endPoint x: 53, endPoint y: 71, distance: 3.6
click at [52, 68] on input "Coleta" at bounding box center [92, 71] width 90 height 10
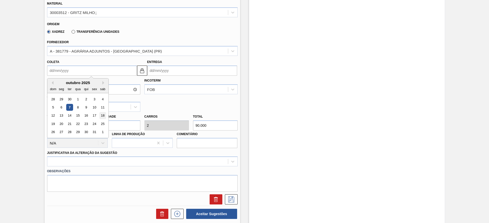
click at [103, 114] on div "18" at bounding box center [102, 115] width 7 height 7
type input "18/10/2025"
type input "19/10/2025"
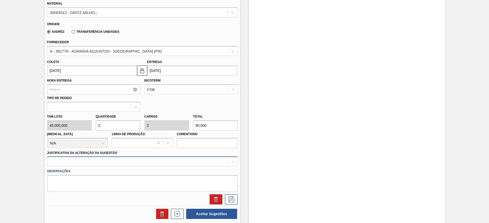
click at [180, 163] on div at bounding box center [142, 162] width 190 height 10
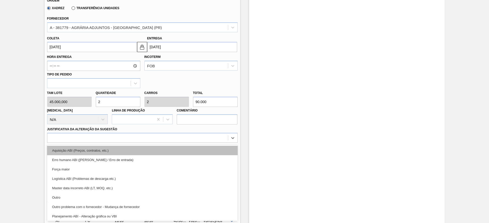
click at [180, 148] on div "Aquisição ABI (Preços, contratos, etc.)" at bounding box center [142, 150] width 190 height 9
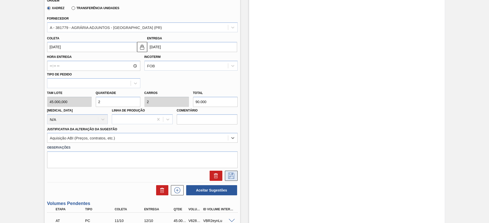
click at [233, 171] on button at bounding box center [231, 176] width 13 height 10
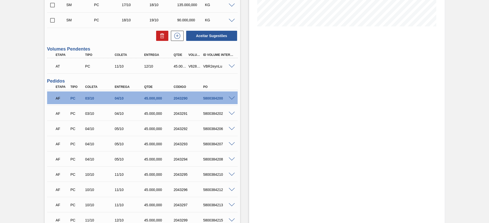
scroll to position [54, 0]
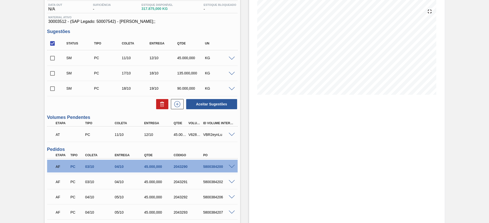
click at [49, 42] on input "checkbox" at bounding box center [52, 43] width 11 height 11
click at [51, 40] on input "checkbox" at bounding box center [52, 43] width 11 height 11
checkbox input "true"
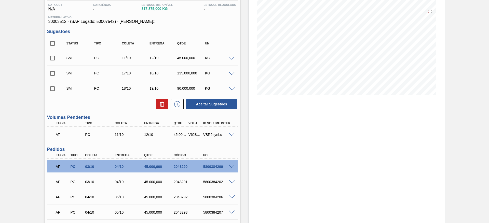
checkbox input "true"
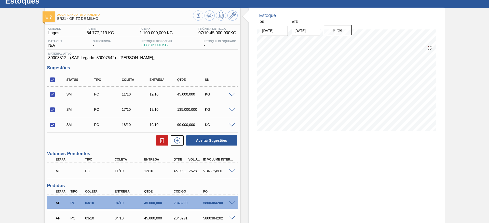
scroll to position [16, 0]
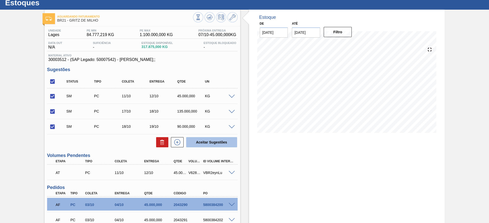
click at [212, 139] on button "Aceitar Sugestões" at bounding box center [211, 142] width 51 height 10
checkbox input "false"
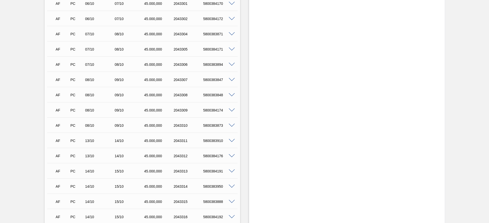
scroll to position [229, 0]
click at [92, 66] on div "13/10" at bounding box center [100, 65] width 33 height 4
click at [91, 79] on div "13/10" at bounding box center [100, 80] width 33 height 4
drag, startPoint x: 90, startPoint y: 90, endPoint x: 90, endPoint y: 95, distance: 4.8
click at [90, 91] on div "AF PC 14/10 15/10 45.000,000 2043313 5800384191" at bounding box center [140, 95] width 177 height 10
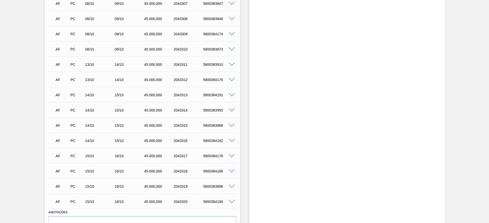
click at [87, 111] on div "14/10" at bounding box center [100, 110] width 33 height 4
click at [89, 126] on div "14/10" at bounding box center [100, 126] width 33 height 4
click at [92, 140] on div "14/10" at bounding box center [100, 141] width 33 height 4
drag, startPoint x: 91, startPoint y: 156, endPoint x: 89, endPoint y: 165, distance: 8.6
click at [89, 157] on div "15/10" at bounding box center [100, 156] width 33 height 4
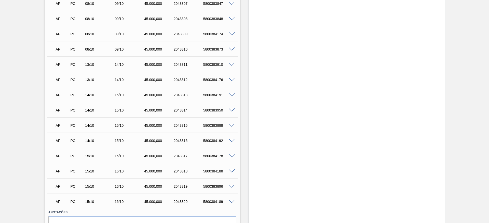
click at [90, 171] on div "15/10" at bounding box center [100, 171] width 33 height 4
click at [89, 187] on div "15/10" at bounding box center [100, 187] width 33 height 4
click at [88, 199] on div "AF PC 15/10 16/10 45.000,000 2043320 5800384189" at bounding box center [140, 201] width 177 height 10
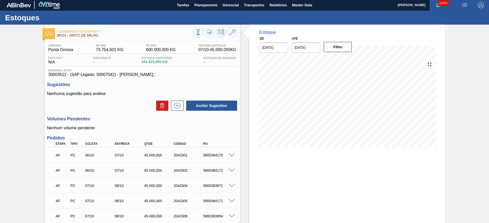
scroll to position [0, 0]
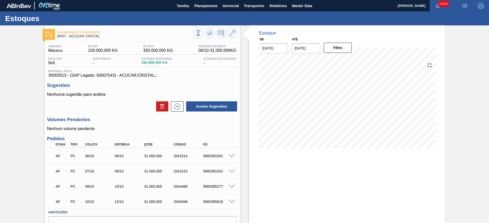
click at [231, 156] on span at bounding box center [231, 156] width 6 height 4
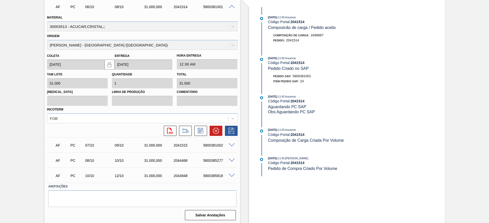
scroll to position [151, 0]
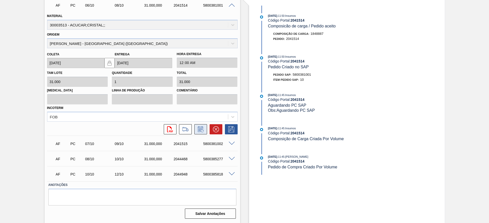
click at [202, 132] on icon at bounding box center [200, 129] width 8 height 6
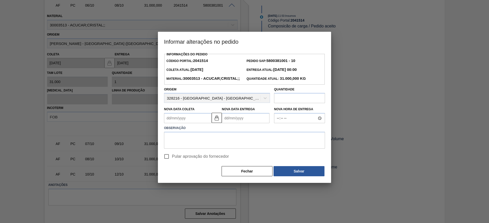
drag, startPoint x: 237, startPoint y: 181, endPoint x: 227, endPoint y: 164, distance: 19.8
click at [236, 177] on button "Fechar" at bounding box center [246, 171] width 51 height 10
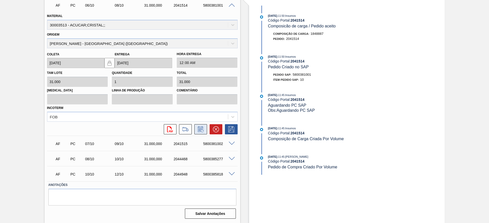
click at [199, 128] on icon at bounding box center [199, 129] width 5 height 6
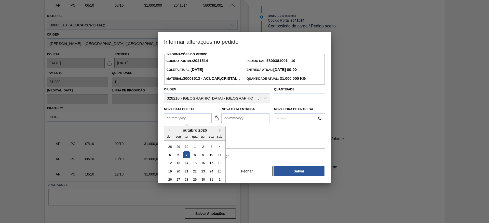
click at [165, 123] on Coleta2041514 "Nova Data Coleta" at bounding box center [188, 118] width 48 height 10
click at [185, 167] on div "14" at bounding box center [186, 163] width 7 height 7
type Coleta2041514 "14/10/2025"
type Entrega2041514 "16/10/2025"
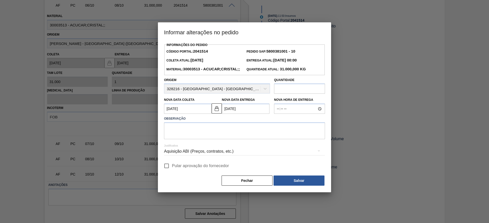
click at [167, 171] on input "Pular aprovação do fornecedor" at bounding box center [166, 166] width 11 height 11
checkbox input "true"
click at [173, 153] on div "Aquisição ABI (Preços, contratos, etc.)" at bounding box center [244, 152] width 161 height 14
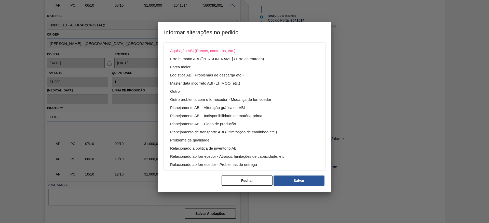
drag, startPoint x: 173, startPoint y: 153, endPoint x: 183, endPoint y: 181, distance: 29.4
click at [183, 180] on div "Aquisição ABI (Preços, contratos, etc.) Erro humano ABI (Cálculo / Erro de entr…" at bounding box center [244, 111] width 489 height 223
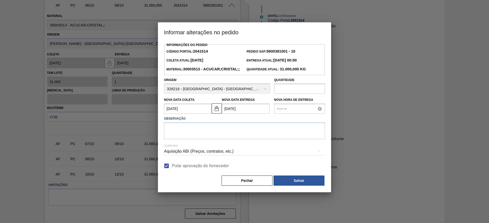
click at [183, 181] on div "Aquisição ABI (Preços, contratos, etc.) Erro humano ABI (Cálculo / Erro de entr…" at bounding box center [244, 111] width 489 height 223
click at [180, 113] on Coleta2041514 "14/10/2025" at bounding box center [188, 109] width 48 height 10
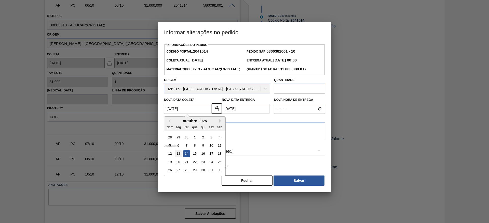
click at [178, 157] on div "13" at bounding box center [178, 154] width 7 height 7
type Coleta2041514 "13/10/2025"
type Entrega2041514 "15/10/2025"
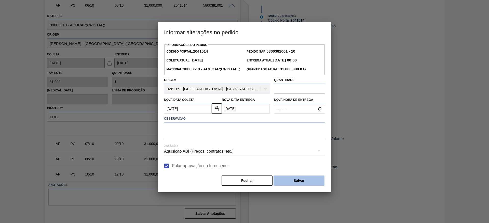
click at [300, 186] on button "Salvar" at bounding box center [298, 181] width 51 height 10
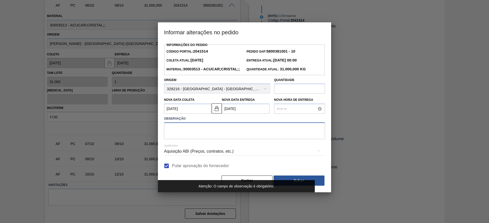
click at [247, 139] on textarea at bounding box center [244, 131] width 161 height 17
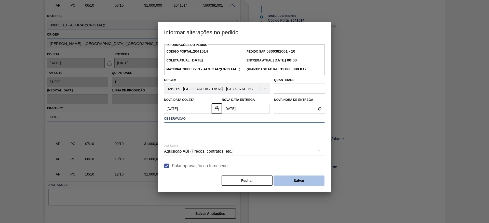
type textarea "."
click at [293, 186] on button "Salvar" at bounding box center [298, 181] width 51 height 10
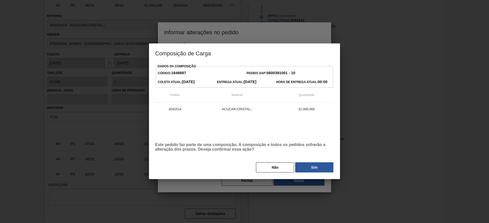
drag, startPoint x: 313, startPoint y: 168, endPoint x: 311, endPoint y: 170, distance: 2.7
click at [313, 168] on button "Sim" at bounding box center [314, 168] width 38 height 10
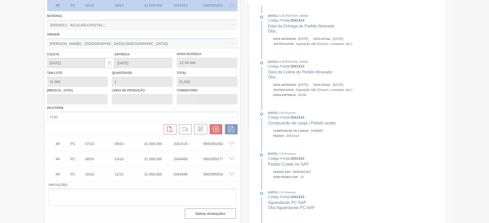
type input "."
type input "13/10/2025"
type input "15/10/2025"
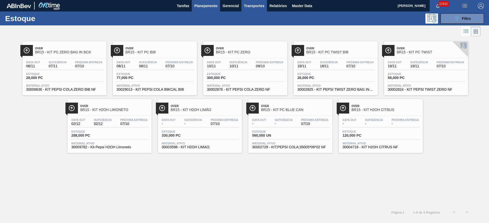
click at [257, 7] on span "Transportes" at bounding box center [254, 6] width 20 height 6
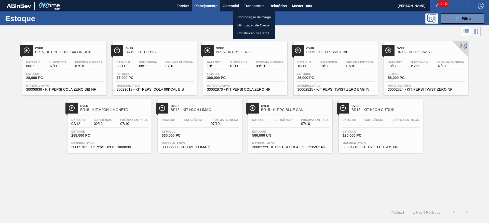
click at [313, 27] on div at bounding box center [244, 111] width 489 height 223
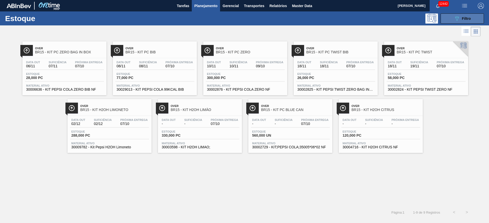
click at [460, 16] on div "089F7B8B-B2A5-4AFE-B5C0-19BA573D28AC Filtro" at bounding box center [461, 19] width 17 height 6
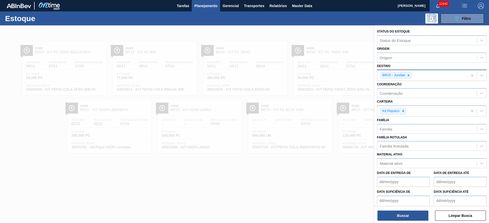
click at [410, 75] on div at bounding box center [408, 75] width 6 height 6
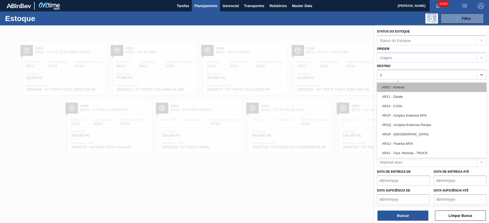
type input "19"
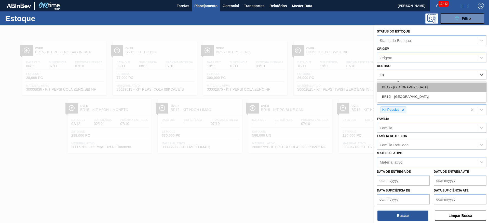
click at [406, 86] on div "BR19 - Nova Rio" at bounding box center [431, 87] width 109 height 9
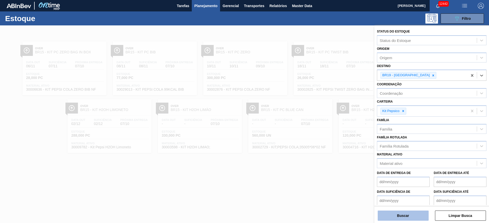
click at [401, 215] on button "Buscar" at bounding box center [402, 216] width 51 height 10
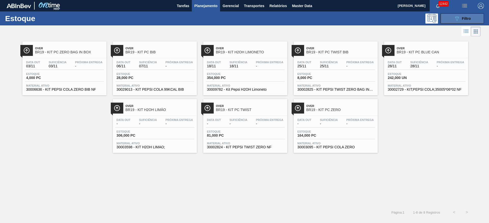
click at [451, 17] on button "089F7B8B-B2A5-4AFE-B5C0-19BA573D28AC Filtro" at bounding box center [461, 18] width 43 height 10
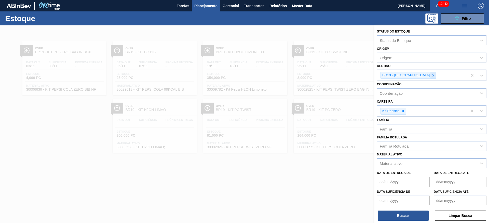
click at [431, 77] on icon at bounding box center [433, 76] width 4 height 4
click at [410, 77] on div "BR19 - Nova Rio" at bounding box center [422, 75] width 90 height 10
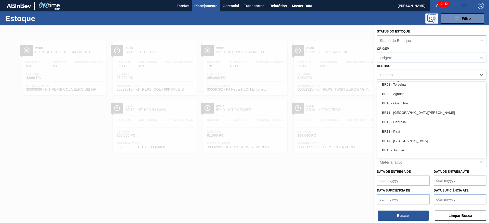
scroll to position [420, 0]
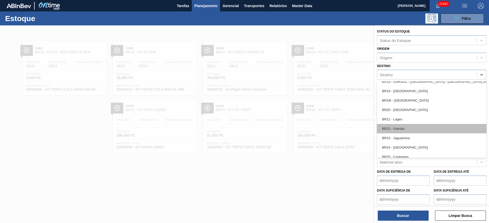
click at [405, 128] on div "BR22 - Viamão" at bounding box center [431, 128] width 109 height 9
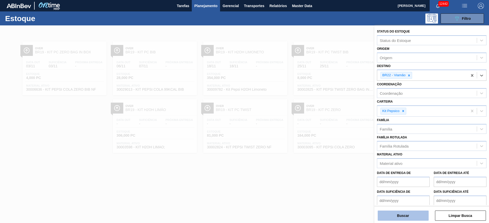
click at [401, 218] on button "Buscar" at bounding box center [402, 216] width 51 height 10
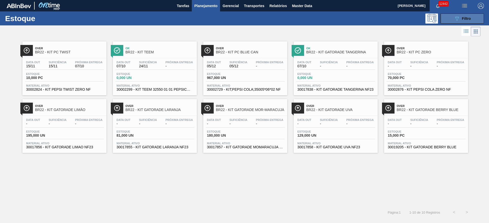
click at [452, 20] on button "089F7B8B-B2A5-4AFE-B5C0-19BA573D28AC Filtro" at bounding box center [461, 18] width 43 height 10
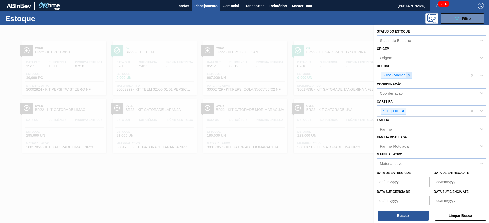
click at [409, 76] on icon at bounding box center [409, 76] width 4 height 4
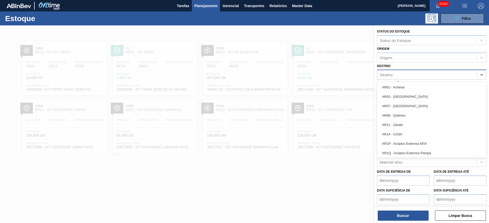
click at [409, 76] on div "Destino" at bounding box center [426, 74] width 99 height 7
click at [405, 65] on div "Destino option BR22 - Viamão, deselected. option AR01 - Acheral focused, 1 of 9…" at bounding box center [431, 71] width 109 height 17
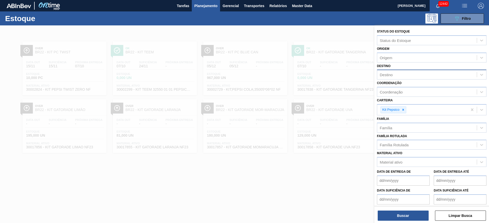
click at [404, 72] on div "Destino" at bounding box center [426, 74] width 99 height 7
click at [400, 68] on div "Destino Destino" at bounding box center [431, 71] width 109 height 17
click at [397, 74] on div "Destino" at bounding box center [426, 74] width 99 height 7
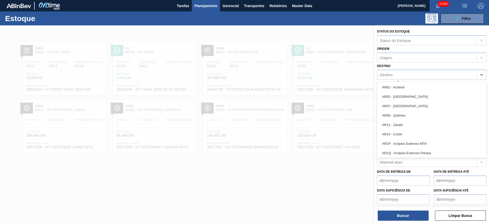
click at [400, 66] on div "Destino option BR22 - Viamão, deselected. option AR01 - Acheral focused, 1 of 9…" at bounding box center [431, 71] width 109 height 17
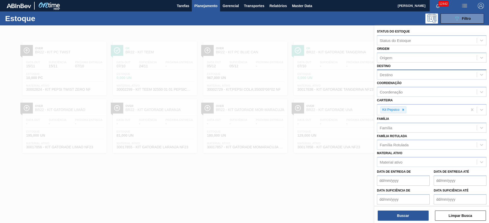
click at [400, 77] on div "Destino" at bounding box center [426, 74] width 99 height 7
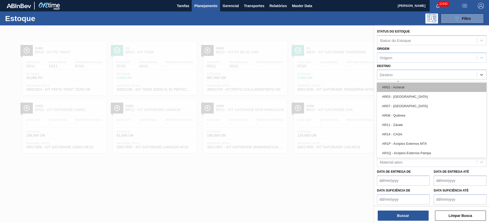
type input "12"
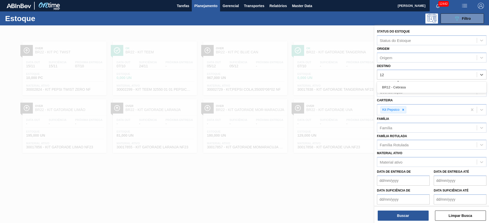
drag, startPoint x: 403, startPoint y: 89, endPoint x: 400, endPoint y: 89, distance: 2.8
click at [400, 89] on div "BR12 - Cebrasa" at bounding box center [431, 87] width 109 height 9
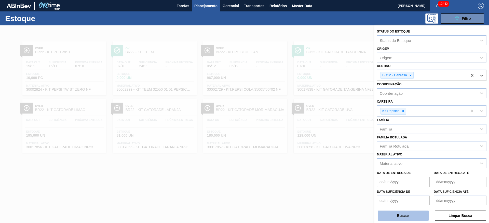
click at [406, 217] on button "Buscar" at bounding box center [402, 216] width 51 height 10
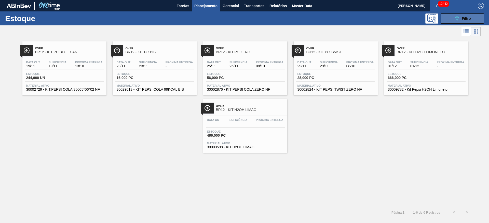
click at [452, 15] on button "089F7B8B-B2A5-4AFE-B5C0-19BA573D28AC Filtro" at bounding box center [461, 18] width 43 height 10
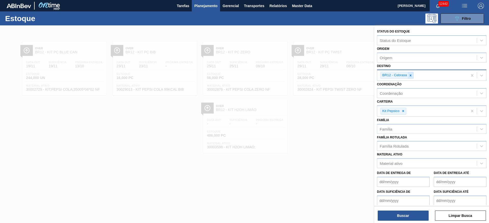
click at [411, 77] on div at bounding box center [410, 75] width 6 height 6
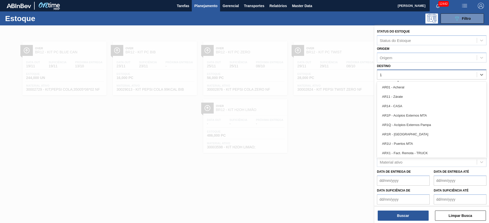
type input "18"
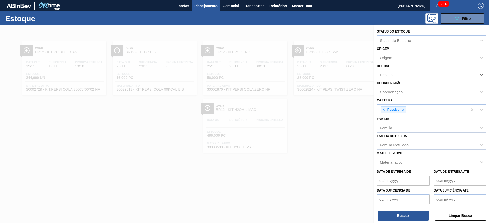
drag, startPoint x: 392, startPoint y: 75, endPoint x: 377, endPoint y: 76, distance: 15.0
click at [377, 76] on div "Destino" at bounding box center [431, 75] width 109 height 10
type input "3"
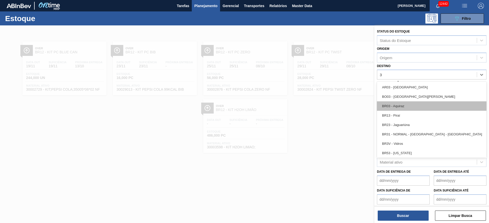
click at [402, 105] on div "BR03 - Aquiraz" at bounding box center [431, 106] width 109 height 9
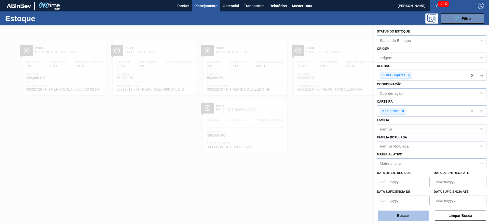
click at [395, 212] on button "Buscar" at bounding box center [402, 216] width 51 height 10
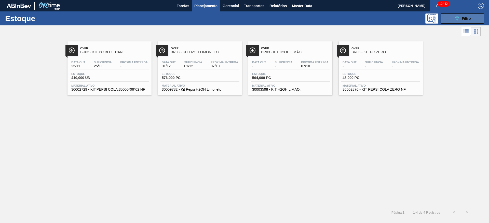
click at [451, 17] on button "089F7B8B-B2A5-4AFE-B5C0-19BA573D28AC Filtro" at bounding box center [461, 18] width 43 height 10
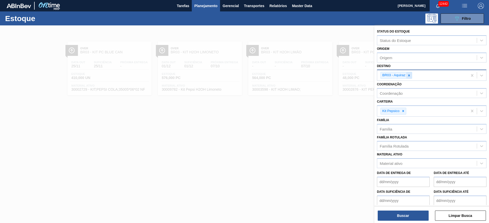
click at [409, 74] on icon at bounding box center [409, 76] width 4 height 4
type input "4"
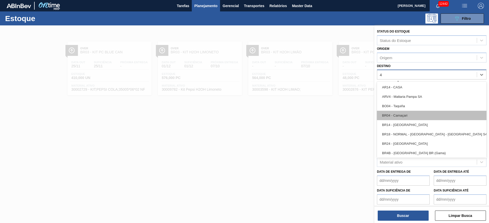
click at [408, 117] on div "BR04 - Camaçari" at bounding box center [431, 115] width 109 height 9
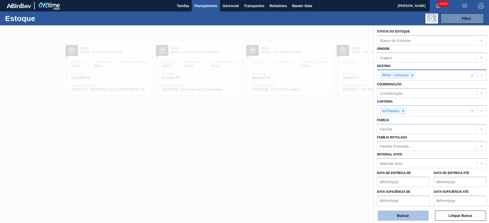
click at [405, 217] on button "Buscar" at bounding box center [402, 216] width 51 height 10
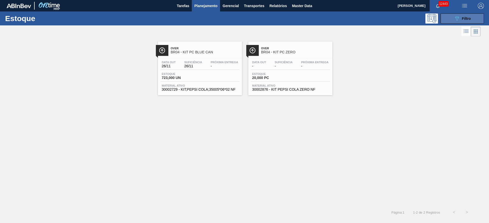
click at [456, 19] on icon "089F7B8B-B2A5-4AFE-B5C0-19BA573D28AC" at bounding box center [456, 19] width 6 height 6
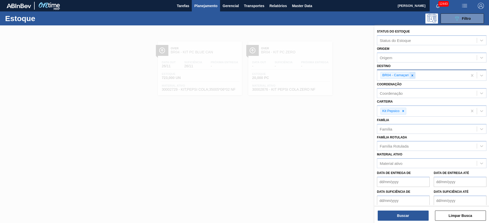
click at [412, 74] on icon at bounding box center [412, 76] width 4 height 4
type input "2"
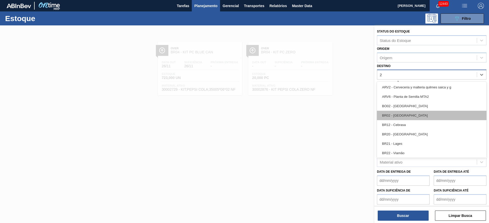
click at [403, 115] on div "BR02 - [GEOGRAPHIC_DATA]" at bounding box center [431, 115] width 109 height 9
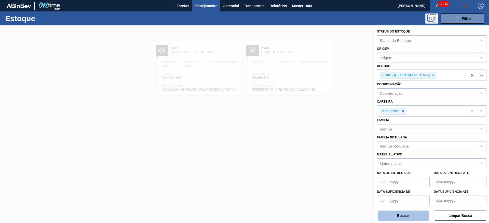
click at [396, 216] on button "Buscar" at bounding box center [402, 216] width 51 height 10
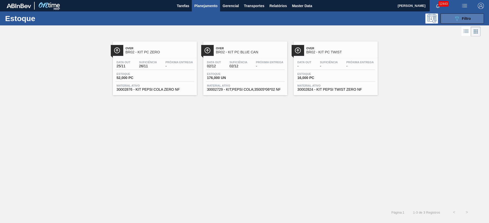
click at [454, 21] on button "089F7B8B-B2A5-4AFE-B5C0-19BA573D28AC Filtro" at bounding box center [461, 18] width 43 height 10
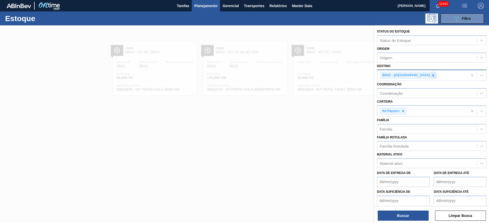
click at [432, 75] on icon at bounding box center [433, 76] width 2 height 2
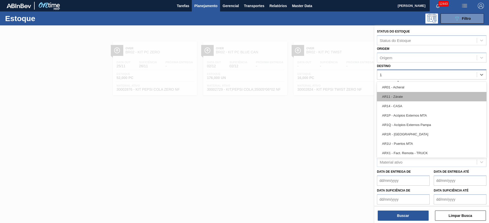
type input "18"
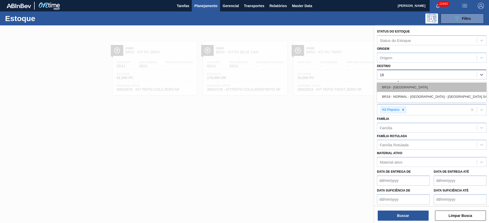
click at [397, 88] on div "BR18 - Pernambuco" at bounding box center [431, 87] width 109 height 9
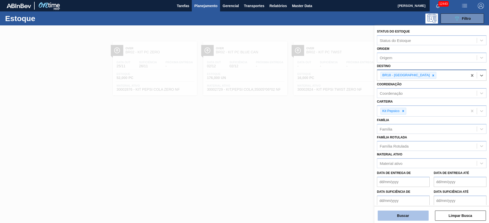
click at [399, 218] on button "Buscar" at bounding box center [402, 216] width 51 height 10
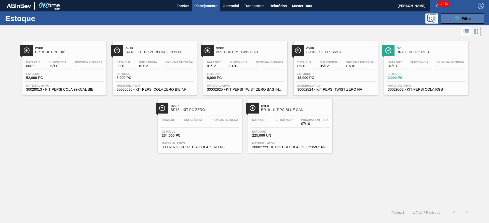
drag, startPoint x: 459, startPoint y: 15, endPoint x: 458, endPoint y: 17, distance: 2.7
click at [458, 15] on button "089F7B8B-B2A5-4AFE-B5C0-19BA573D28AC Filtro" at bounding box center [461, 18] width 43 height 10
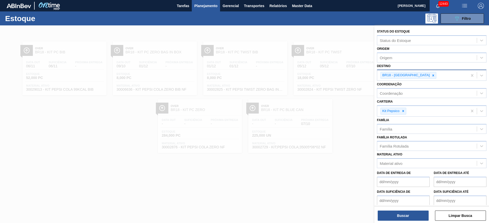
click at [430, 74] on div at bounding box center [433, 75] width 6 height 6
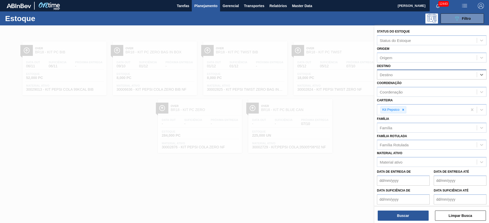
click at [418, 74] on div "Destino" at bounding box center [426, 74] width 99 height 7
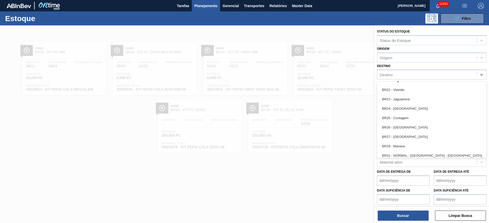
scroll to position [458, 0]
click at [411, 137] on div "BR27 - Nova Minas" at bounding box center [431, 137] width 109 height 9
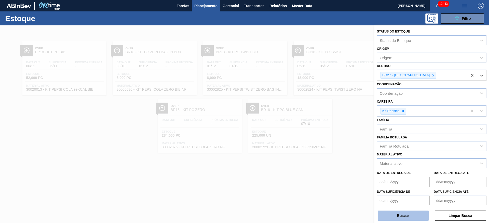
click at [395, 217] on button "Buscar" at bounding box center [402, 216] width 51 height 10
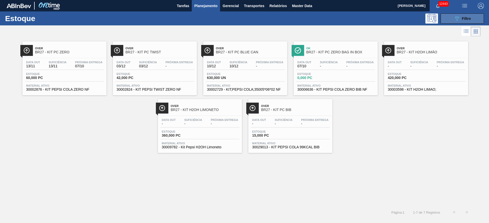
click at [453, 16] on button "089F7B8B-B2A5-4AFE-B5C0-19BA573D28AC Filtro" at bounding box center [461, 18] width 43 height 10
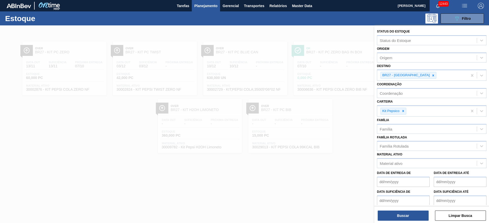
click at [310, 195] on div at bounding box center [244, 136] width 489 height 223
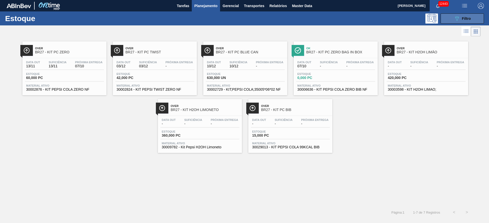
click at [457, 21] on icon "089F7B8B-B2A5-4AFE-B5C0-19BA573D28AC" at bounding box center [456, 19] width 6 height 6
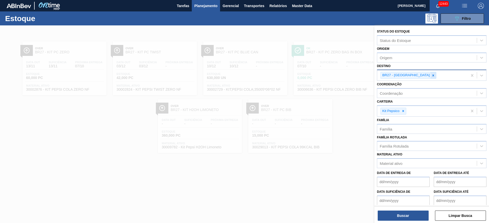
click at [431, 76] on icon at bounding box center [433, 76] width 4 height 4
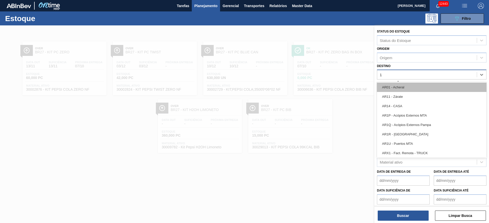
type input "12"
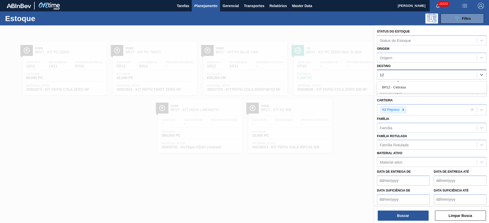
click at [403, 92] on div "BR12 - Cebrasa" at bounding box center [431, 87] width 109 height 9
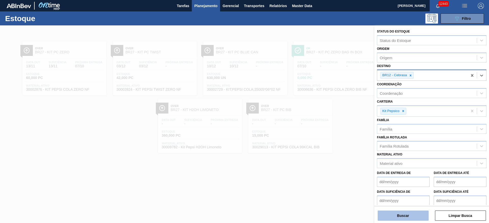
click at [401, 212] on button "Buscar" at bounding box center [402, 216] width 51 height 10
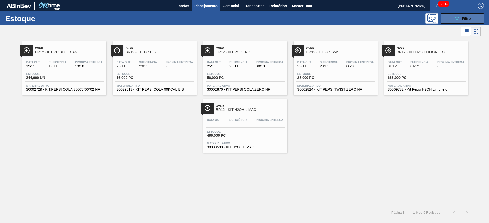
click at [461, 14] on button "089F7B8B-B2A5-4AFE-B5C0-19BA573D28AC Filtro" at bounding box center [461, 18] width 43 height 10
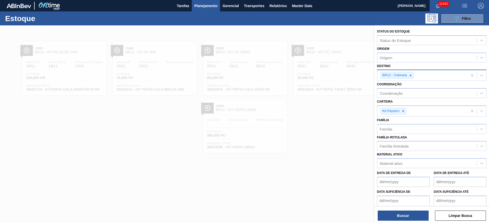
click at [411, 78] on div at bounding box center [410, 75] width 6 height 6
click at [411, 78] on div "BR12 - Cebrasa" at bounding box center [422, 75] width 90 height 10
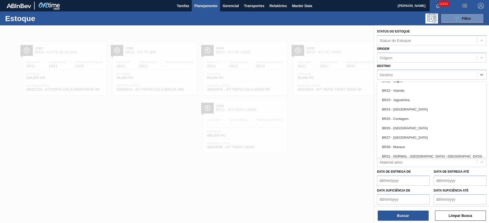
click at [406, 129] on div "BR26 - Uberlândia" at bounding box center [431, 128] width 109 height 9
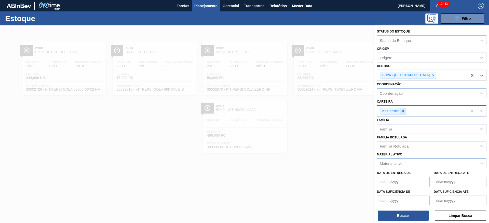
click at [405, 114] on div at bounding box center [403, 111] width 6 height 6
click at [480, 4] on img "button" at bounding box center [480, 6] width 6 height 6
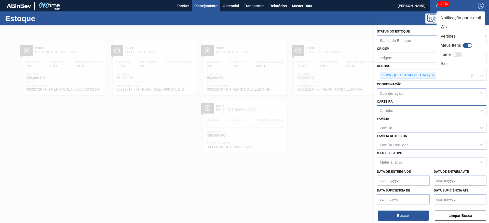
click at [467, 47] on div at bounding box center [467, 45] width 10 height 5
checkbox input "true"
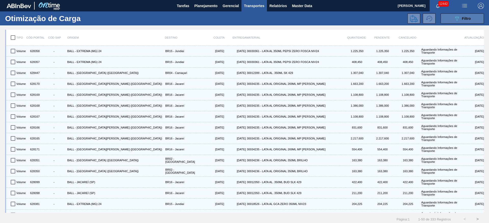
click at [462, 16] on div "089F7B8B-B2A5-4AFE-B5C0-19BA573D28AC Filtro" at bounding box center [461, 19] width 17 height 6
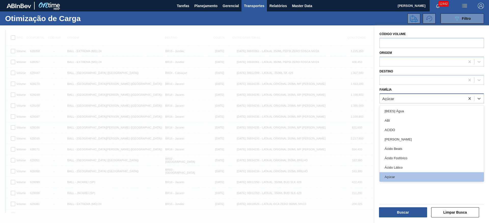
click at [406, 99] on div "Açúcar" at bounding box center [421, 98] width 85 height 7
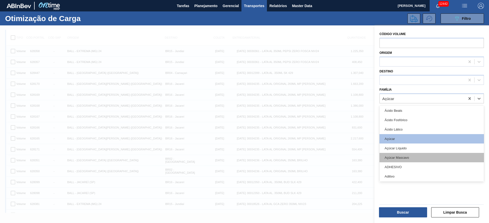
scroll to position [76, 0]
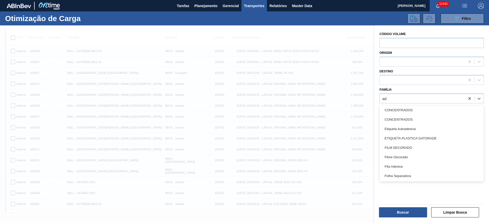
type input "ad"
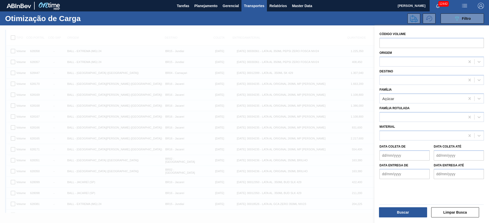
click at [330, 31] on div at bounding box center [244, 136] width 489 height 223
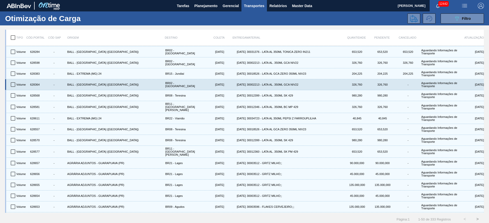
scroll to position [267, 0]
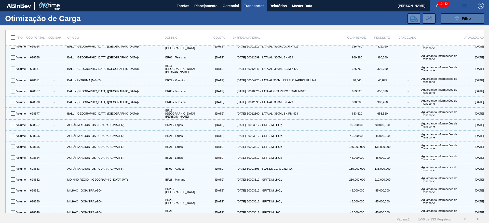
click at [458, 21] on icon "089F7B8B-B2A5-4AFE-B5C0-19BA573D28AC" at bounding box center [456, 19] width 6 height 6
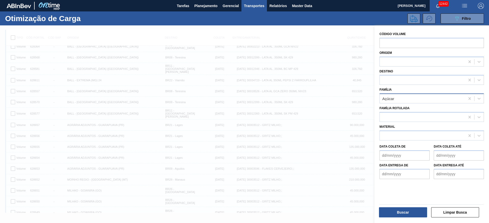
click at [402, 101] on div "Açúcar" at bounding box center [421, 98] width 85 height 7
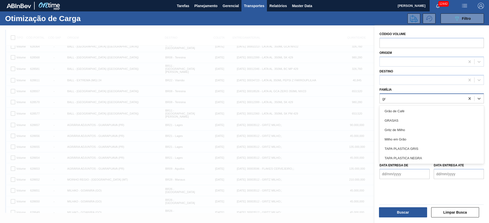
type input "gri"
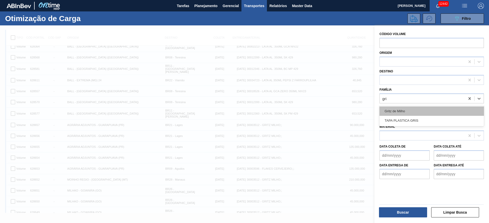
click at [407, 112] on div "Gritz de Milho" at bounding box center [431, 111] width 104 height 9
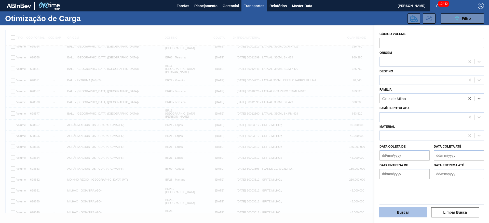
click at [401, 210] on button "Buscar" at bounding box center [403, 213] width 48 height 10
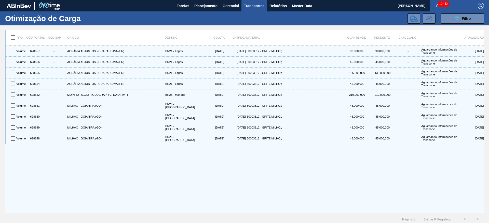
click at [9, 38] on input "checkbox" at bounding box center [13, 37] width 11 height 11
checkbox input "true"
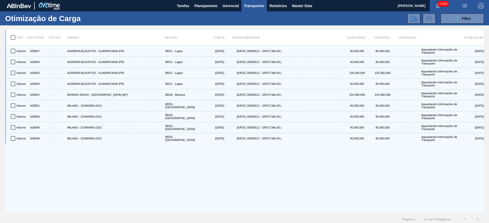
checkbox input "true"
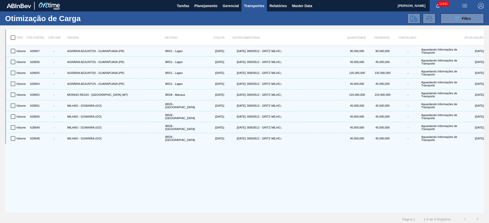
checkbox input "true"
click at [414, 25] on div "Otimização de Carga 089F7B8B-B2A5-4AFE-B5C0-19BA573D28AC Filtro" at bounding box center [244, 18] width 489 height 14
click at [413, 20] on icon at bounding box center [414, 19] width 8 height 8
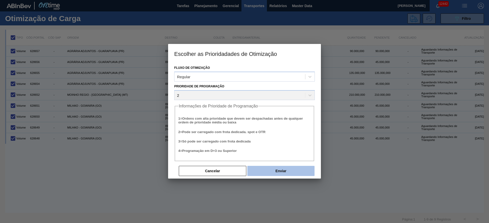
click at [291, 168] on button "Enviar" at bounding box center [280, 171] width 67 height 10
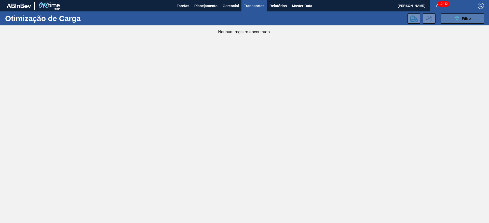
click at [449, 17] on button "089F7B8B-B2A5-4AFE-B5C0-19BA573D28AC Filtro" at bounding box center [461, 18] width 43 height 10
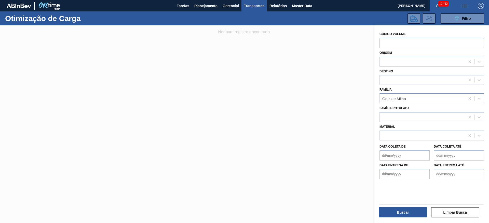
click at [404, 99] on div "Gritz de Milho" at bounding box center [394, 99] width 24 height 4
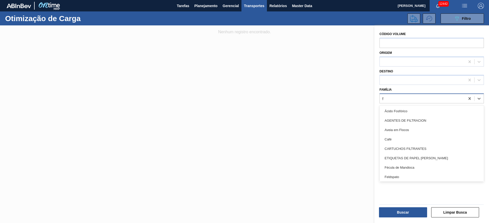
type input "fl"
drag, startPoint x: 406, startPoint y: 118, endPoint x: 393, endPoint y: 145, distance: 30.2
click at [406, 118] on div "Flakes" at bounding box center [431, 120] width 104 height 9
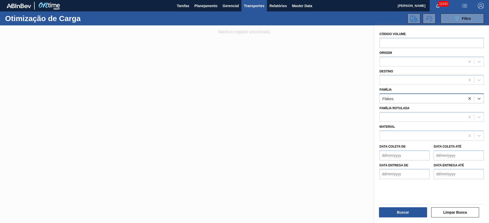
click at [400, 207] on div "Buscar" at bounding box center [403, 212] width 52 height 11
click at [403, 210] on button "Buscar" at bounding box center [403, 213] width 48 height 10
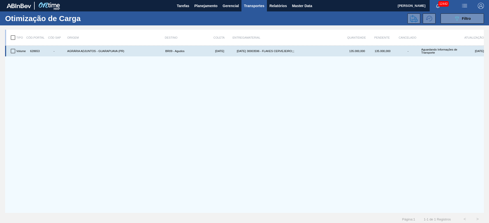
click at [10, 49] on input "checkbox" at bounding box center [13, 51] width 11 height 11
checkbox input "true"
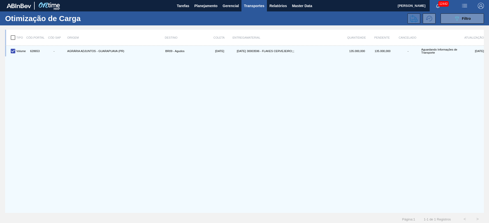
click at [415, 23] on button at bounding box center [413, 18] width 13 height 10
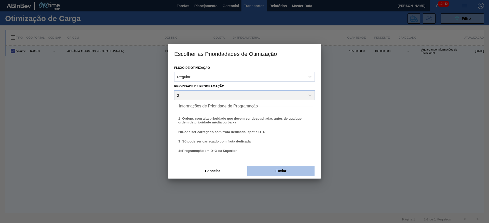
click at [286, 169] on button "Enviar" at bounding box center [280, 171] width 67 height 10
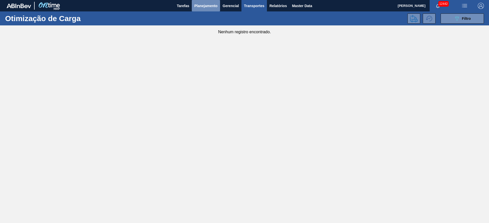
click at [211, 11] on button "Planejamento" at bounding box center [206, 5] width 28 height 11
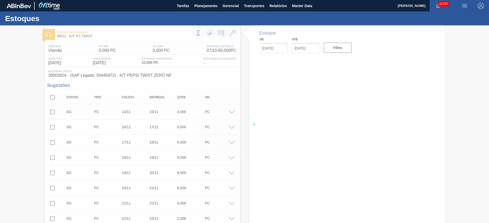
type input "[DATE]"
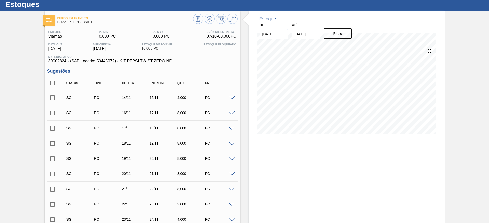
scroll to position [1, 0]
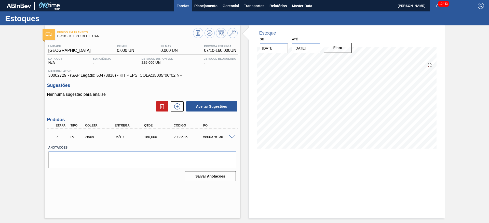
checkbox input "false"
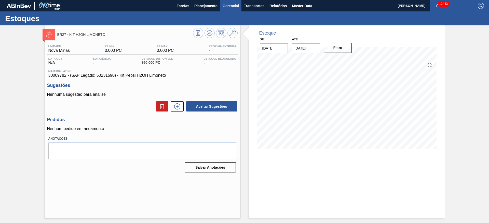
checkbox input "false"
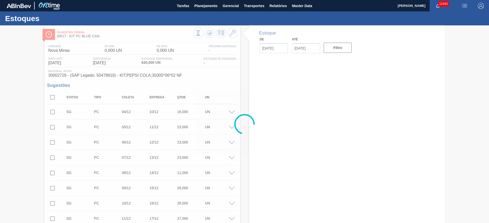
type input "[DATE]"
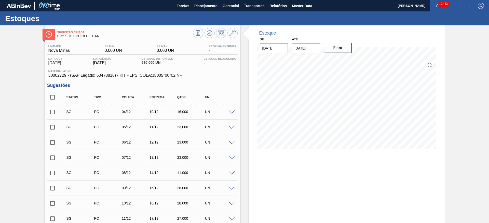
drag, startPoint x: 249, startPoint y: 89, endPoint x: 241, endPoint y: 91, distance: 7.7
checkbox input "false"
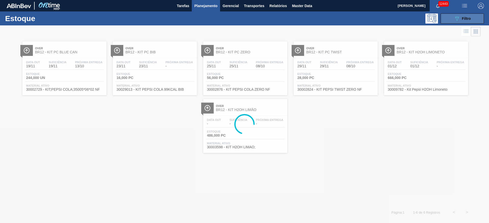
click at [460, 15] on button "089F7B8B-B2A5-4AFE-B5C0-19BA573D28AC Filtro" at bounding box center [461, 18] width 43 height 10
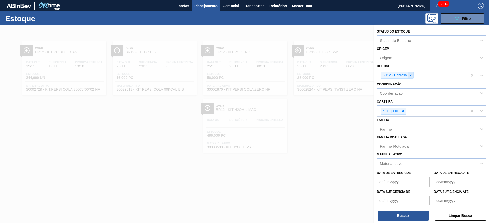
click at [409, 76] on icon at bounding box center [410, 76] width 4 height 4
click at [406, 78] on div "Destino" at bounding box center [426, 74] width 99 height 7
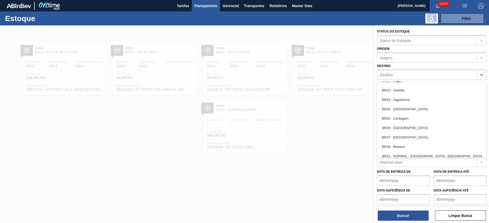
scroll to position [458, 0]
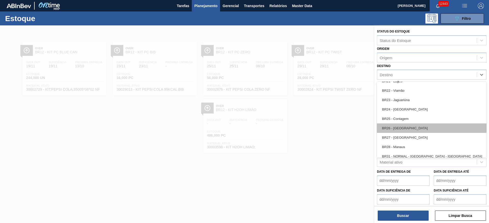
click at [405, 127] on div "BR26 - [GEOGRAPHIC_DATA]" at bounding box center [431, 128] width 109 height 9
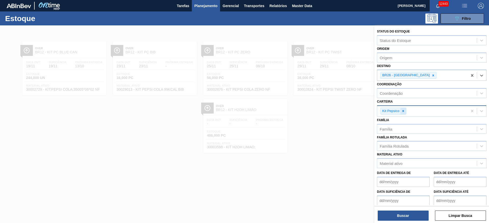
click at [403, 112] on icon at bounding box center [403, 111] width 4 height 4
click at [403, 112] on div "Kit Pepsico" at bounding box center [422, 111] width 90 height 10
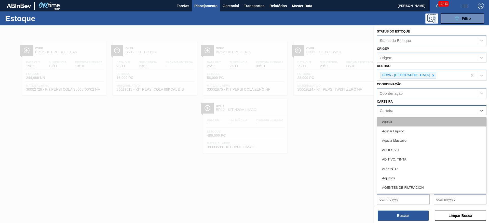
scroll to position [38, 0]
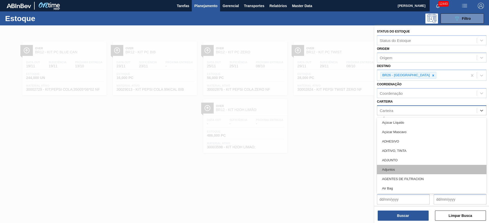
click at [402, 167] on div "Adjuntos" at bounding box center [431, 169] width 109 height 9
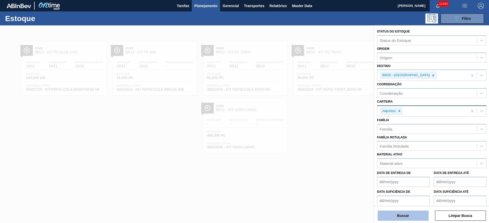
click at [400, 219] on button "Buscar" at bounding box center [402, 216] width 51 height 10
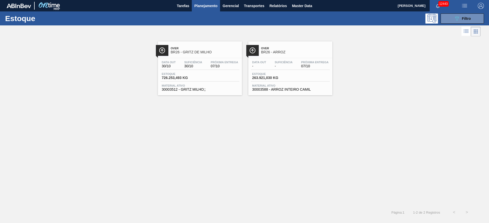
drag, startPoint x: 266, startPoint y: 55, endPoint x: 212, endPoint y: 59, distance: 54.3
click at [453, 12] on div "Estoque 089F7B8B-B2A5-4AFE-B5C0-19BA573D28AC Filtro" at bounding box center [244, 18] width 489 height 14
click at [449, 19] on button "089F7B8B-B2A5-4AFE-B5C0-19BA573D28AC Filtro" at bounding box center [461, 18] width 43 height 10
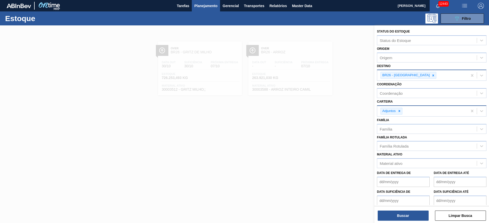
click at [431, 76] on icon at bounding box center [433, 76] width 4 height 4
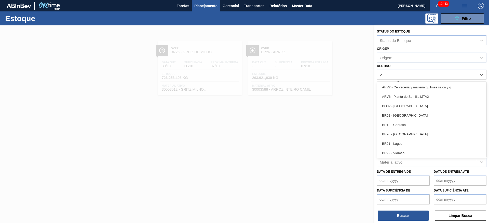
type input "23"
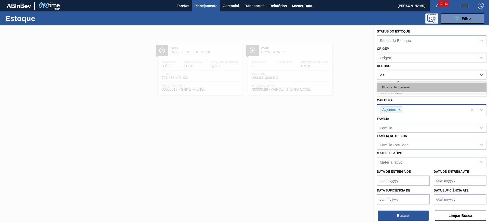
click at [405, 87] on div "BR23 - Jaguariúna" at bounding box center [431, 87] width 109 height 9
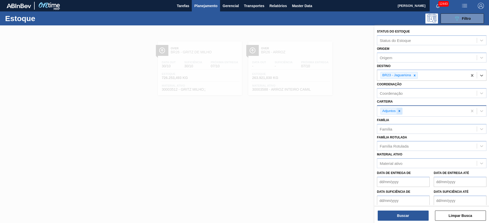
click at [401, 110] on div at bounding box center [399, 111] width 6 height 6
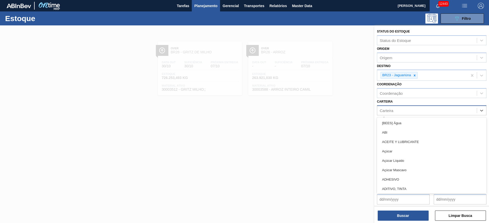
click at [401, 110] on div "Carteira" at bounding box center [426, 110] width 99 height 7
type input "ki"
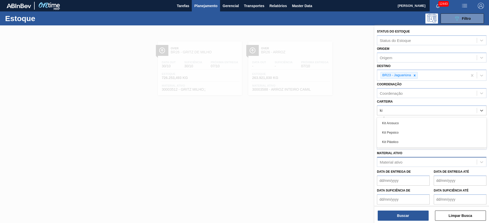
drag, startPoint x: 396, startPoint y: 129, endPoint x: 401, endPoint y: 164, distance: 35.8
click at [396, 130] on div "Kit Pepsico" at bounding box center [431, 132] width 109 height 9
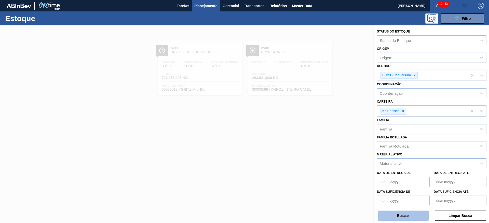
click at [403, 214] on button "Buscar" at bounding box center [402, 216] width 51 height 10
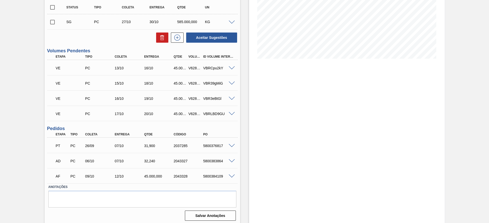
scroll to position [92, 0]
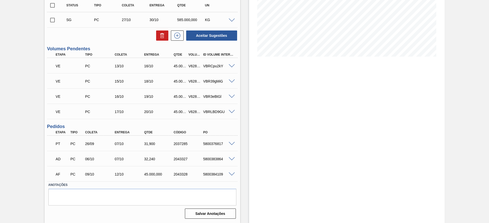
click at [227, 112] on div at bounding box center [232, 112] width 10 height 4
click at [232, 107] on div "VE PC 17/10 20/10 45.000,000 V628651 VBRLBD9GU" at bounding box center [142, 111] width 190 height 13
click at [232, 111] on span at bounding box center [231, 112] width 6 height 4
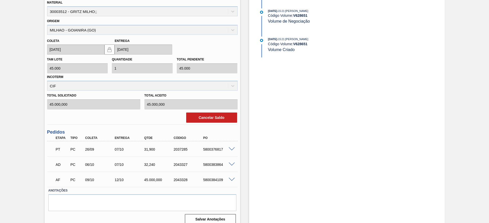
scroll to position [218, 0]
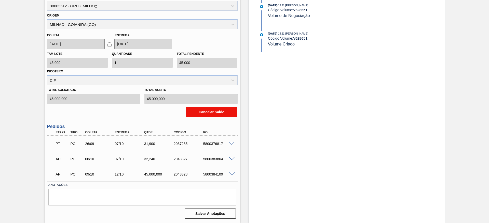
click at [215, 114] on button "Cancelar Saldo" at bounding box center [211, 112] width 51 height 10
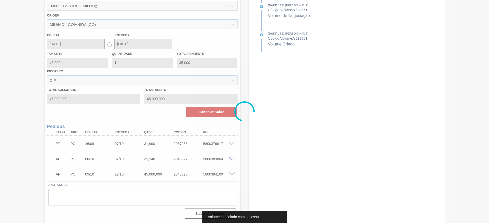
scroll to position [77, 0]
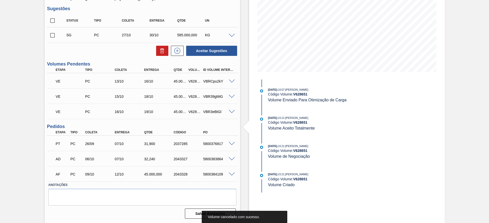
click at [232, 114] on div "VE PC 16/10 19/10 45.000,000 V628650 VBR3eBtGl" at bounding box center [142, 111] width 190 height 13
click at [231, 110] on span at bounding box center [231, 112] width 6 height 4
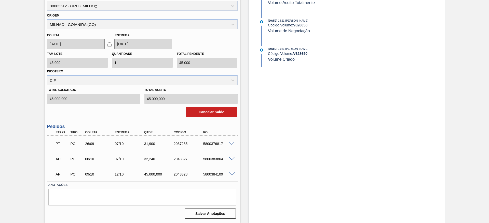
click at [215, 118] on div "VE PC 16/10 19/10 45.000,000 V628650 VBR3eBtGl Material 30003512 - GRITZ MILHO;…" at bounding box center [142, 48] width 190 height 141
click at [214, 111] on button "Cancelar Saldo" at bounding box center [211, 112] width 51 height 10
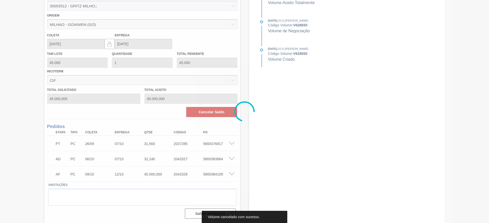
scroll to position [62, 0]
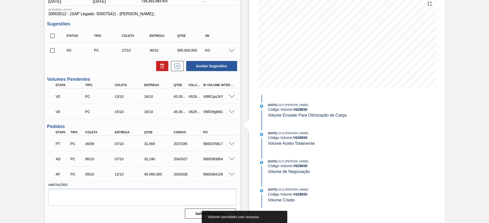
click at [229, 112] on span at bounding box center [231, 112] width 6 height 4
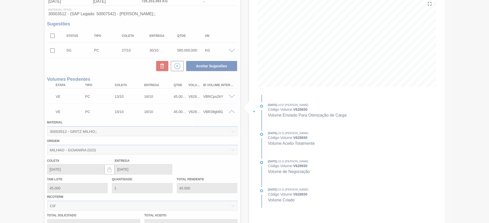
scroll to position [187, 0]
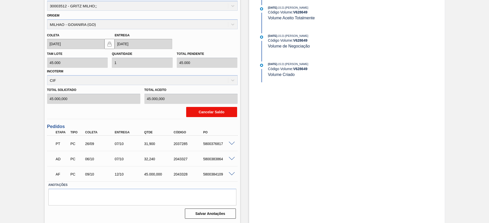
click at [221, 115] on button "Cancelar Saldo" at bounding box center [211, 112] width 51 height 10
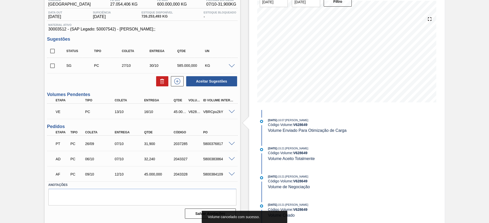
scroll to position [46, 0]
click at [229, 113] on span at bounding box center [231, 112] width 6 height 4
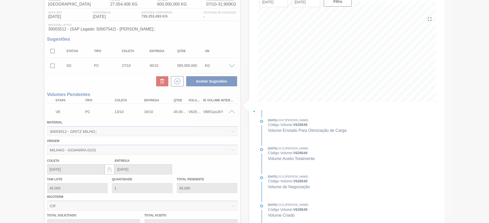
scroll to position [172, 0]
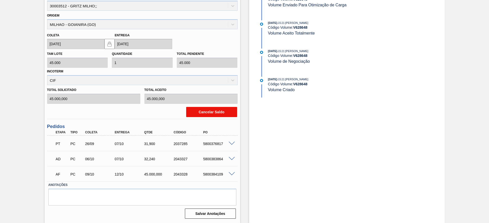
click at [219, 111] on button "Cancelar Saldo" at bounding box center [211, 112] width 51 height 10
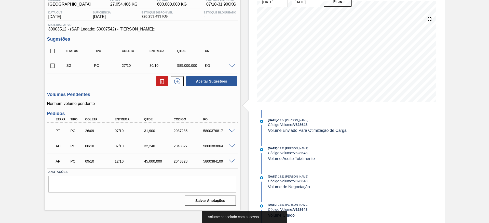
scroll to position [46, 0]
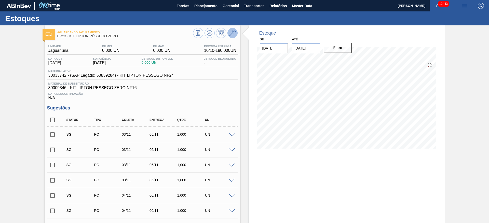
click at [234, 36] on button at bounding box center [232, 33] width 10 height 10
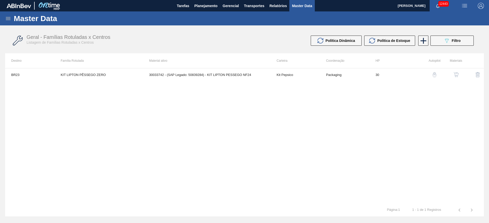
click at [456, 74] on img "button" at bounding box center [455, 74] width 5 height 5
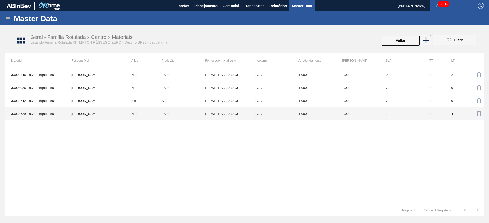
click at [81, 113] on td "[PERSON_NAME]" at bounding box center [95, 113] width 60 height 13
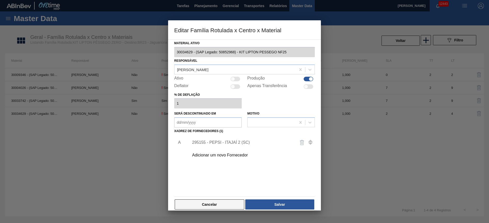
click at [208, 202] on button "Cancelar" at bounding box center [209, 205] width 69 height 10
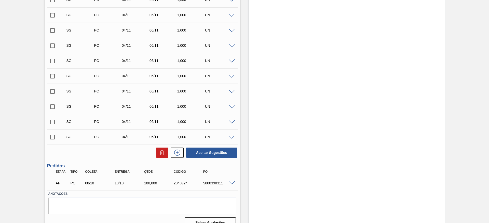
scroll to position [251, 0]
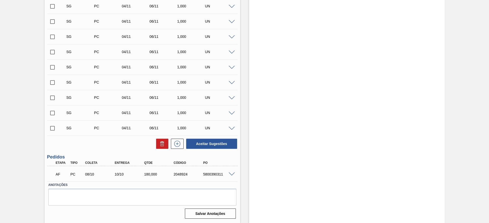
click at [232, 174] on span at bounding box center [231, 175] width 6 height 4
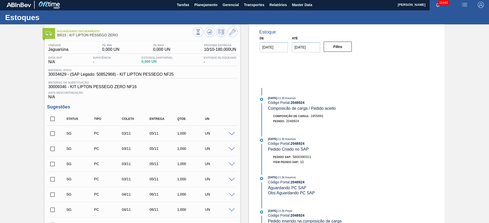
scroll to position [0, 0]
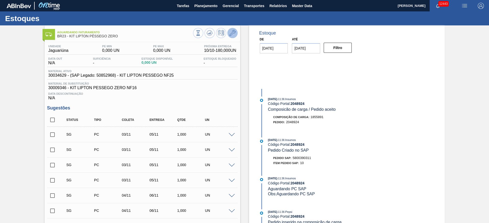
click at [233, 31] on icon at bounding box center [232, 33] width 6 height 6
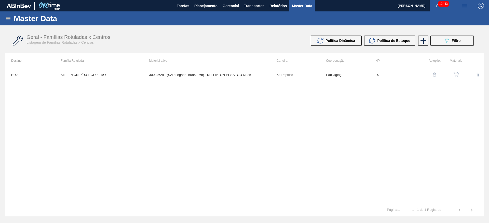
click at [449, 72] on div at bounding box center [452, 75] width 19 height 12
click at [453, 74] on div "button" at bounding box center [456, 74] width 6 height 5
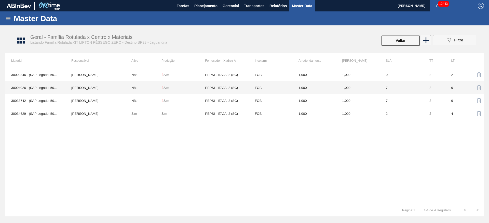
click at [91, 84] on td "[PERSON_NAME]" at bounding box center [95, 87] width 60 height 13
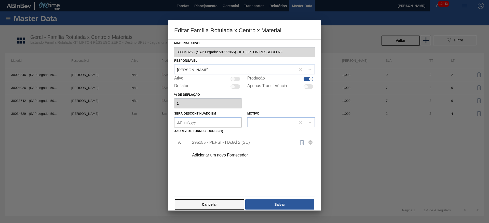
click at [216, 203] on button "Cancelar" at bounding box center [209, 205] width 69 height 10
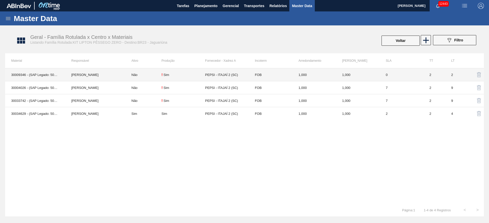
click at [142, 78] on td "Não" at bounding box center [143, 74] width 36 height 13
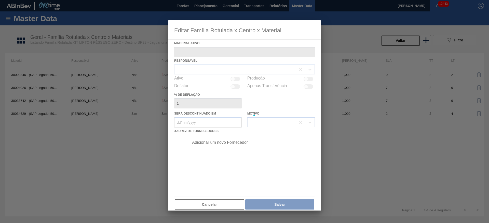
type ativo "30009346 - (SAP Legado: 50332619) - KIT LIPTON PESSEGO ZERO NF16"
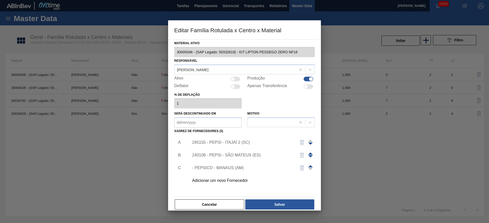
click at [309, 78] on div at bounding box center [311, 79] width 4 height 4
checkbox input "false"
click at [283, 205] on button "Salvar" at bounding box center [279, 205] width 69 height 10
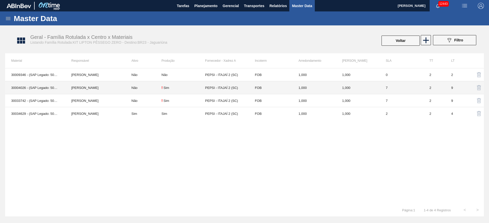
click at [163, 85] on td "! Sim" at bounding box center [183, 87] width 44 height 13
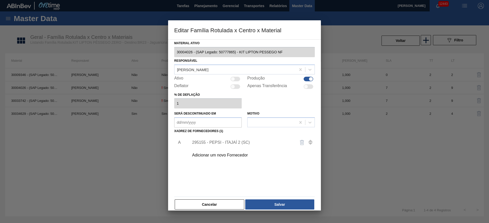
click at [307, 78] on div at bounding box center [308, 79] width 10 height 5
checkbox input "false"
click at [283, 203] on button "Salvar" at bounding box center [279, 205] width 69 height 10
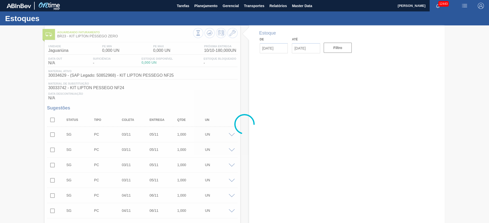
type input "[DATE]"
